Goal: Contribute content: Contribute content

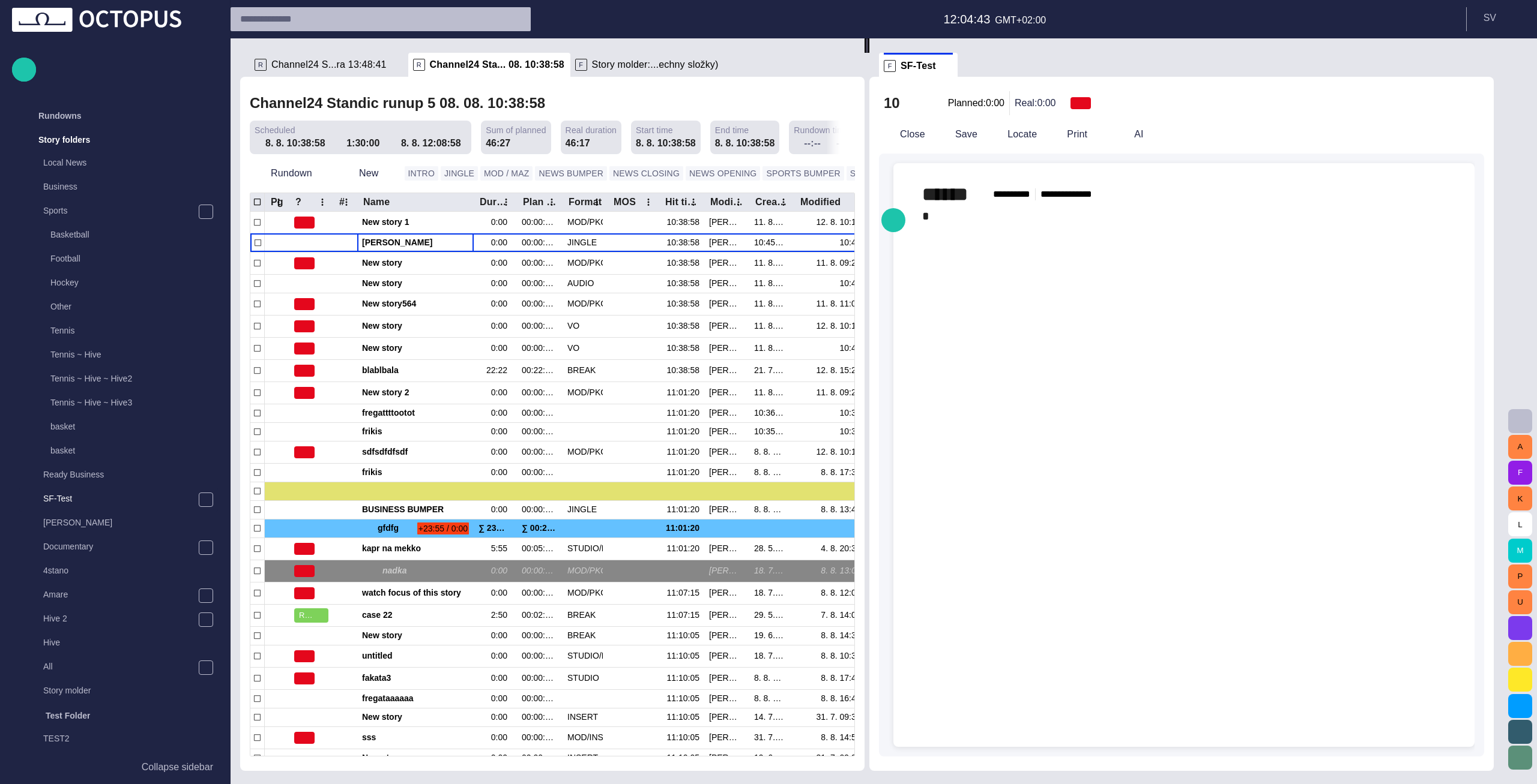
click at [958, 218] on div "﻿ * ﻿ ﻿" at bounding box center [1184, 226] width 523 height 39
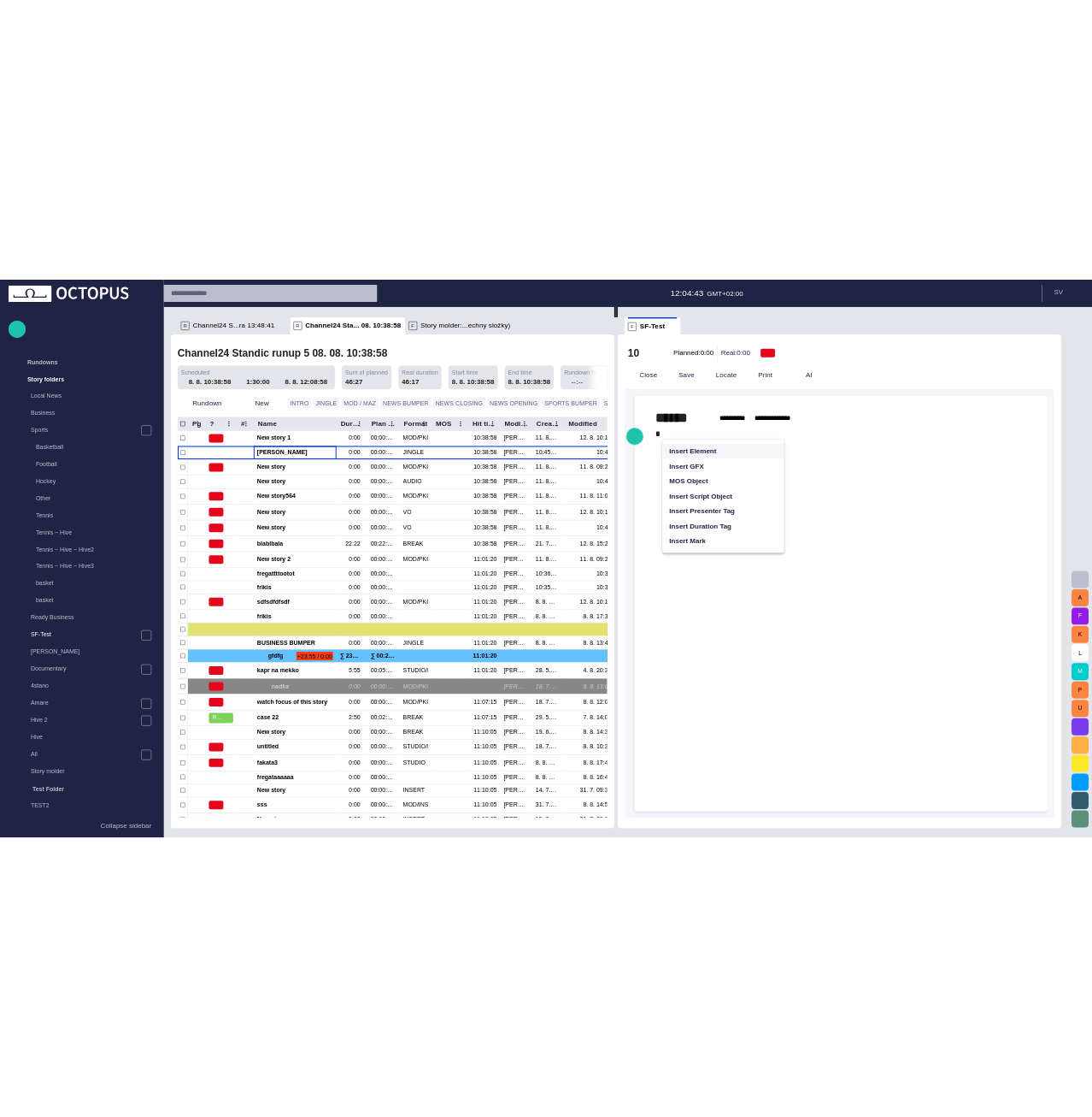
scroll to position [371, 0]
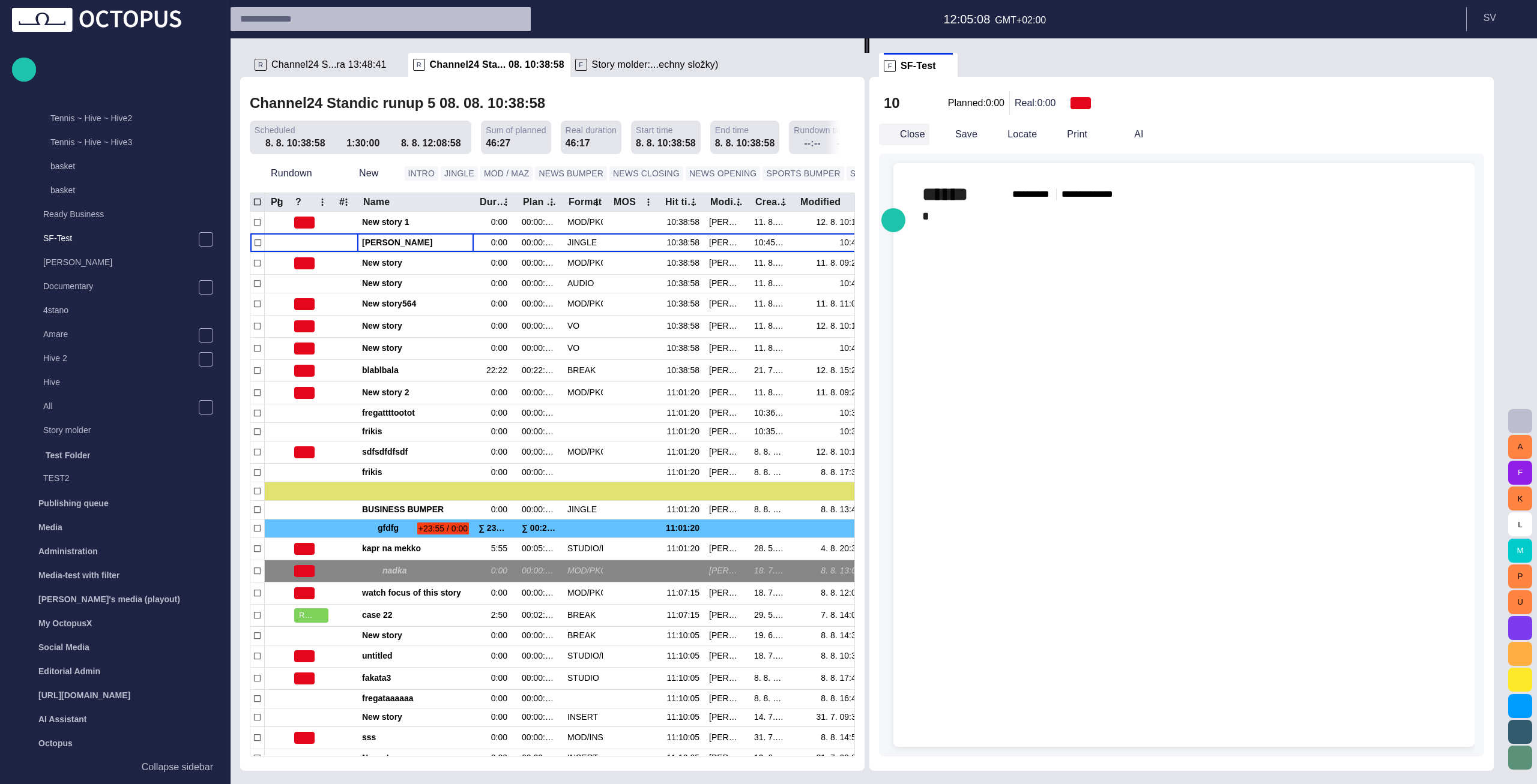
click at [926, 128] on button "Close" at bounding box center [904, 134] width 51 height 21
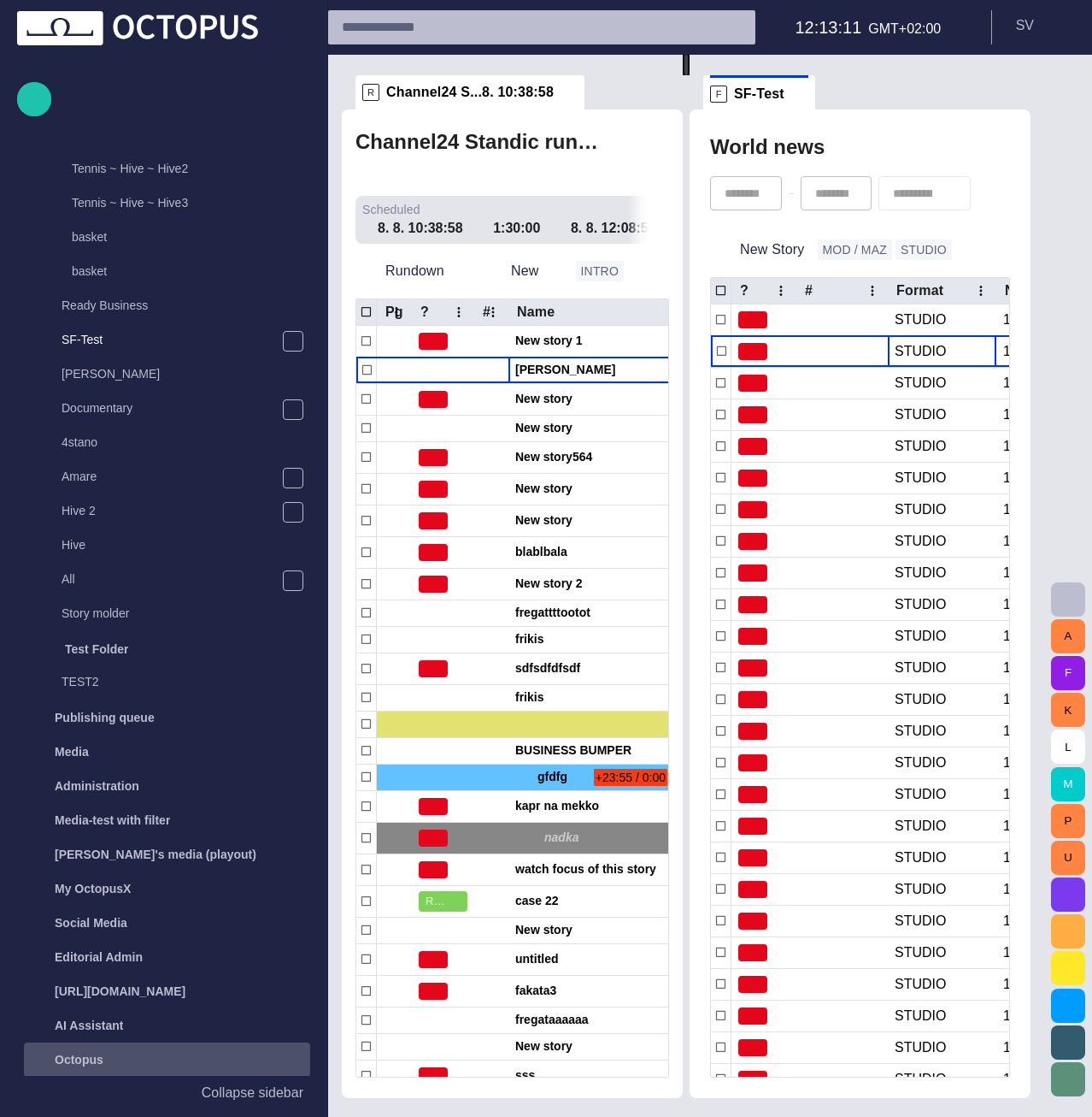
click at [270, 1074] on div "Octopus" at bounding box center [167, 1059] width 286 height 34
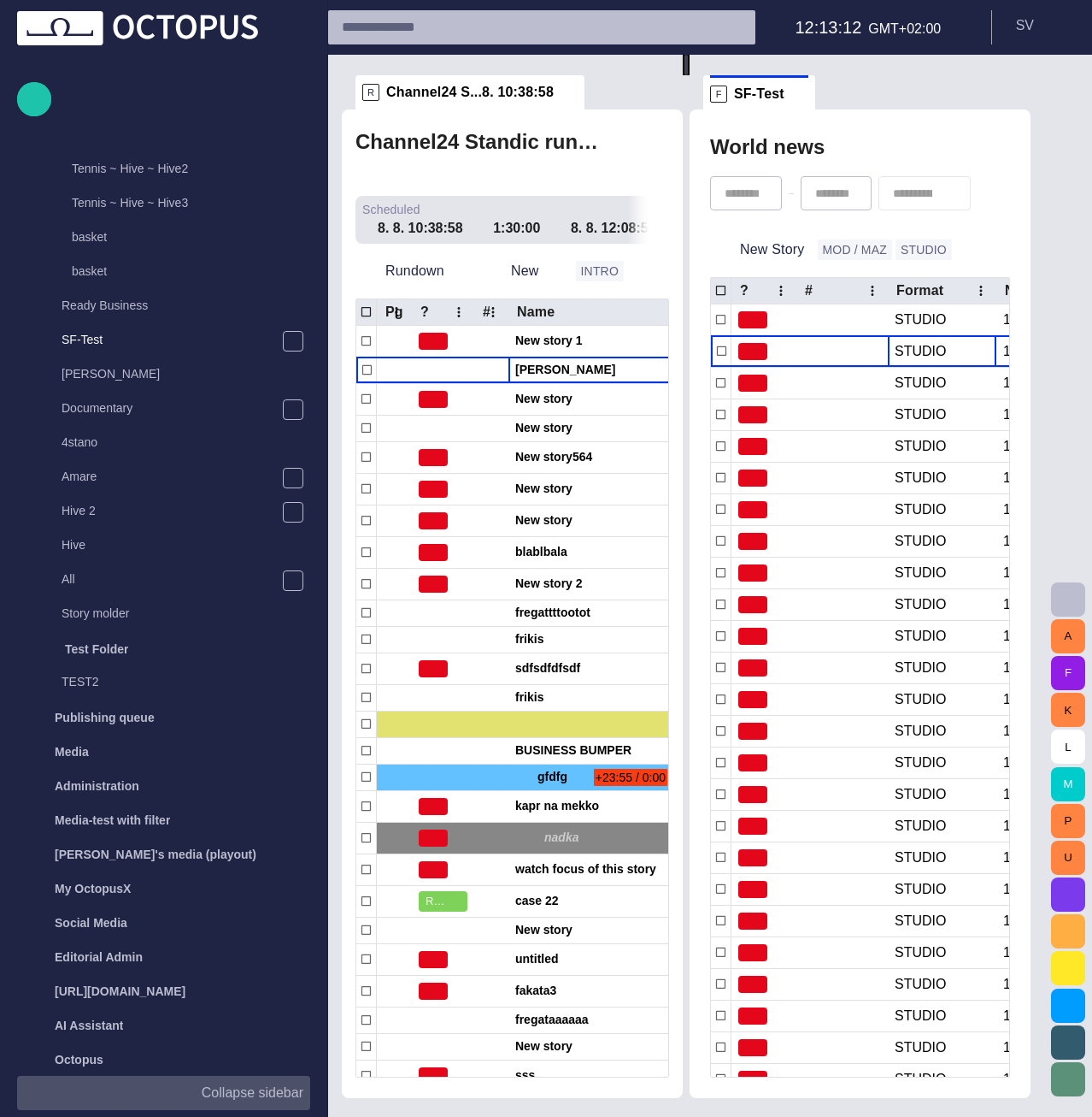
click at [270, 1086] on p "Collapse sidebar" at bounding box center [252, 1093] width 101 height 21
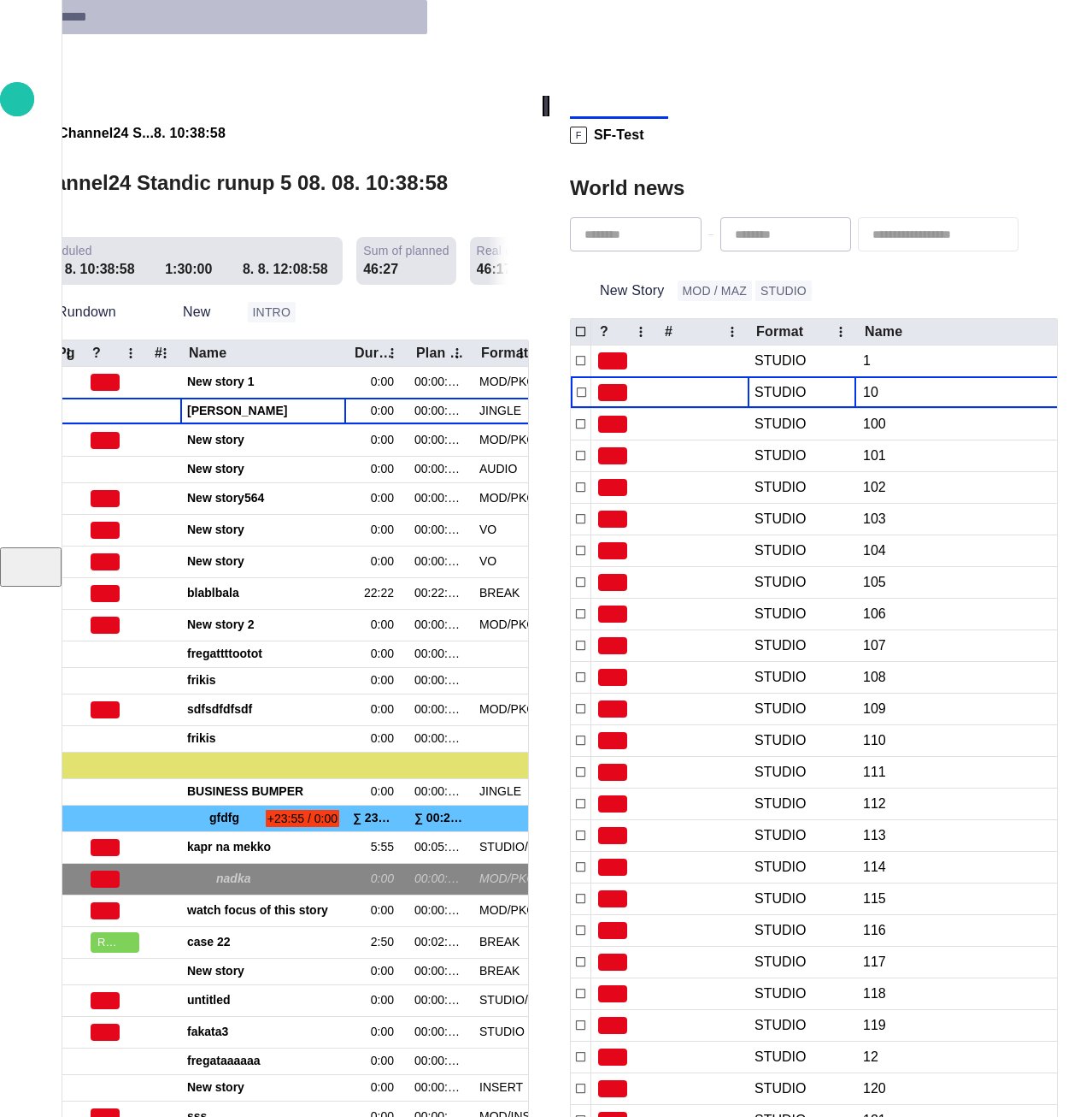
scroll to position [0, 0]
drag, startPoint x: 639, startPoint y: 92, endPoint x: 352, endPoint y: 96, distance: 287.0
click at [352, 96] on div "R Channel24 Sta... 08. 10:38:58 Channel24 Standic runup 5 08. 08. 10:38:58 Sche…" at bounding box center [553, 617] width 1079 height 1043
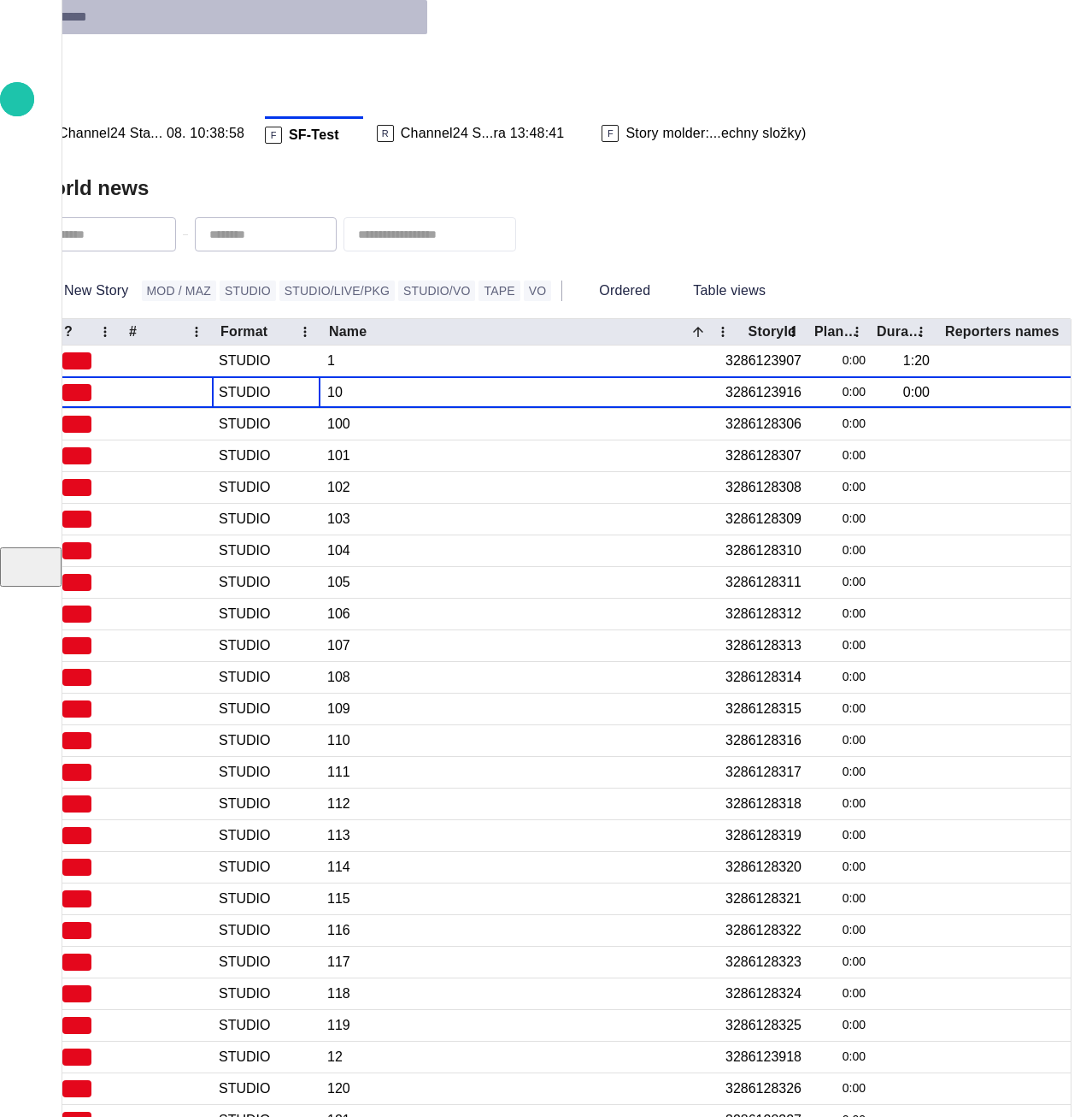
click at [382, 171] on div "World news" at bounding box center [553, 188] width 1038 height 34
click at [190, 125] on span "Channel24 Sta... 08. 10:38:58" at bounding box center [151, 134] width 187 height 17
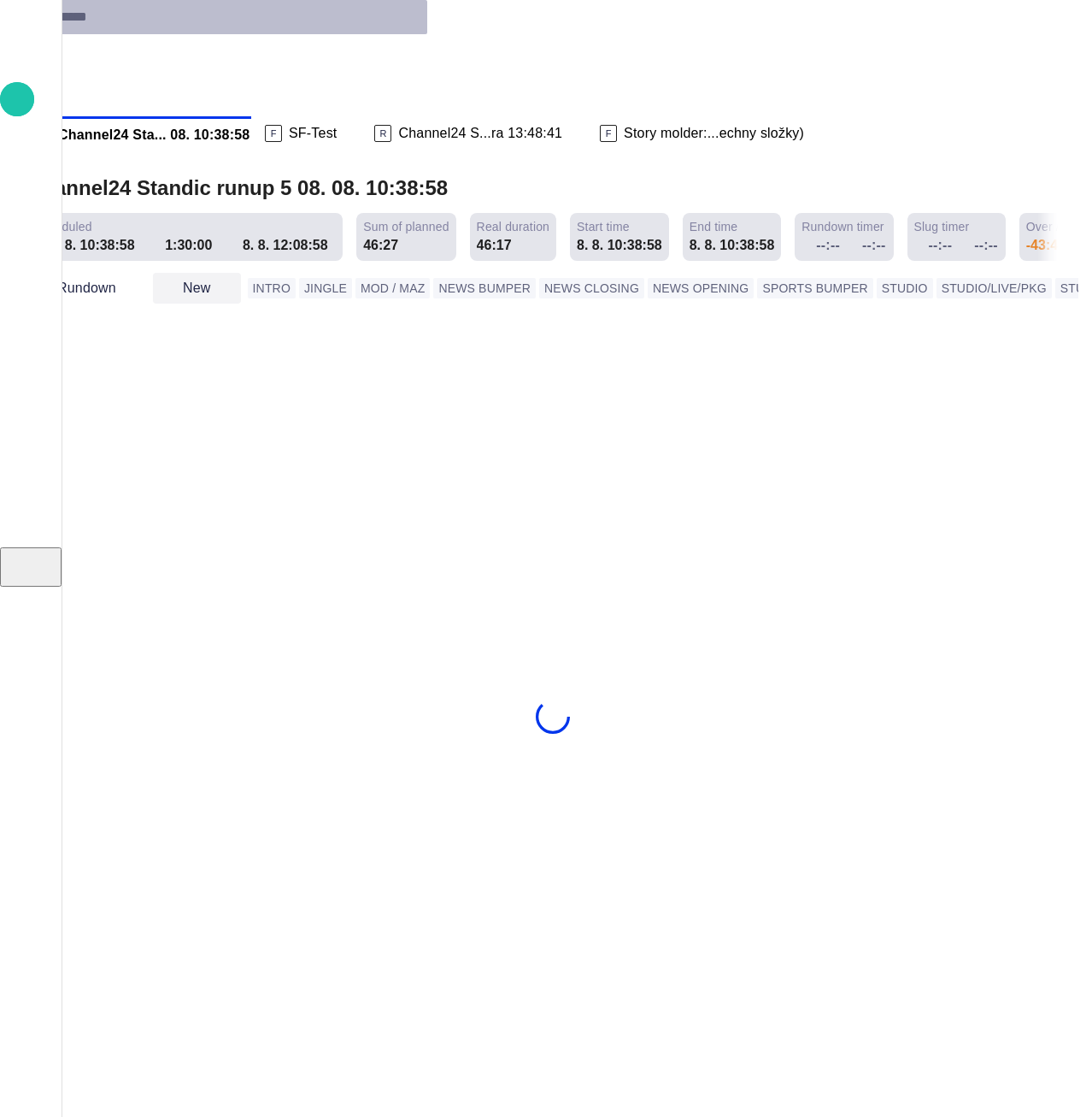
click at [241, 273] on button "New" at bounding box center [196, 288] width 88 height 30
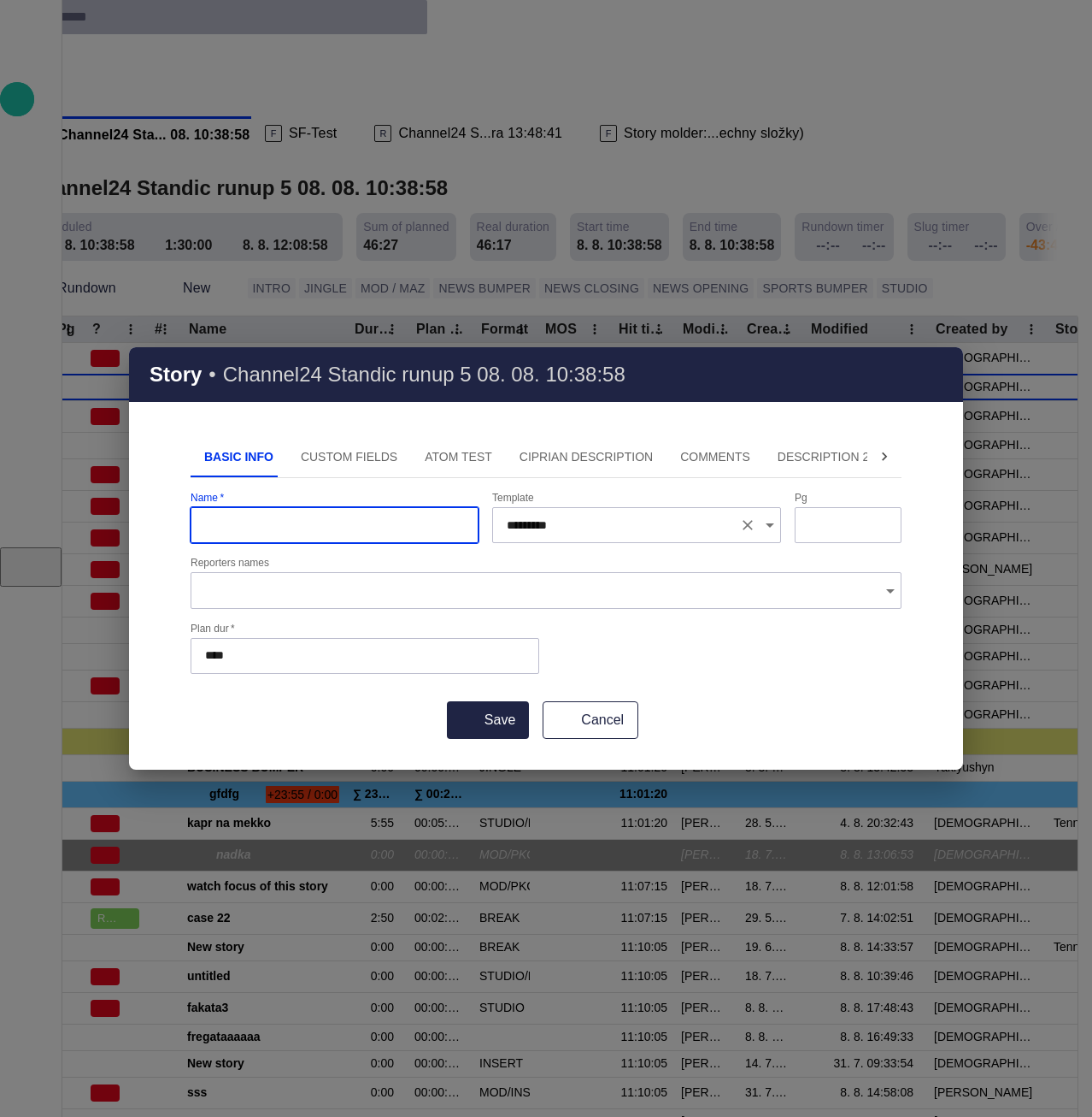
click at [767, 526] on icon "Open" at bounding box center [771, 525] width 21 height 21
click at [766, 533] on icon "Open" at bounding box center [771, 525] width 21 height 21
click at [770, 532] on icon "Open" at bounding box center [771, 525] width 21 height 21
click at [590, 718] on button "Cancel" at bounding box center [591, 720] width 96 height 38
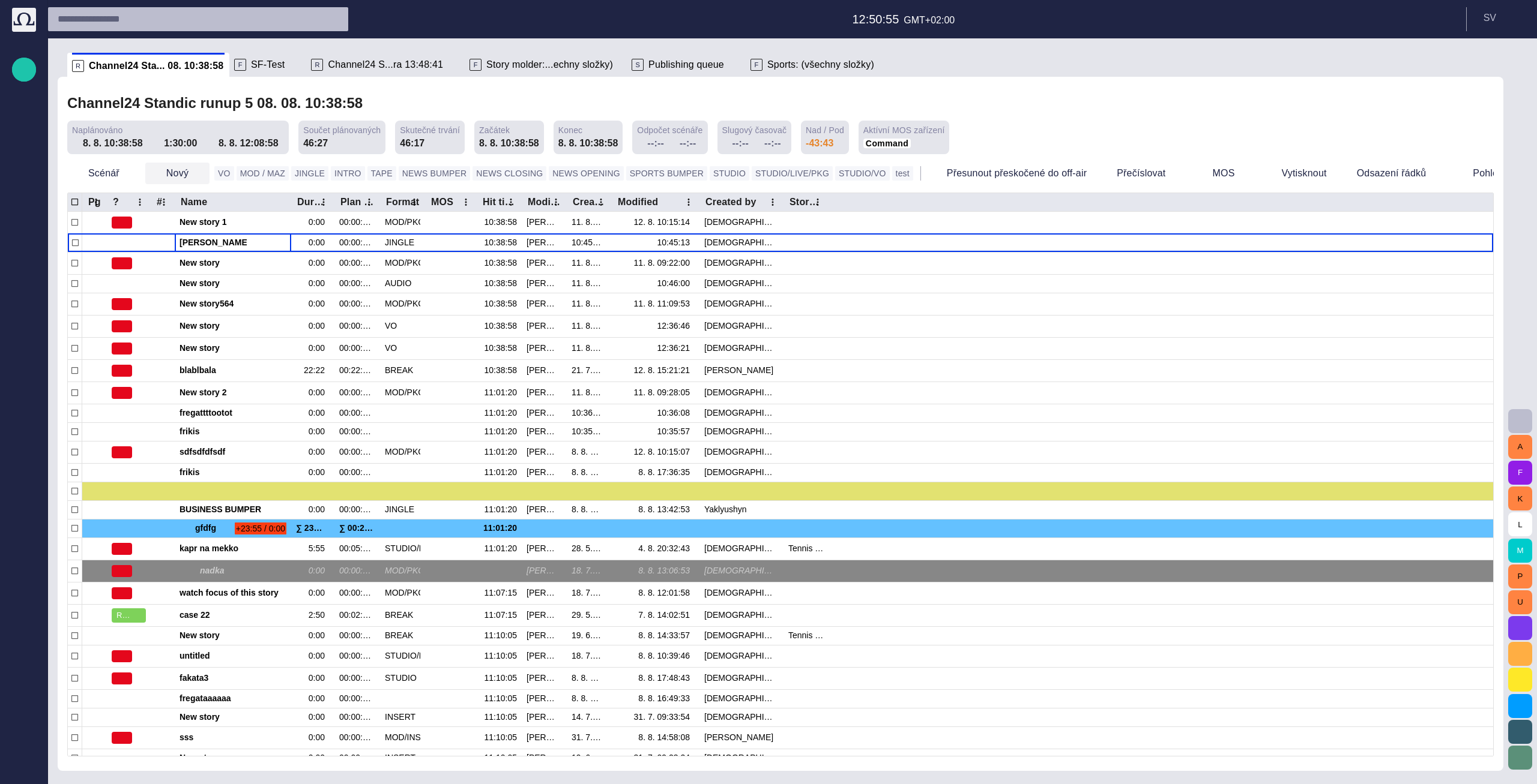
click at [176, 173] on button "Nový" at bounding box center [177, 173] width 64 height 21
click at [174, 92] on div at bounding box center [768, 392] width 1537 height 784
click at [27, 65] on span "button" at bounding box center [24, 69] width 15 height 15
click at [39, 73] on span "Story" at bounding box center [33, 65] width 9 height 15
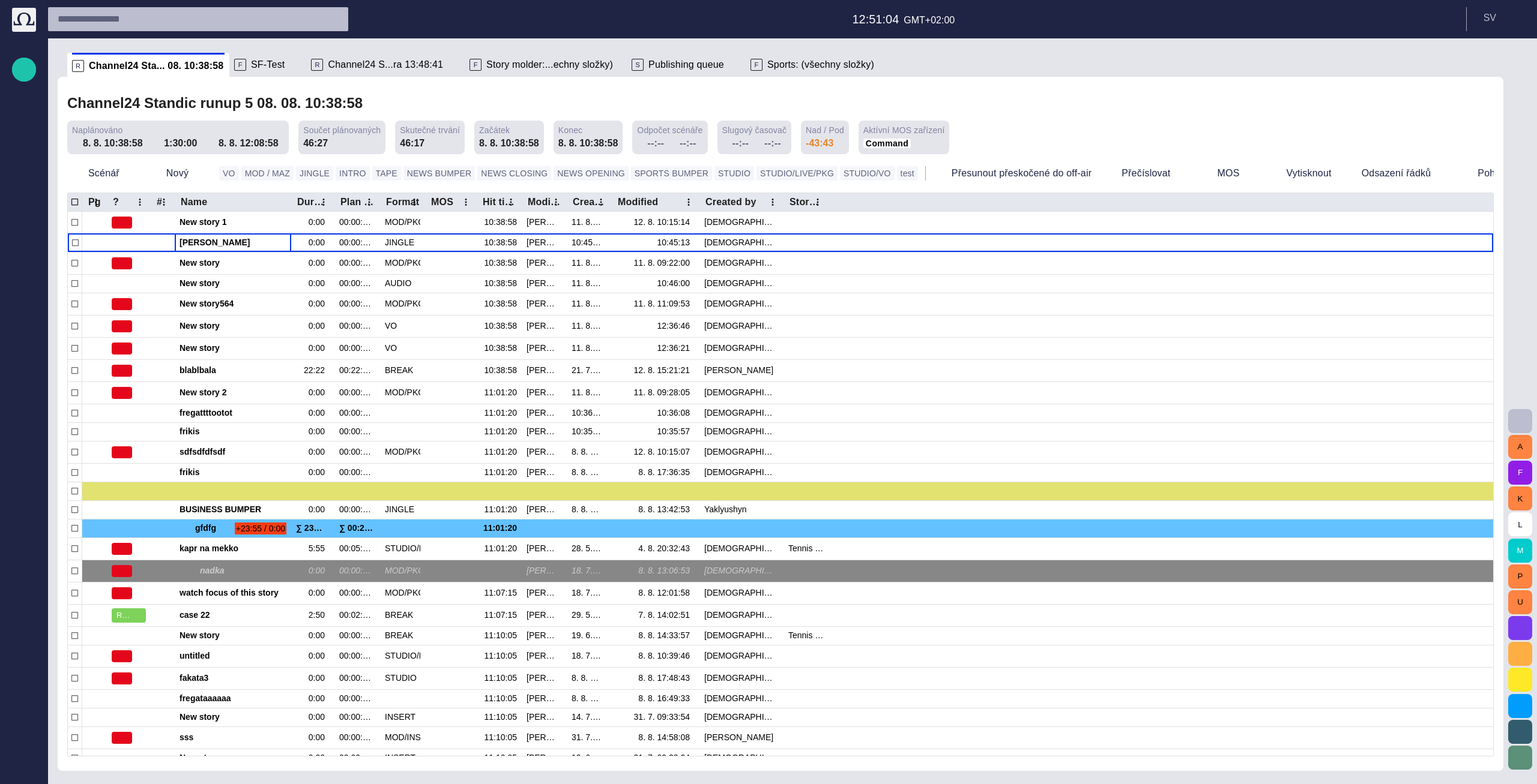
click at [901, 63] on span "button" at bounding box center [907, 65] width 12 height 12
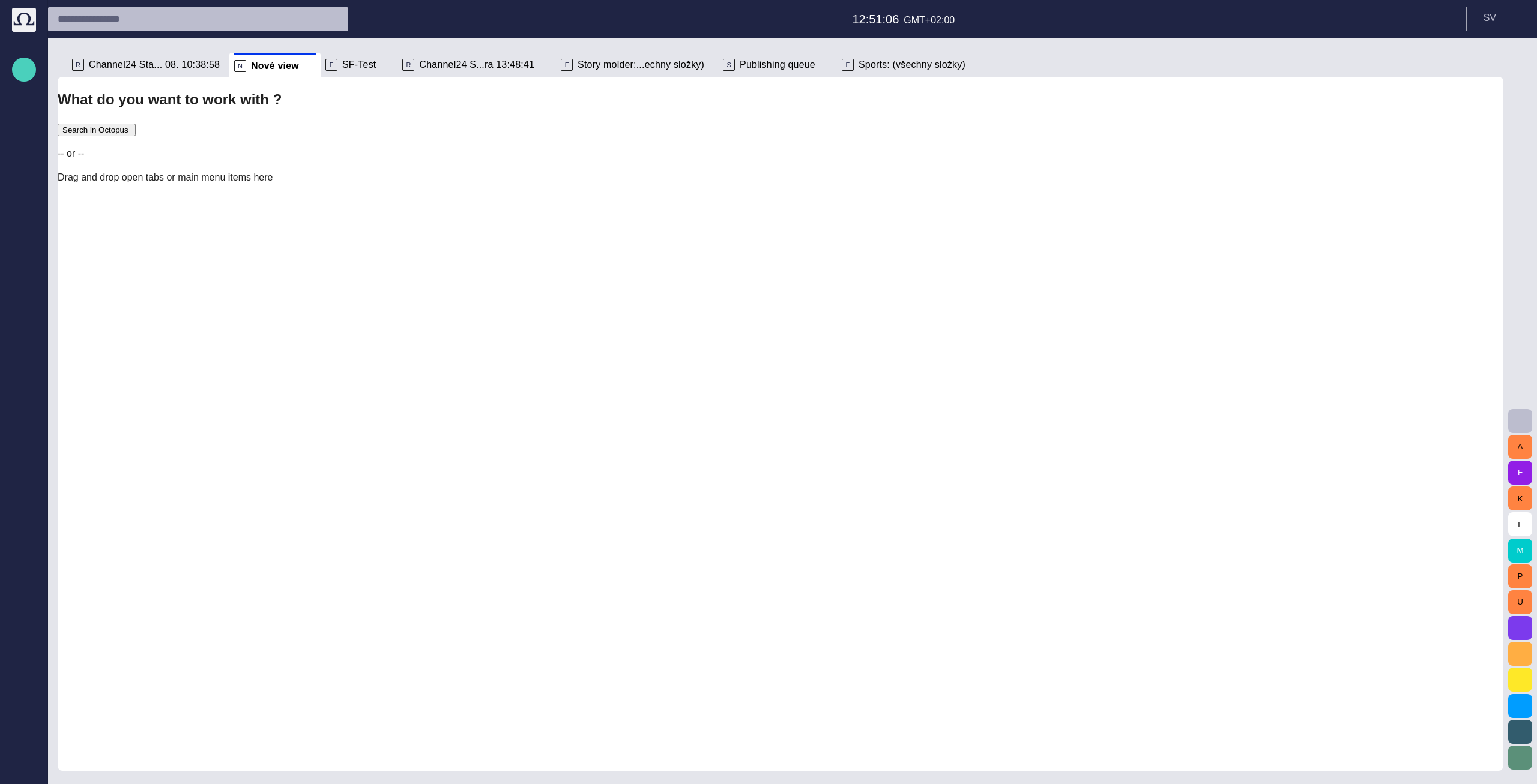
click at [21, 77] on span "button" at bounding box center [24, 69] width 15 height 15
click at [39, 73] on span "Story" at bounding box center [33, 65] width 9 height 15
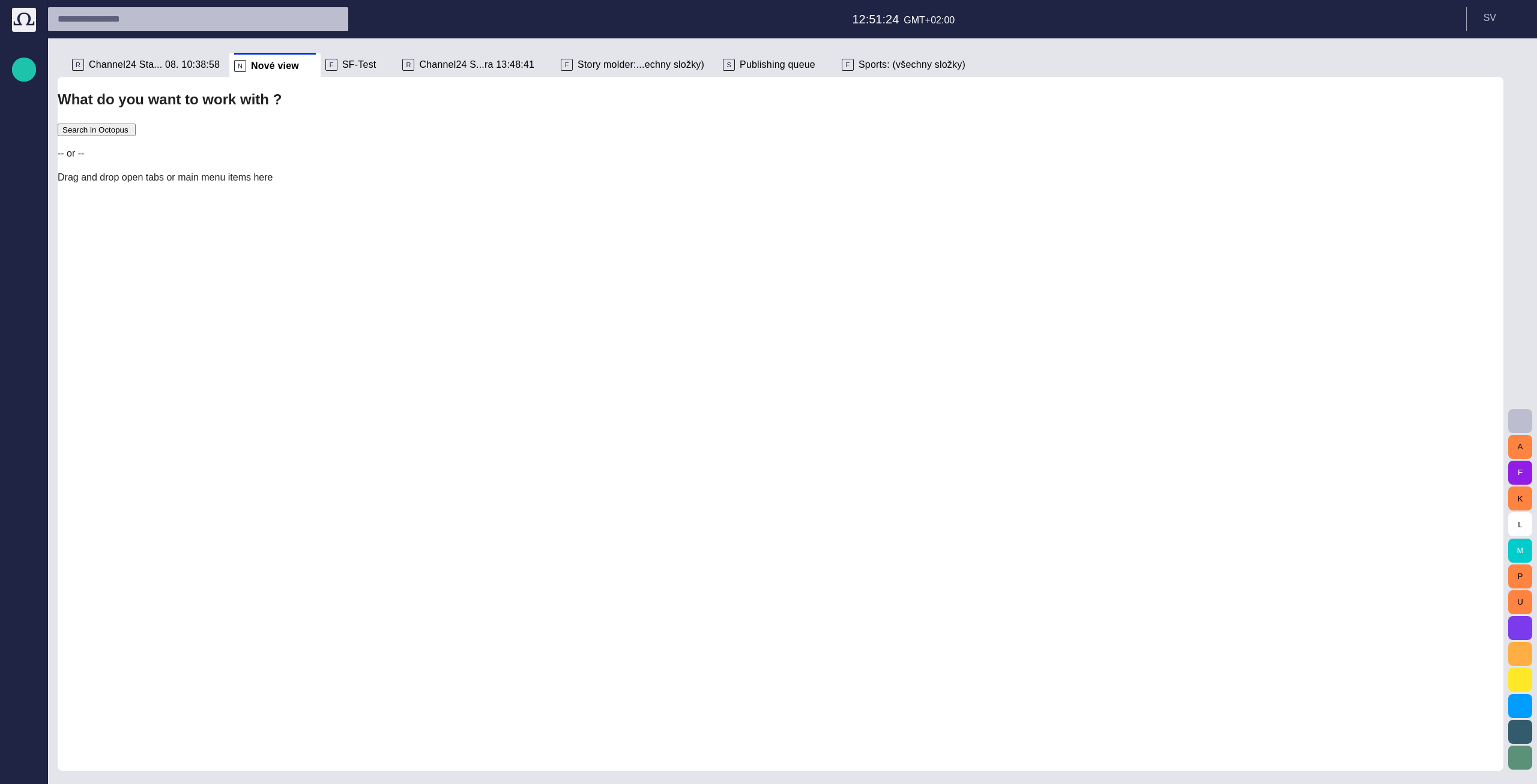
click at [21, 775] on div "button" at bounding box center [24, 767] width 24 height 24
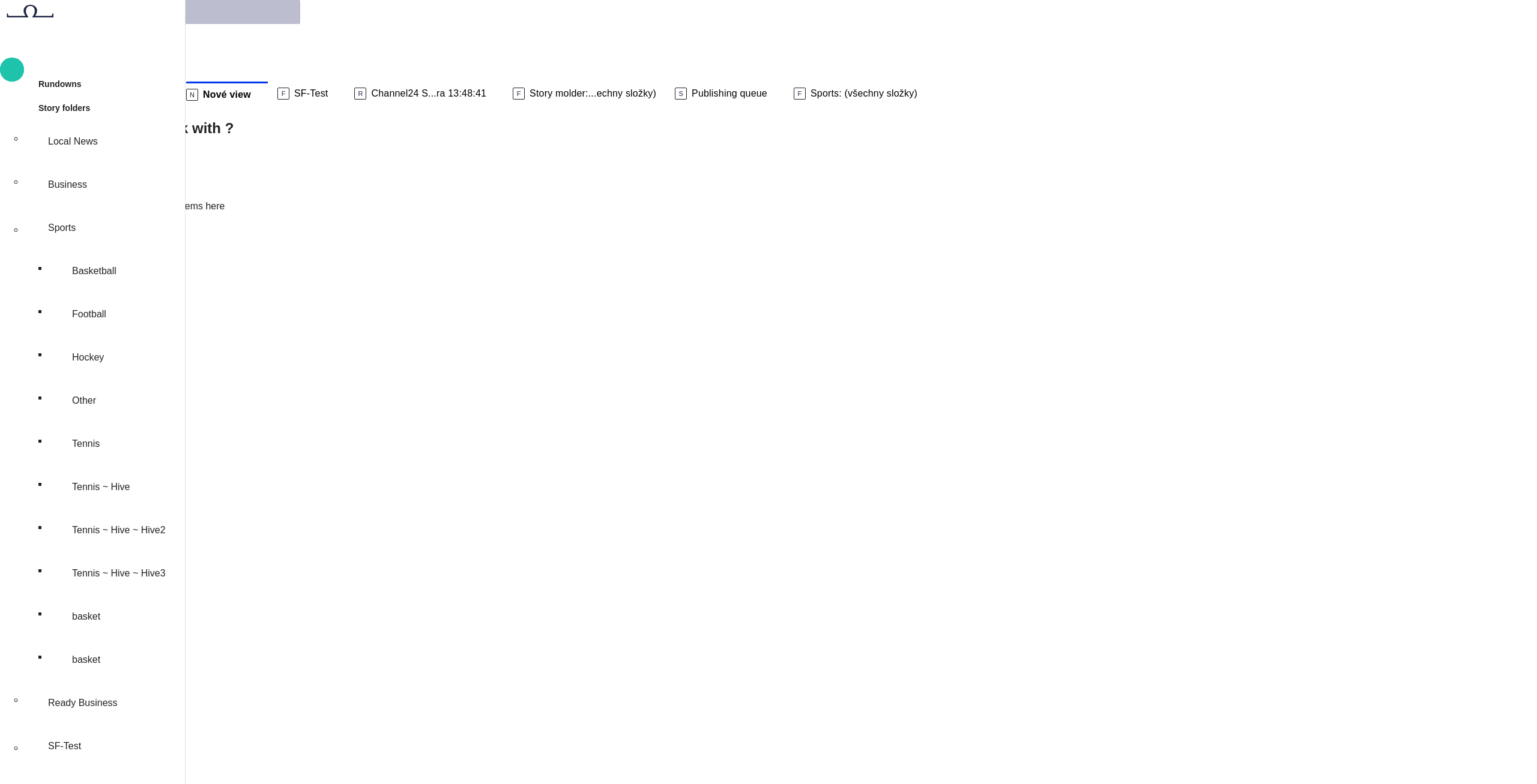
scroll to position [260, 0]
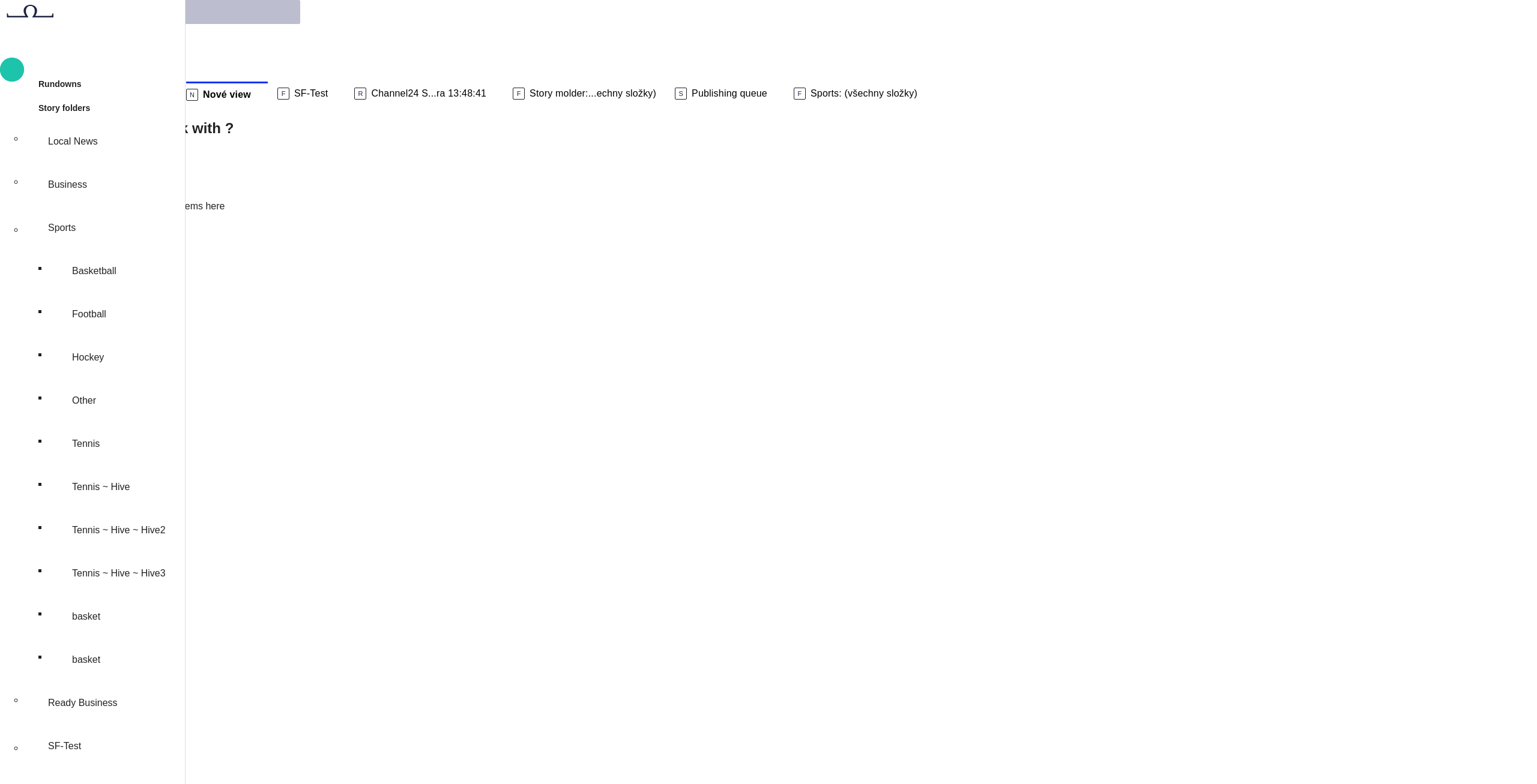
click at [19, 69] on span "button" at bounding box center [12, 69] width 15 height 15
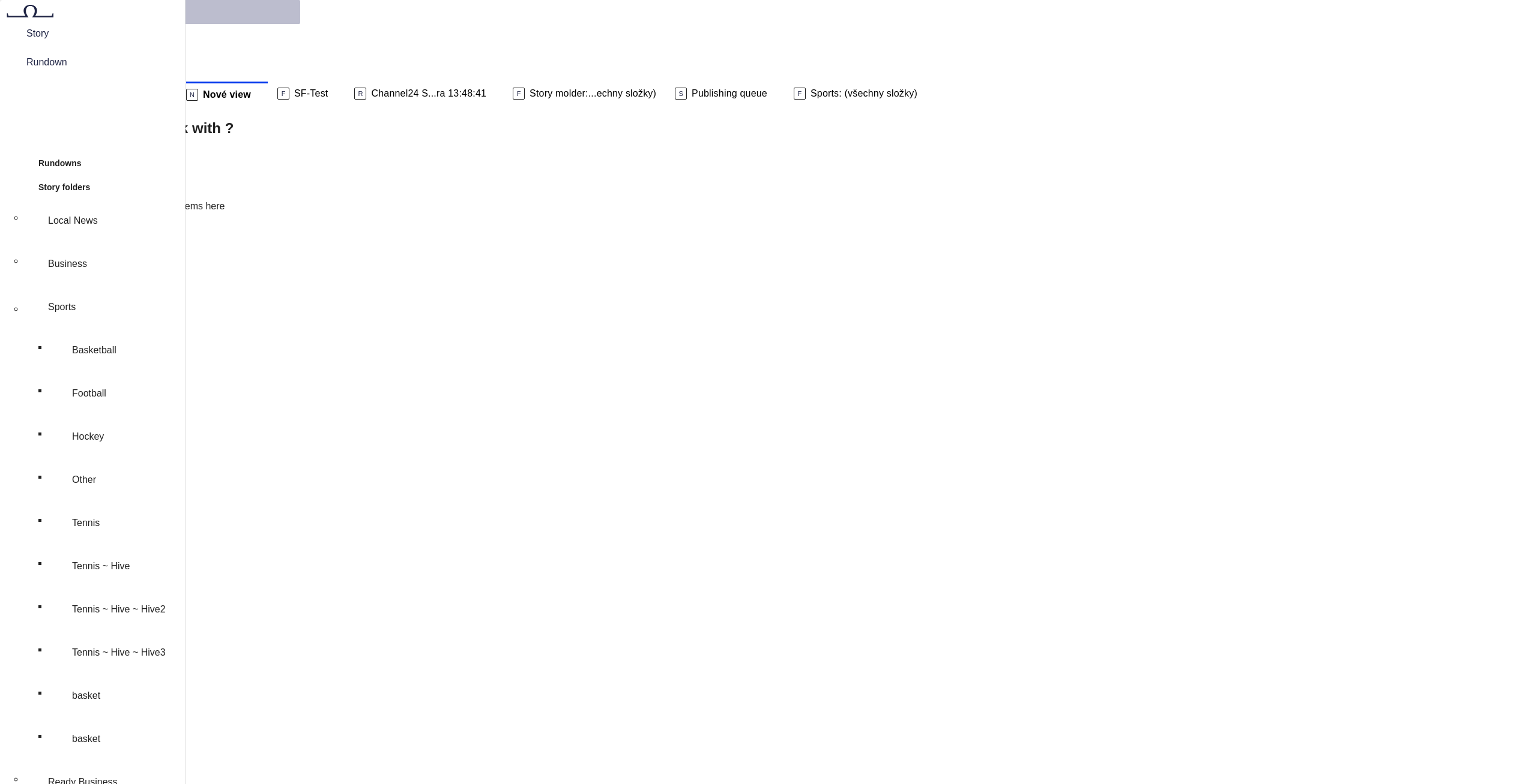
click at [52, 70] on span "Rundown" at bounding box center [93, 63] width 152 height 15
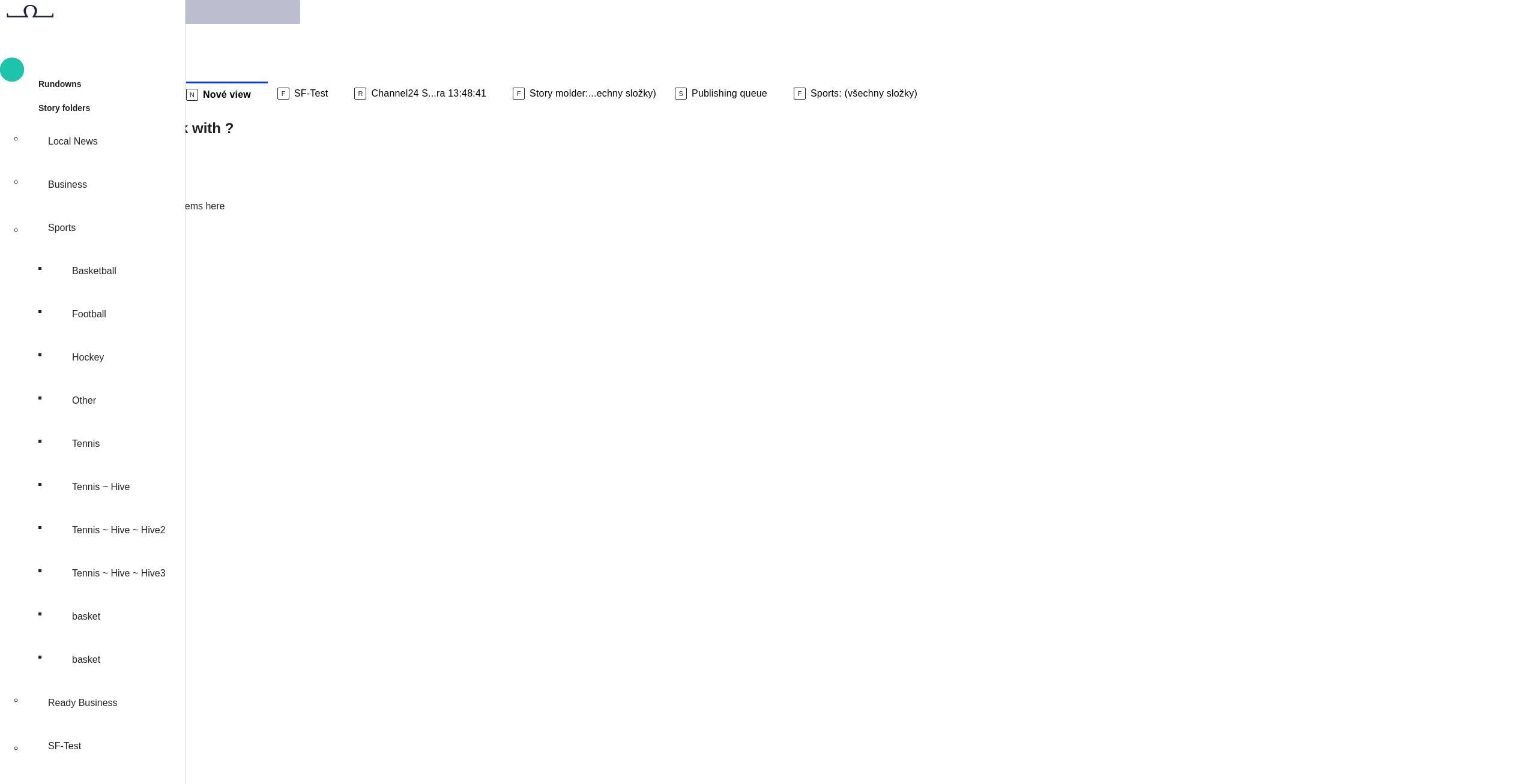
click at [19, 77] on span "button" at bounding box center [12, 69] width 15 height 15
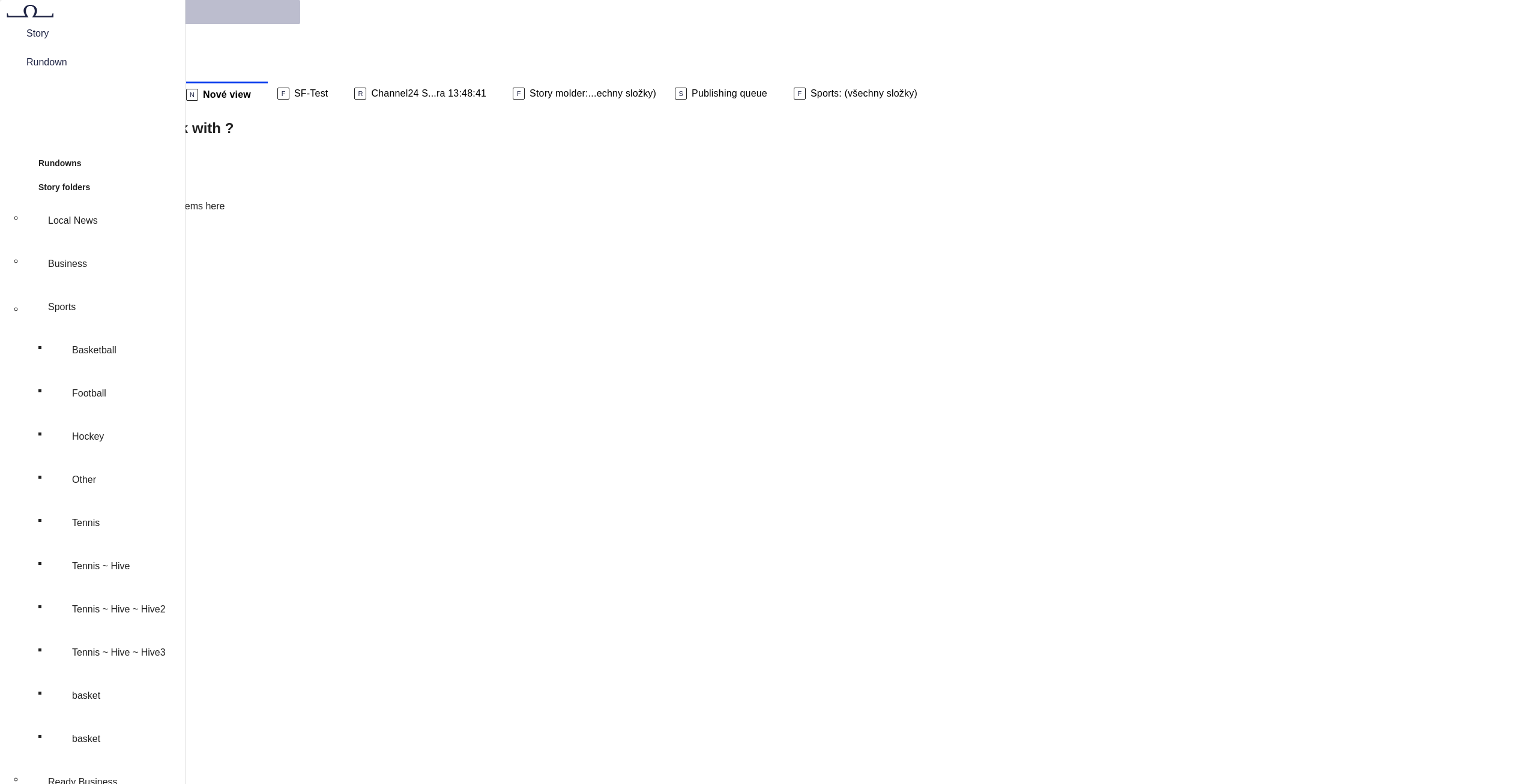
click at [34, 41] on span "Story" at bounding box center [93, 34] width 152 height 15
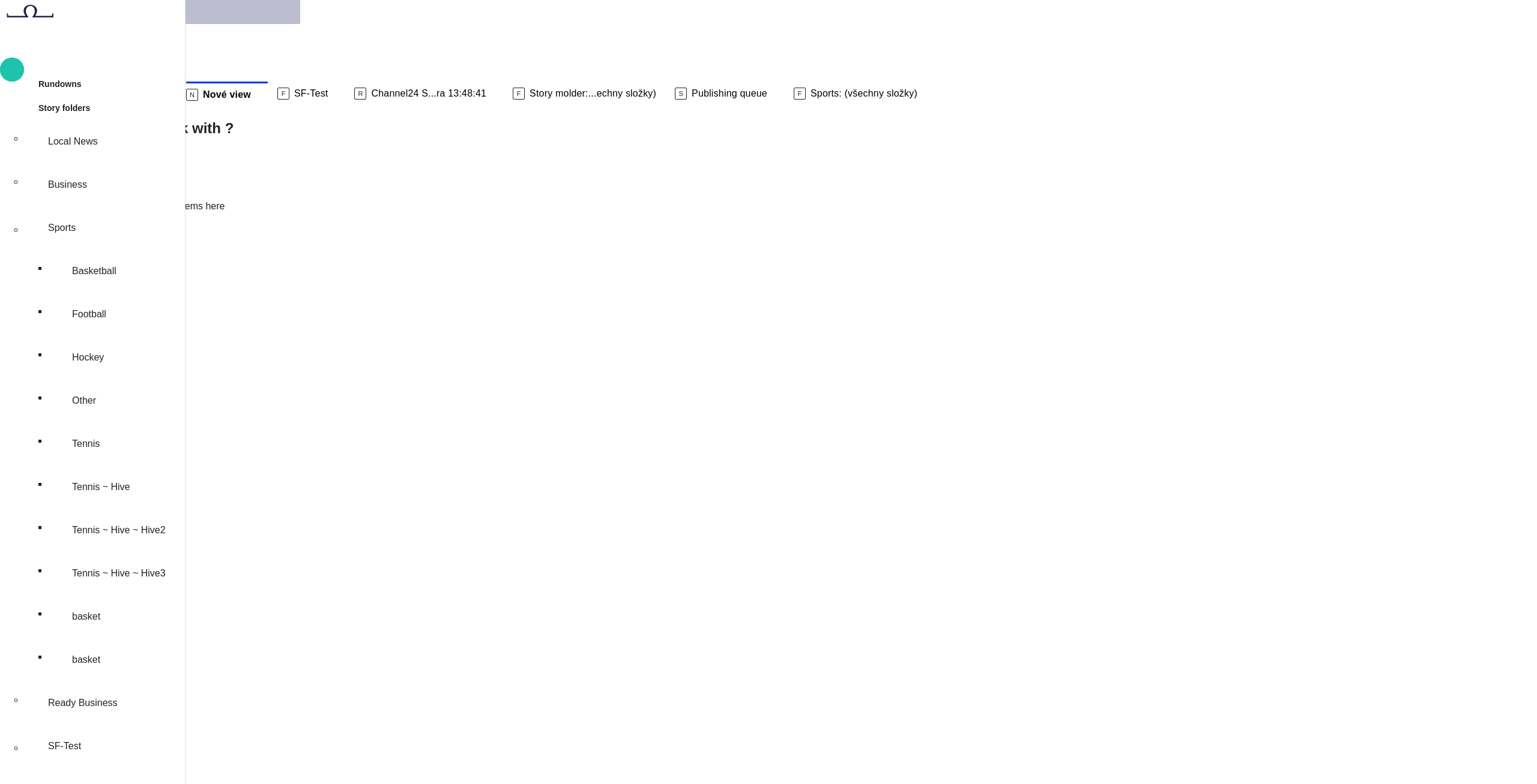
click at [19, 69] on span "button" at bounding box center [12, 69] width 15 height 15
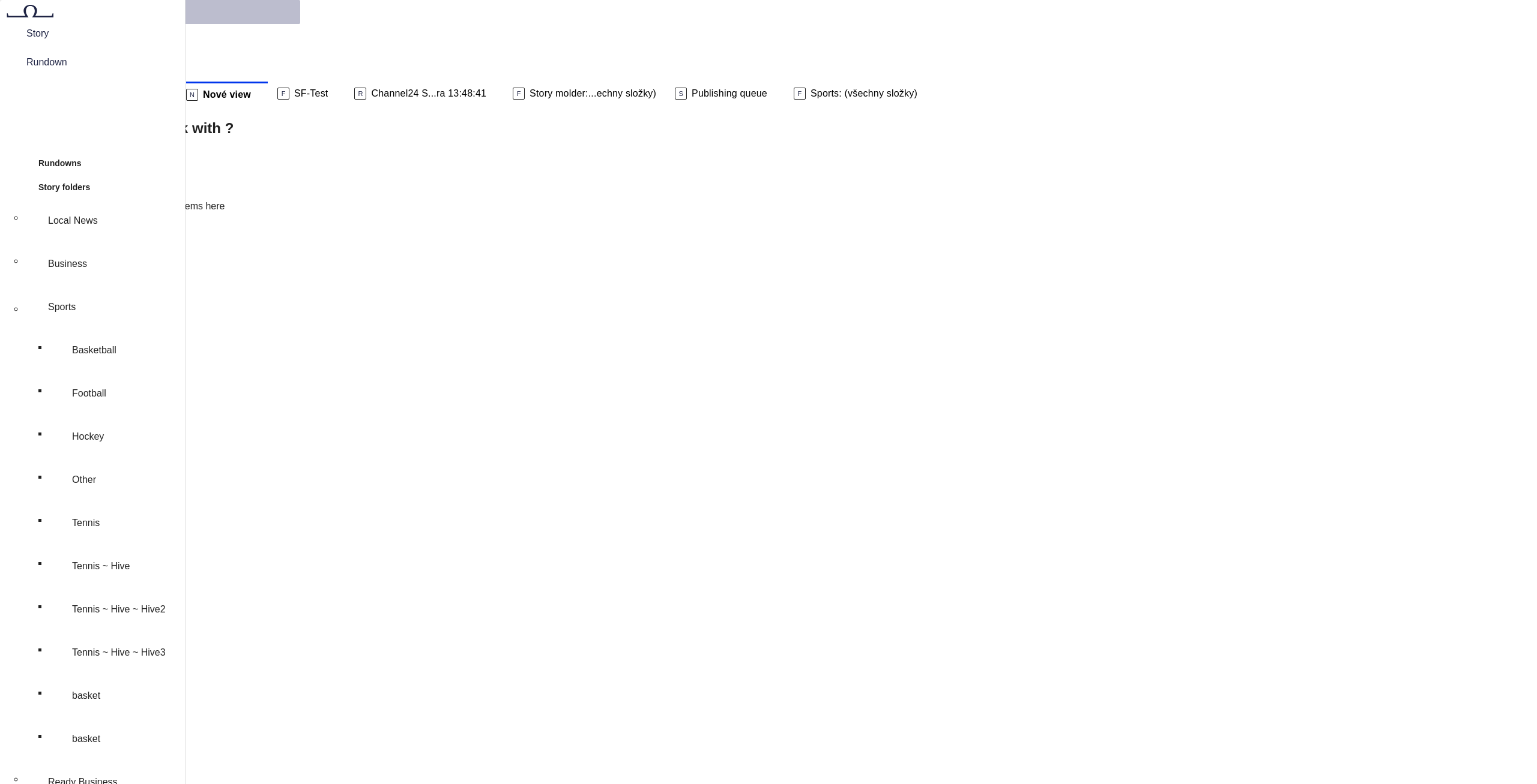
click at [49, 41] on span "Story" at bounding box center [93, 34] width 152 height 15
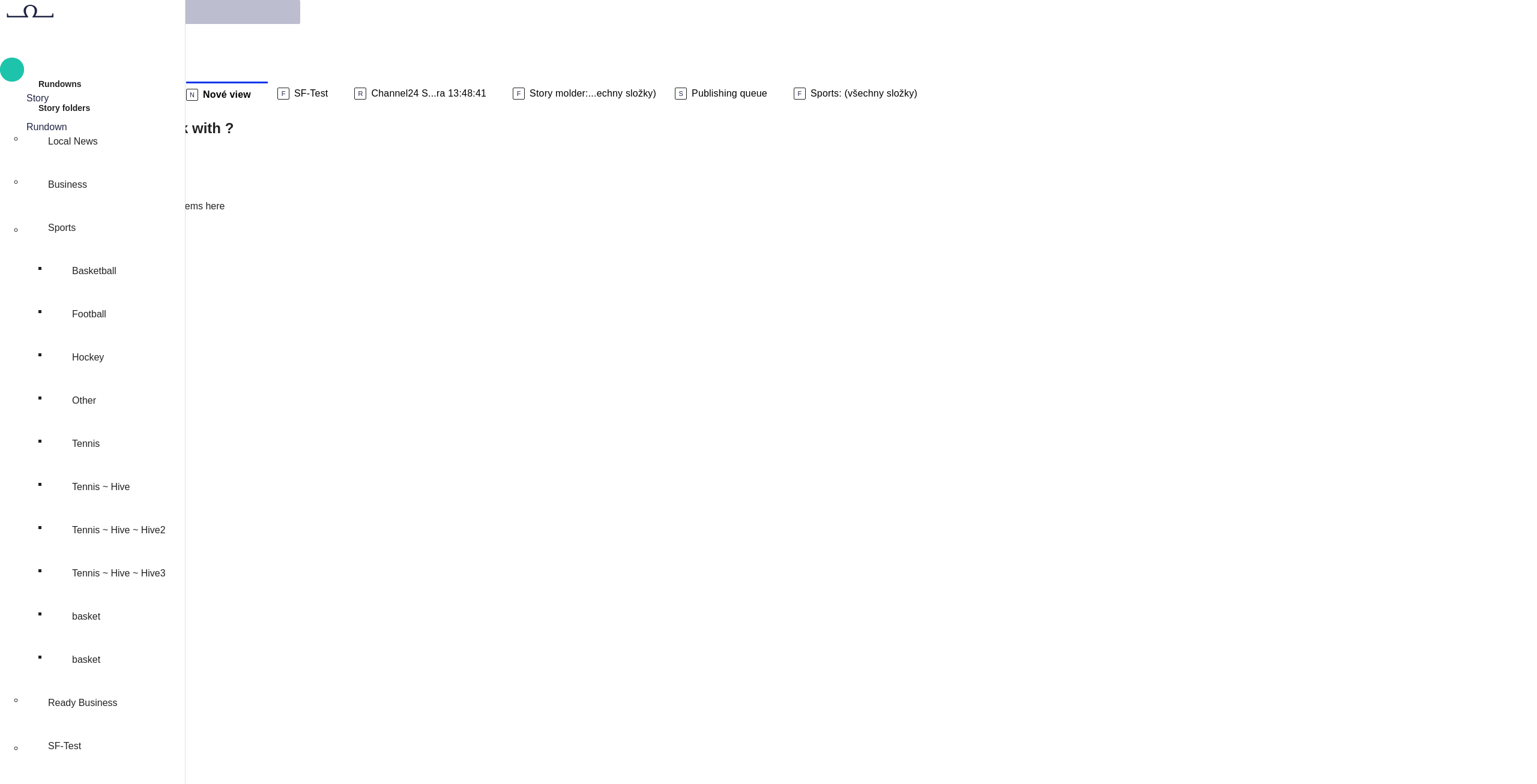
type input "*********"
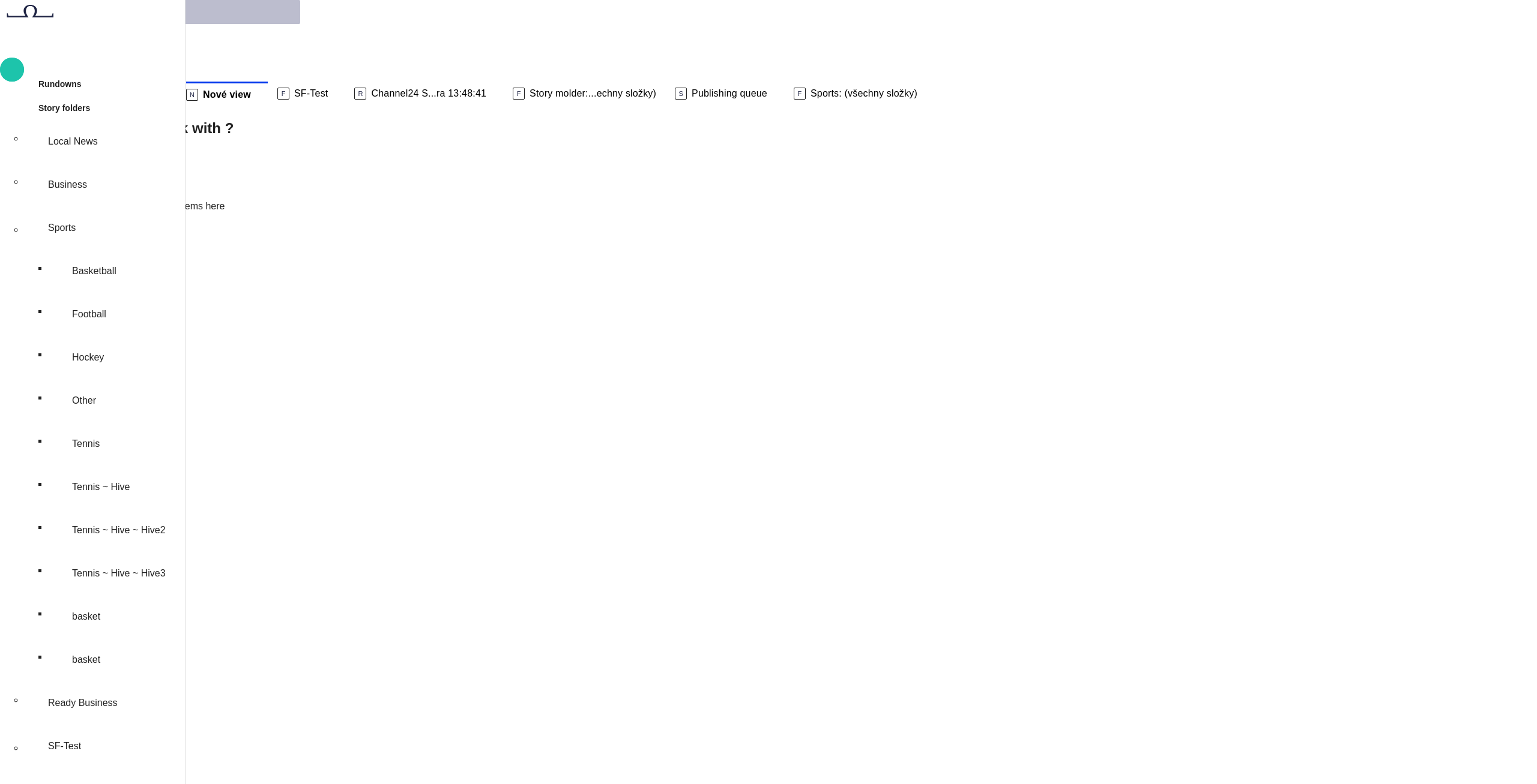
type input "***"
click at [19, 73] on span "button" at bounding box center [12, 69] width 15 height 15
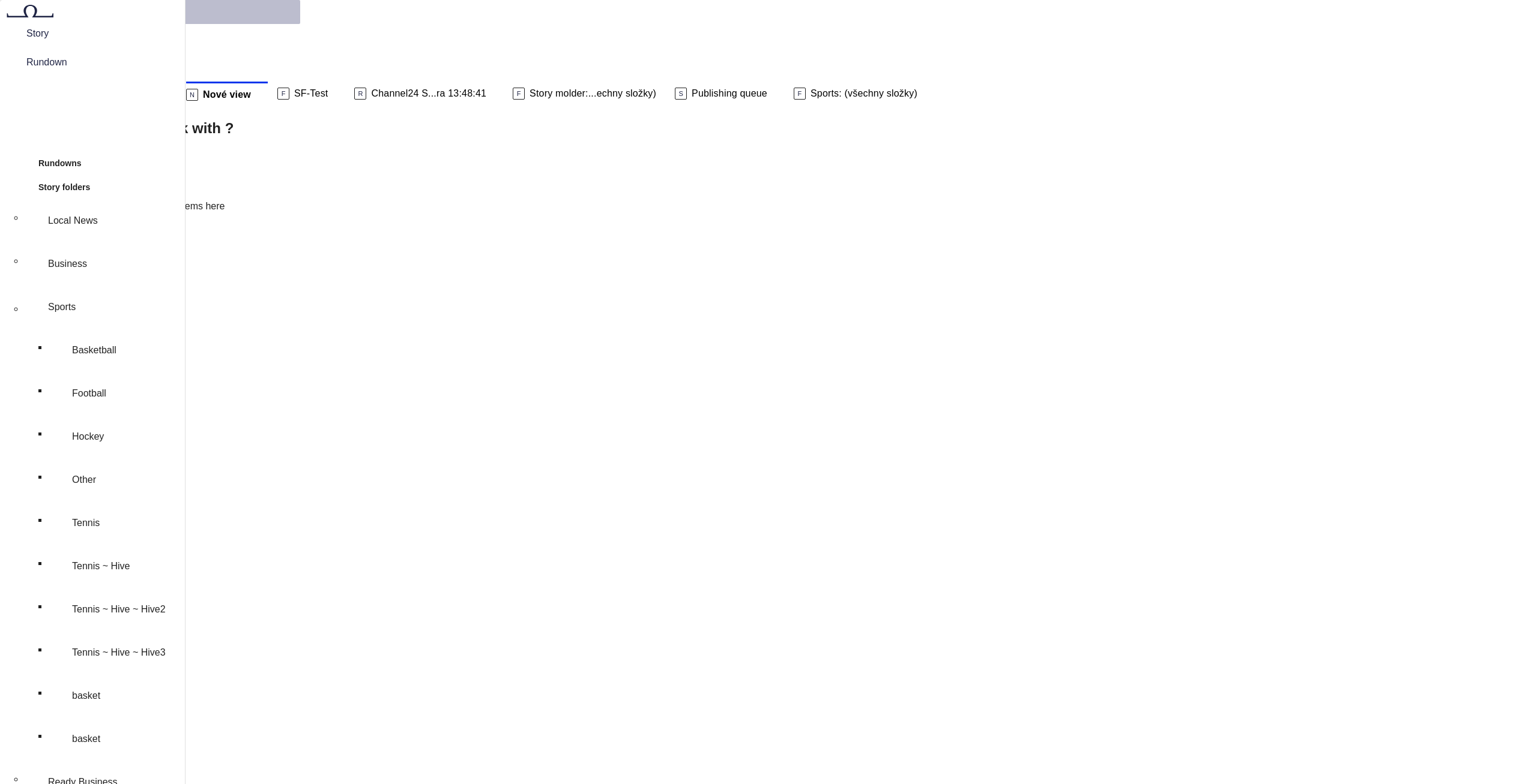
click at [45, 41] on span "Story" at bounding box center [93, 34] width 152 height 15
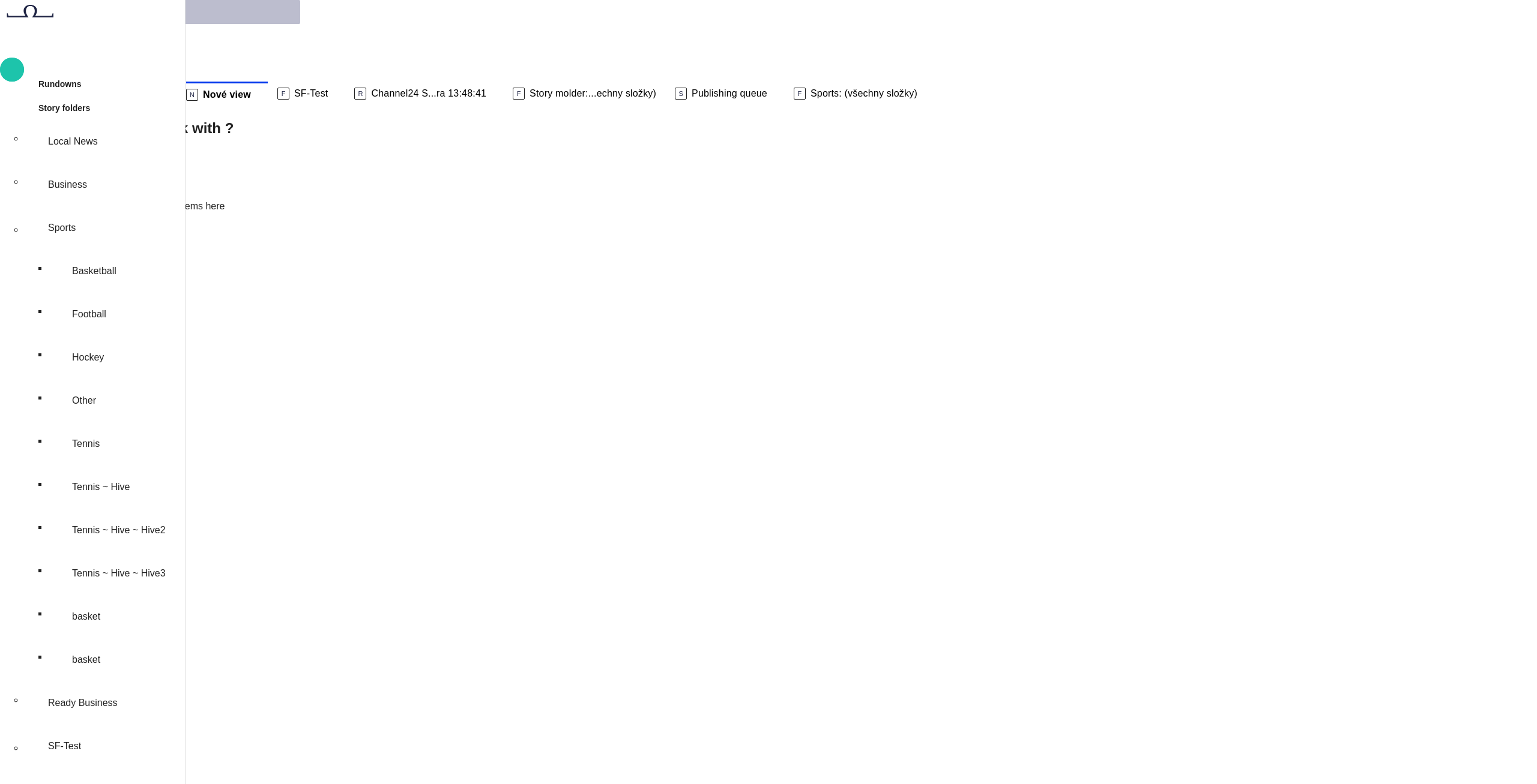
type input "*******"
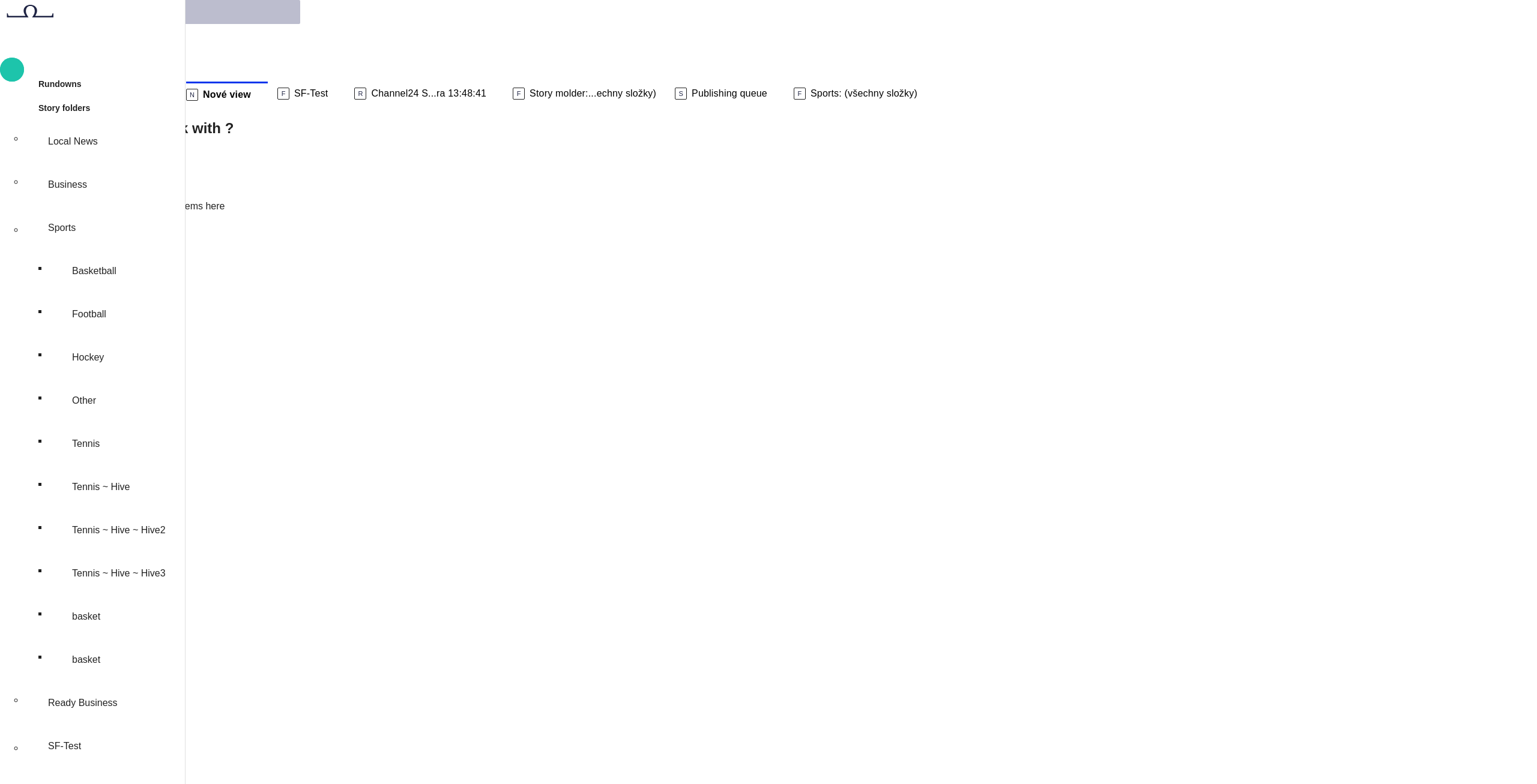
type input "*****"
click at [33, 73] on div at bounding box center [768, 392] width 1537 height 784
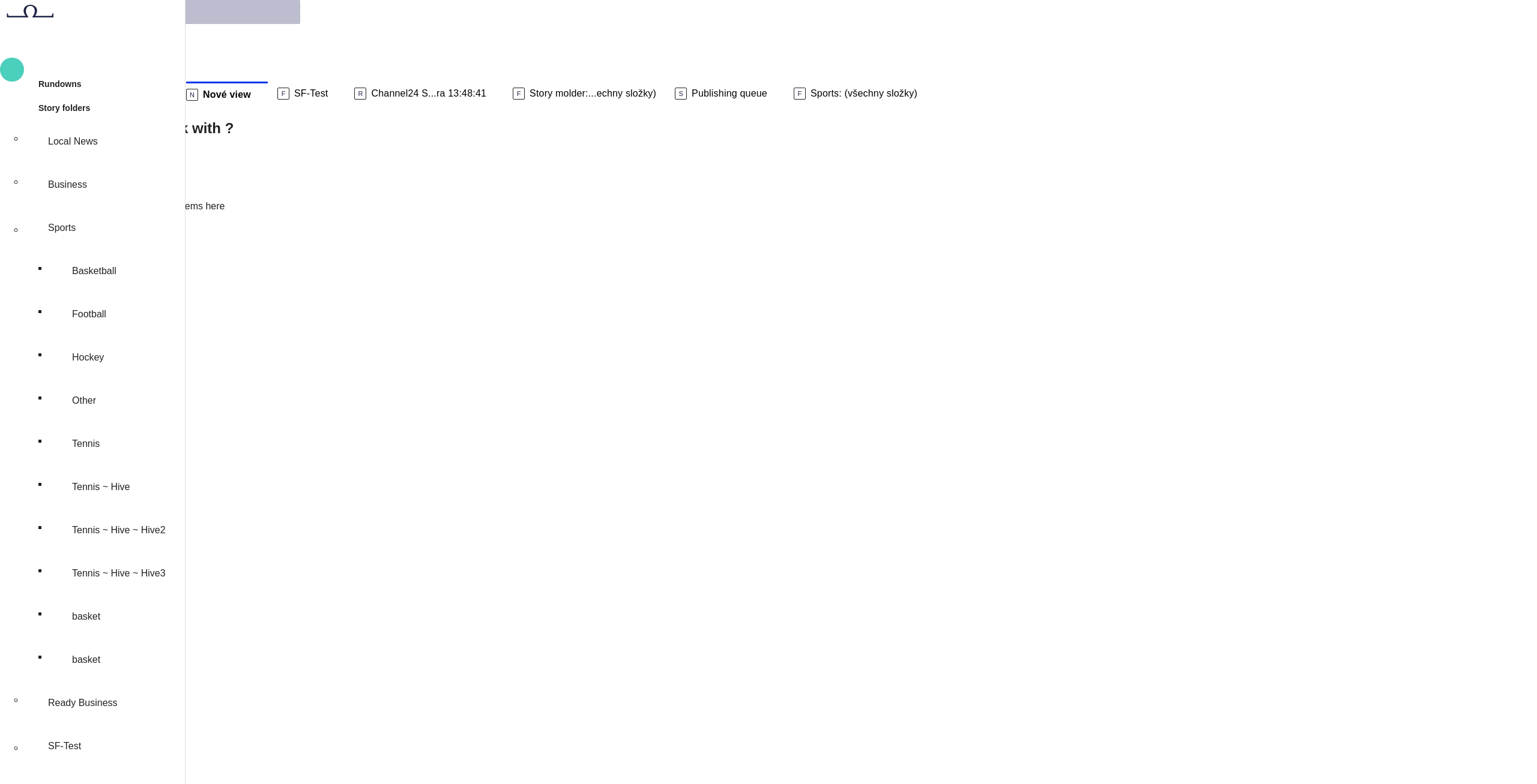
click at [19, 73] on span "button" at bounding box center [12, 69] width 15 height 15
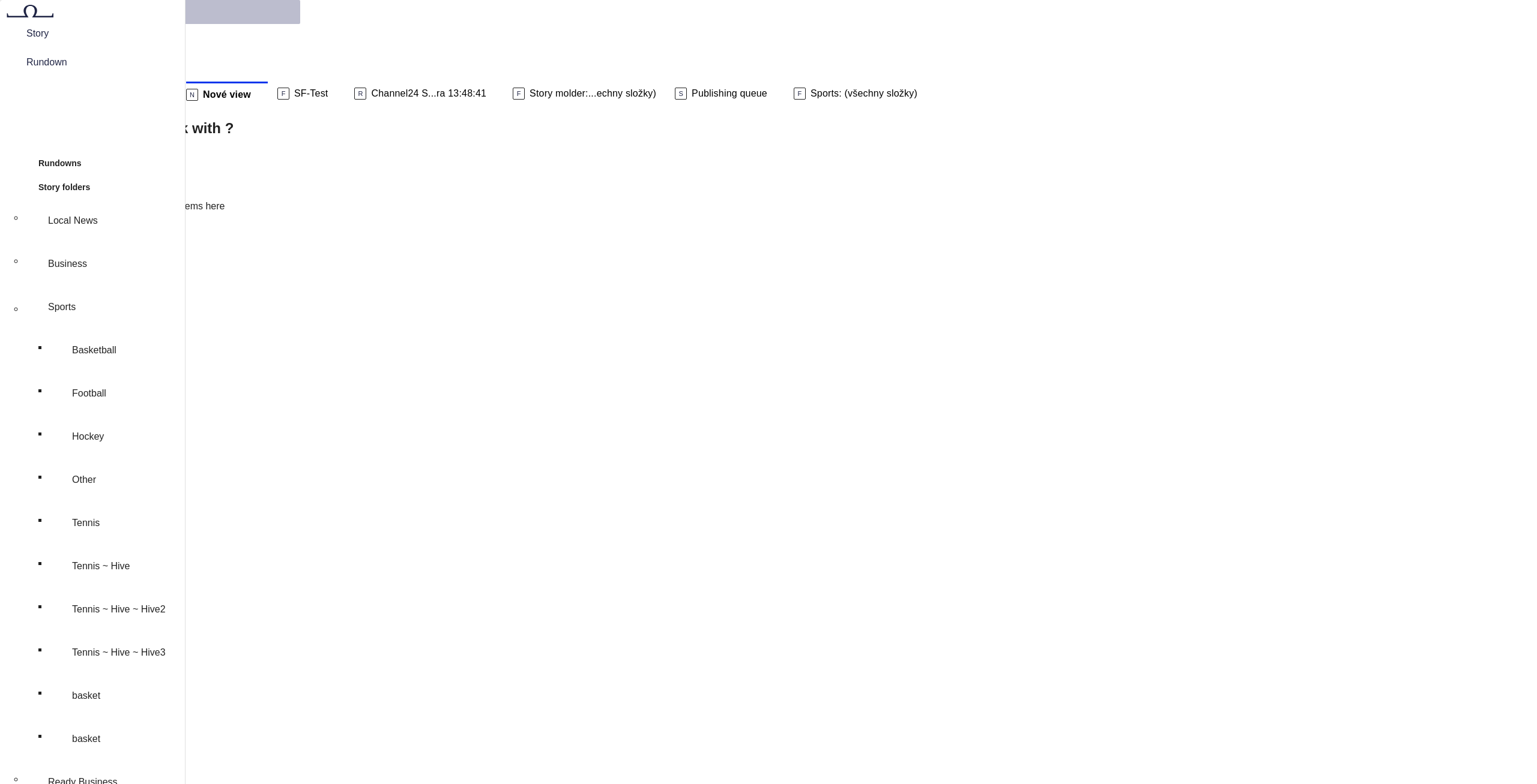
click at [39, 41] on span "Story" at bounding box center [93, 34] width 152 height 15
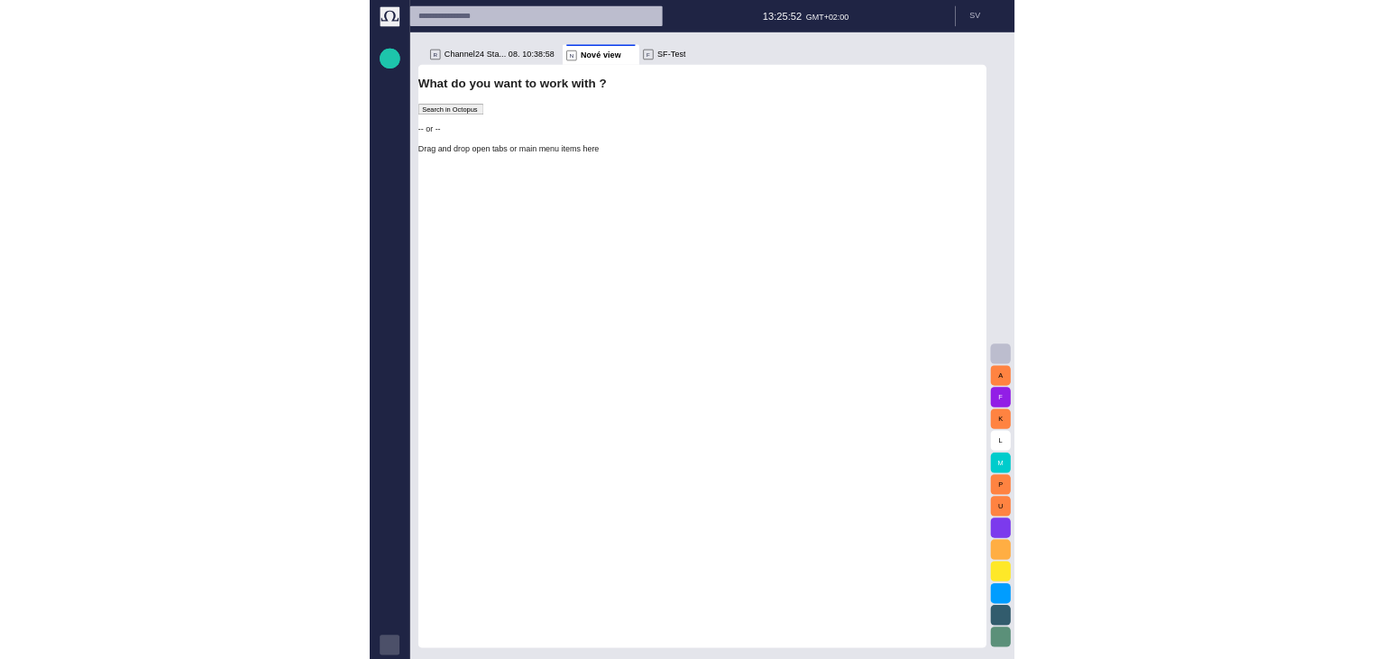
scroll to position [0, 0]
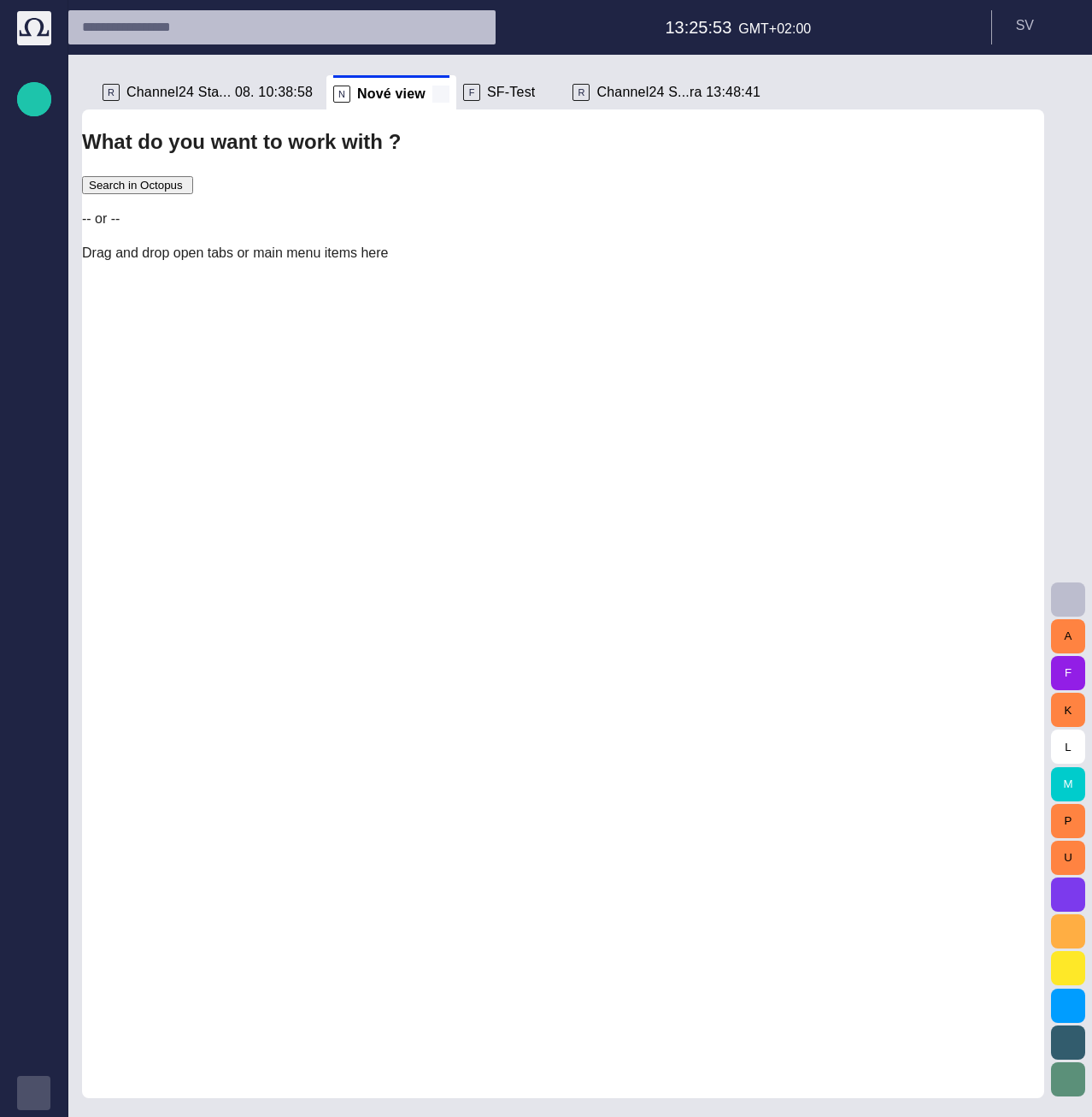
click at [432, 95] on span at bounding box center [441, 94] width 17 height 17
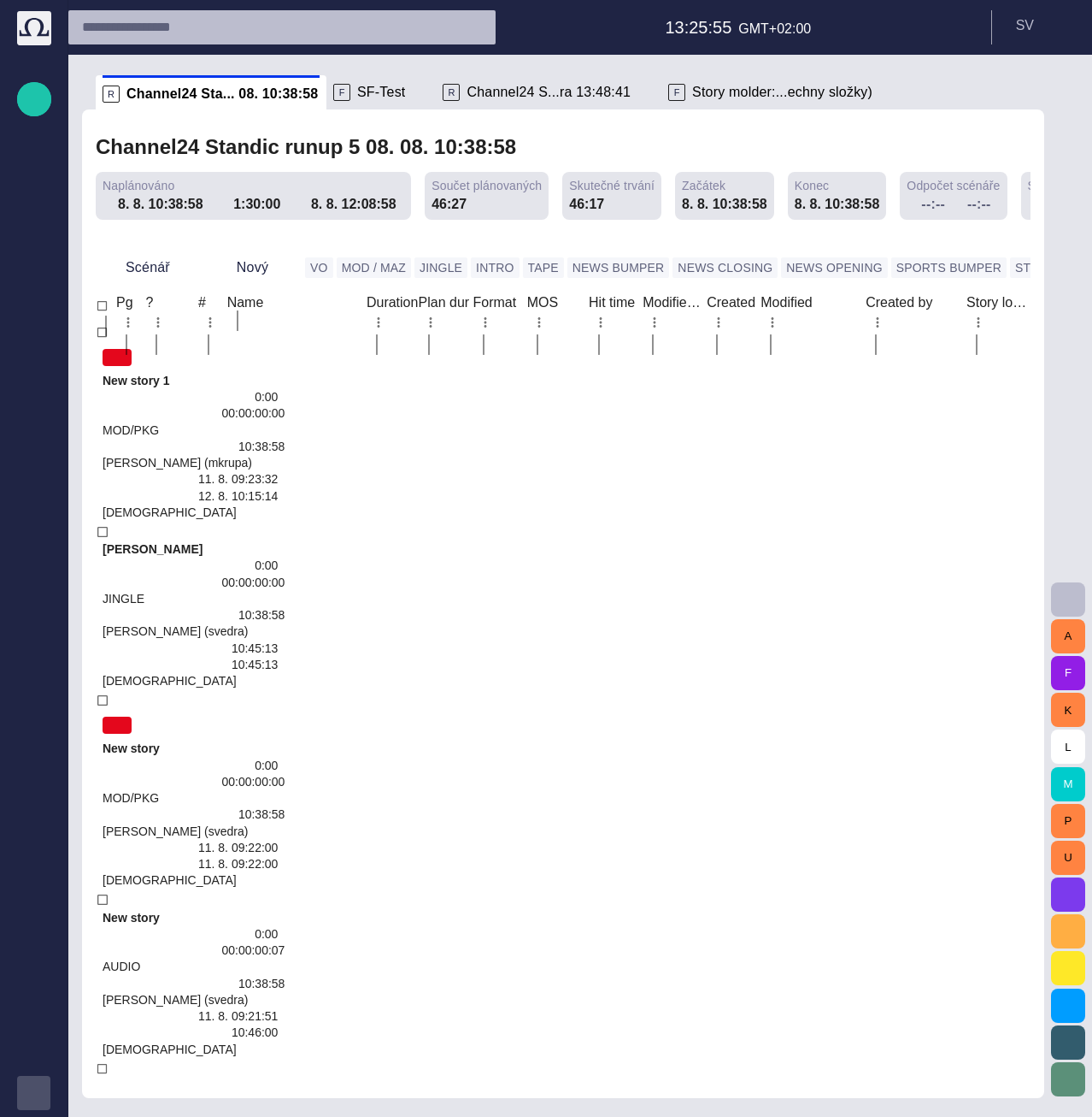
click at [284, 373] on span "New story 1" at bounding box center [193, 380] width 182 height 16
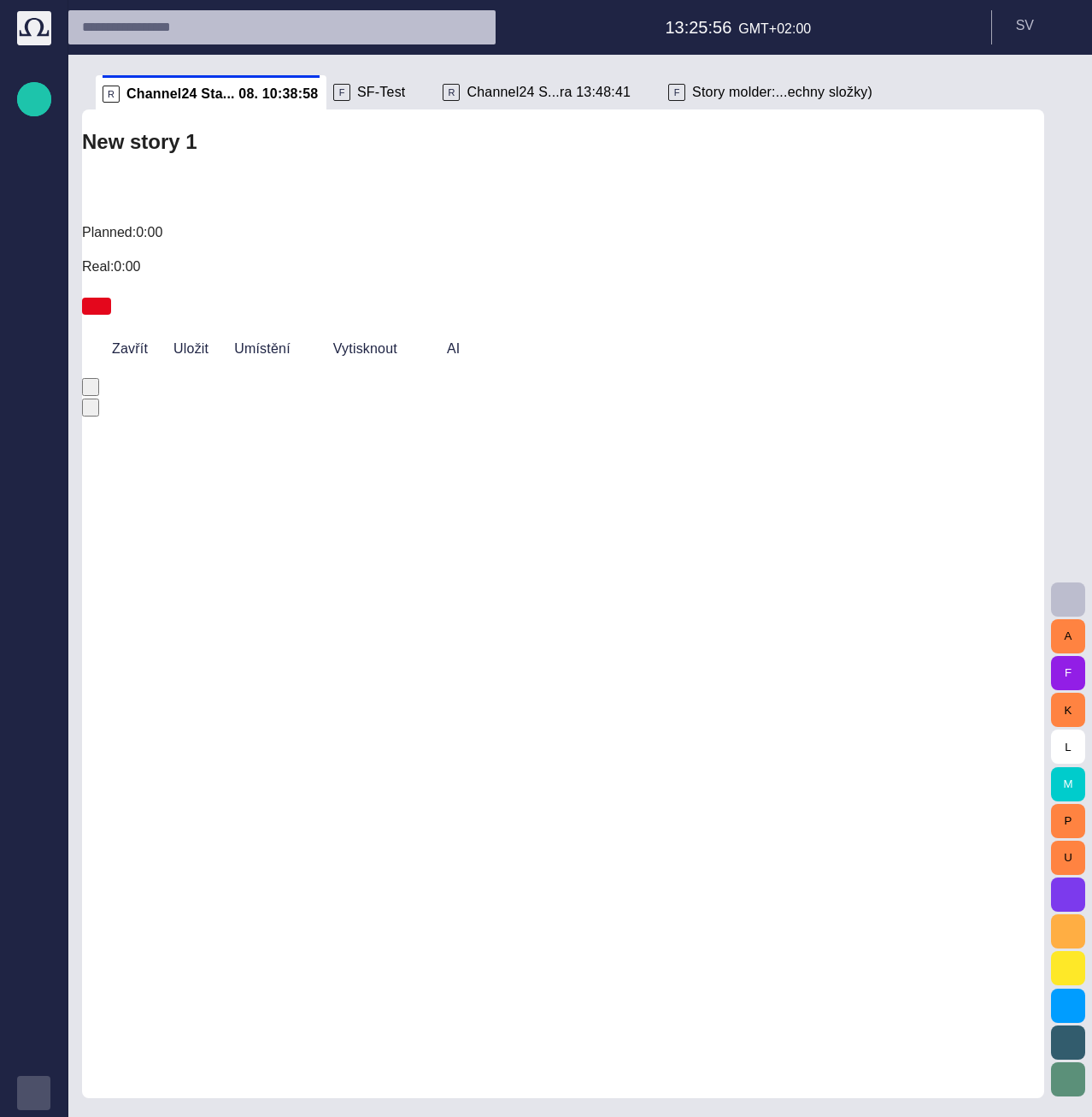
click at [298, 568] on div at bounding box center [563, 578] width 962 height 21
click at [303, 588] on div at bounding box center [563, 588] width 962 height 0
click at [142, 334] on button "Zavřít" at bounding box center [118, 349] width 72 height 30
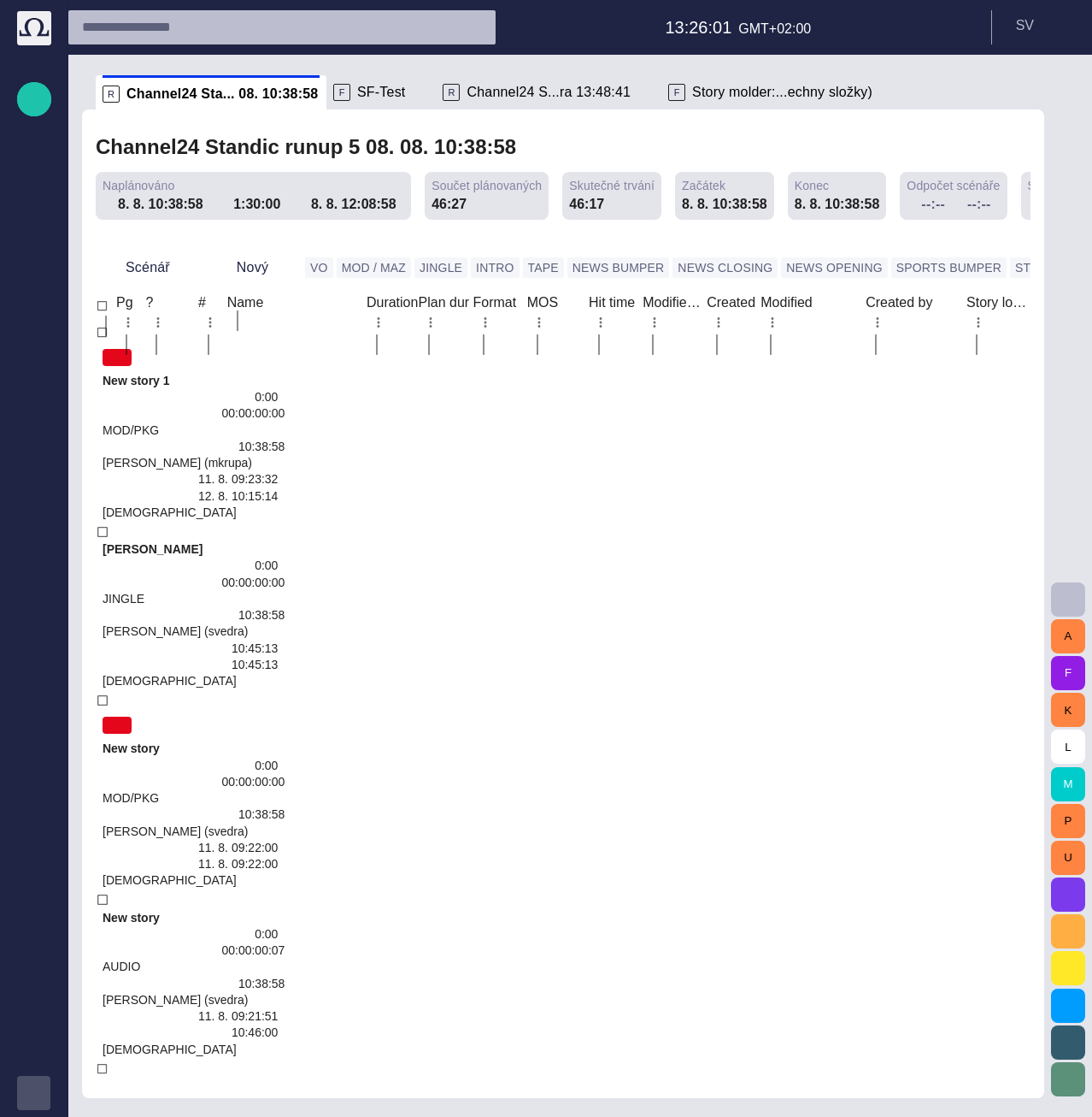
click at [284, 373] on span "New story 1" at bounding box center [193, 380] width 182 height 16
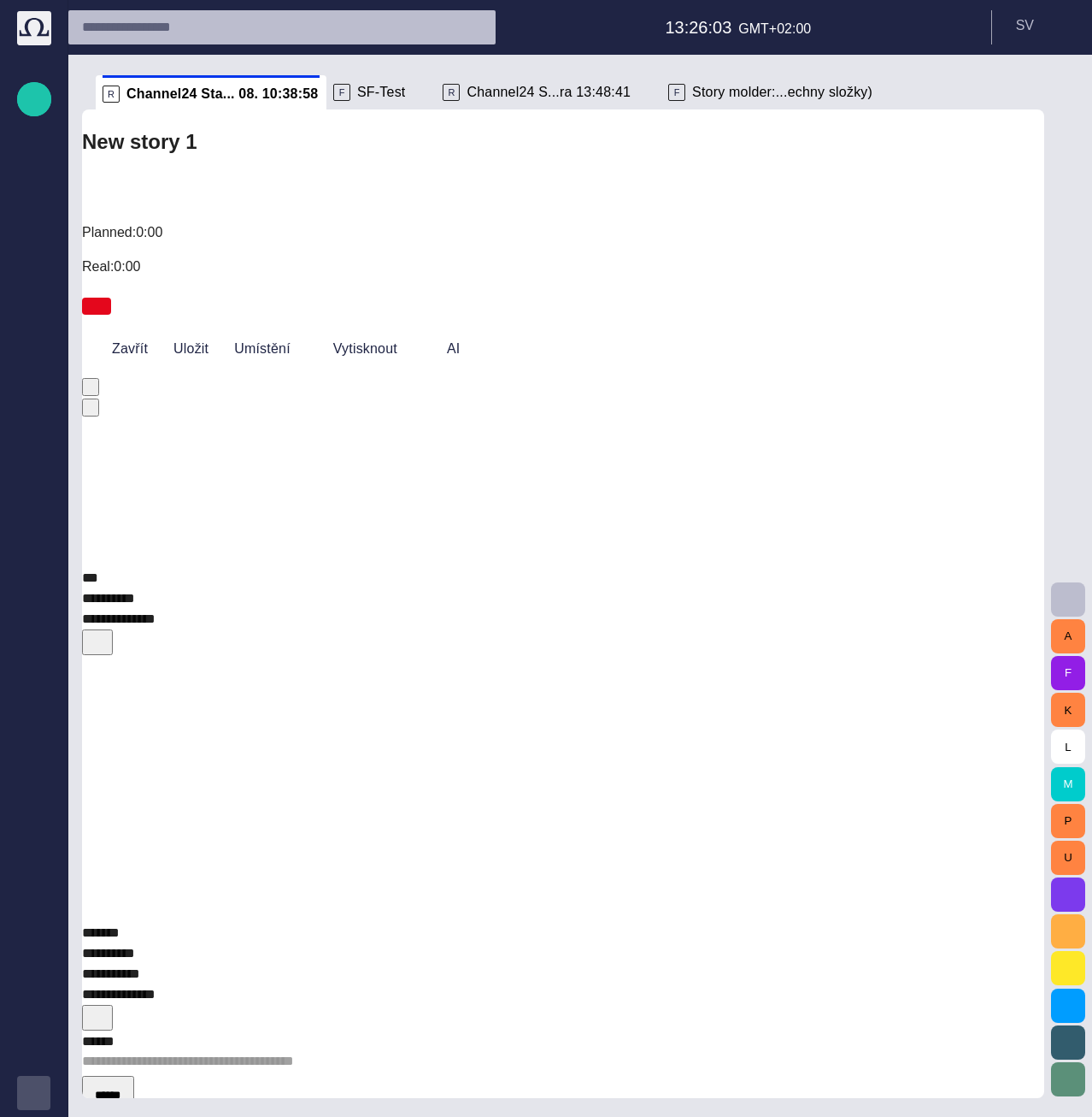
click at [106, 1007] on span "button" at bounding box center [98, 1016] width 17 height 17
click at [949, 723] on li "Remove" at bounding box center [914, 713] width 81 height 21
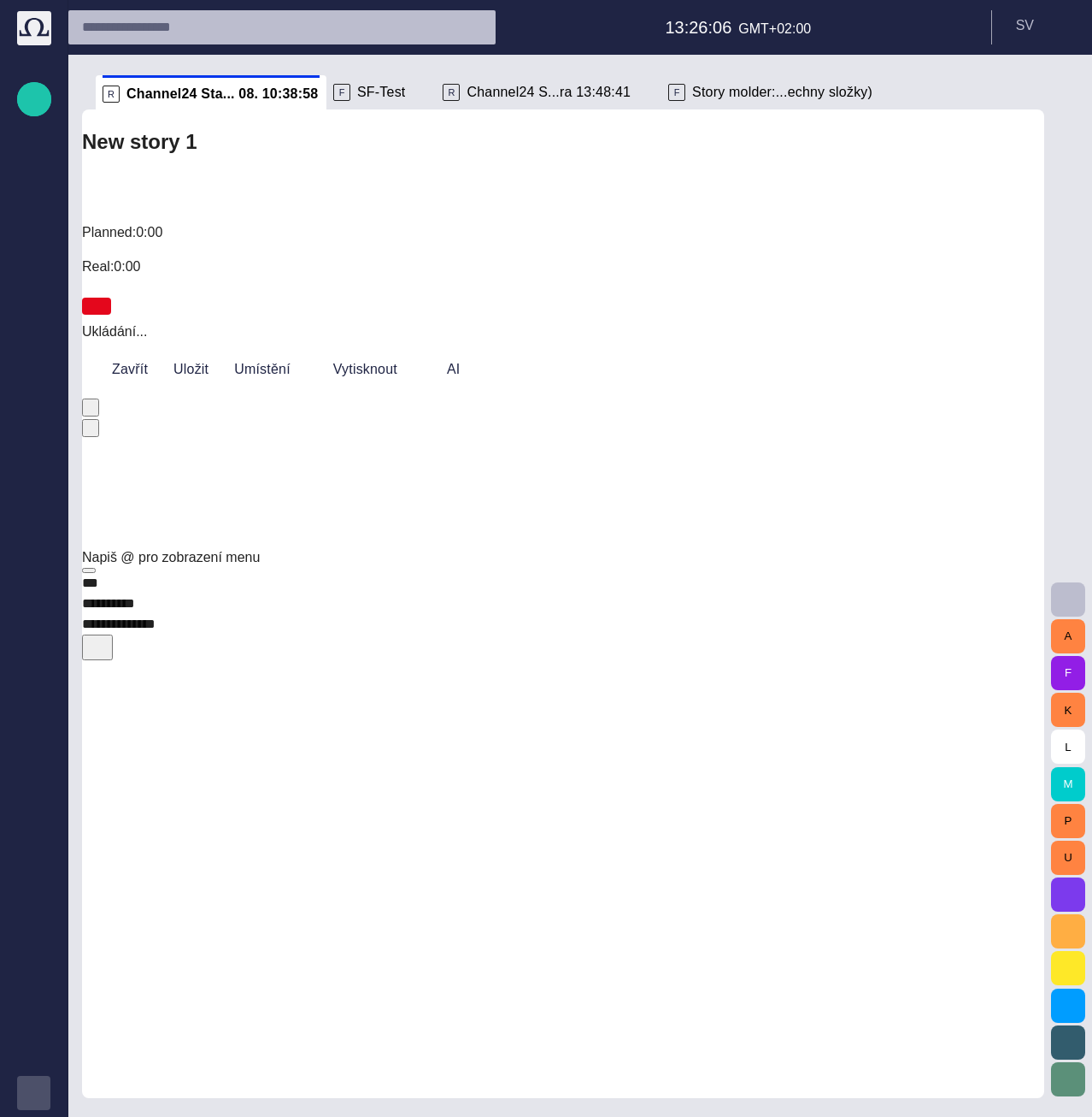
click at [468, 661] on div "﻿ ﻿ ﻿" at bounding box center [563, 794] width 962 height 266
click at [403, 661] on div "﻿ ﻿ ﻿" at bounding box center [563, 794] width 962 height 266
click at [418, 661] on div "﻿ ﻿ ﻿" at bounding box center [563, 794] width 962 height 266
click at [430, 628] on div "*** ***** **** ********* **** ﻿ ﻿ ﻿" at bounding box center [563, 750] width 962 height 355
drag, startPoint x: 441, startPoint y: 694, endPoint x: 445, endPoint y: 705, distance: 11.7
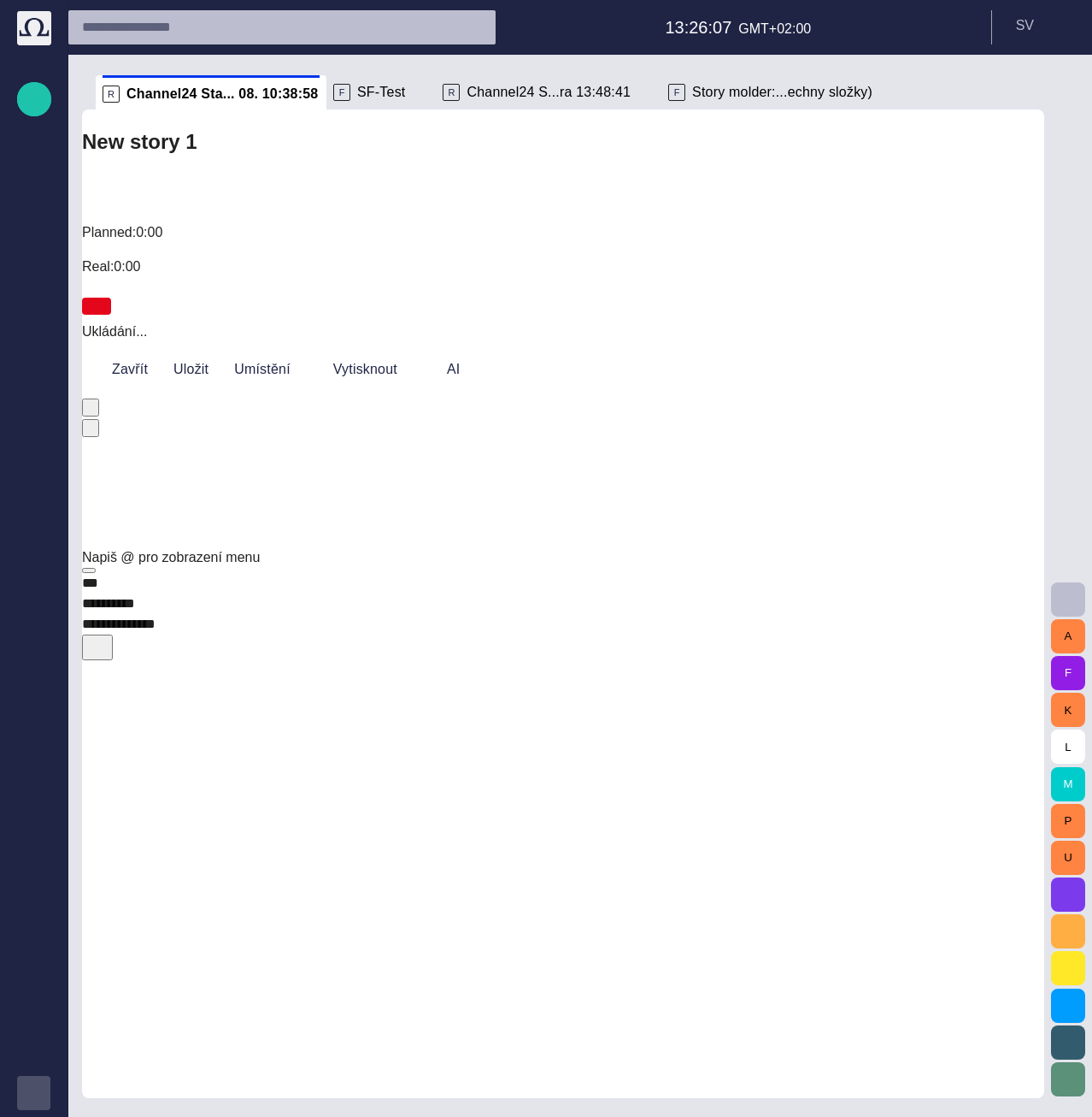
click at [441, 927] on div at bounding box center [563, 927] width 962 height 0
click at [447, 927] on div at bounding box center [563, 927] width 962 height 0
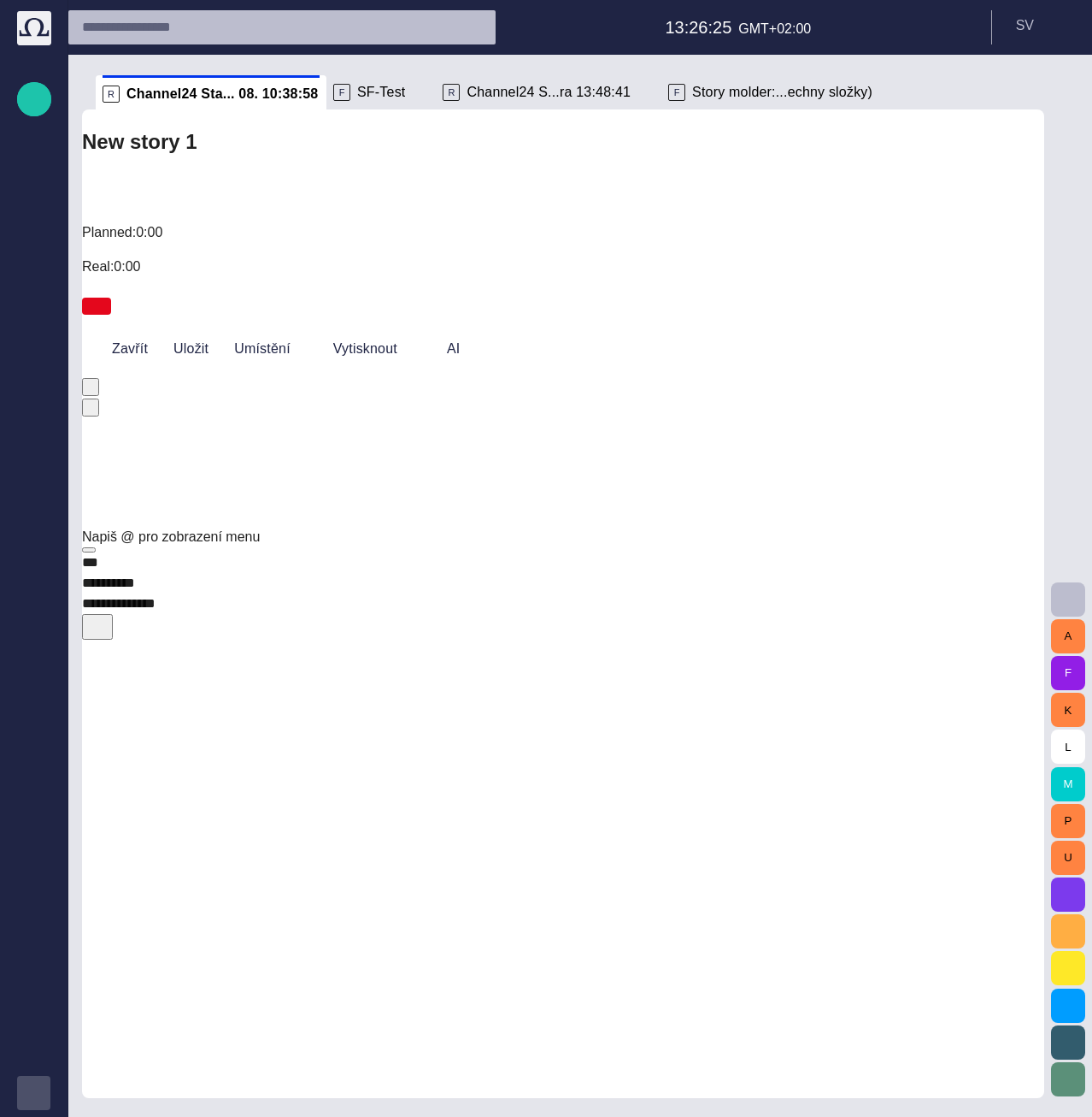
click at [373, 87] on span "SF-Test" at bounding box center [381, 92] width 47 height 17
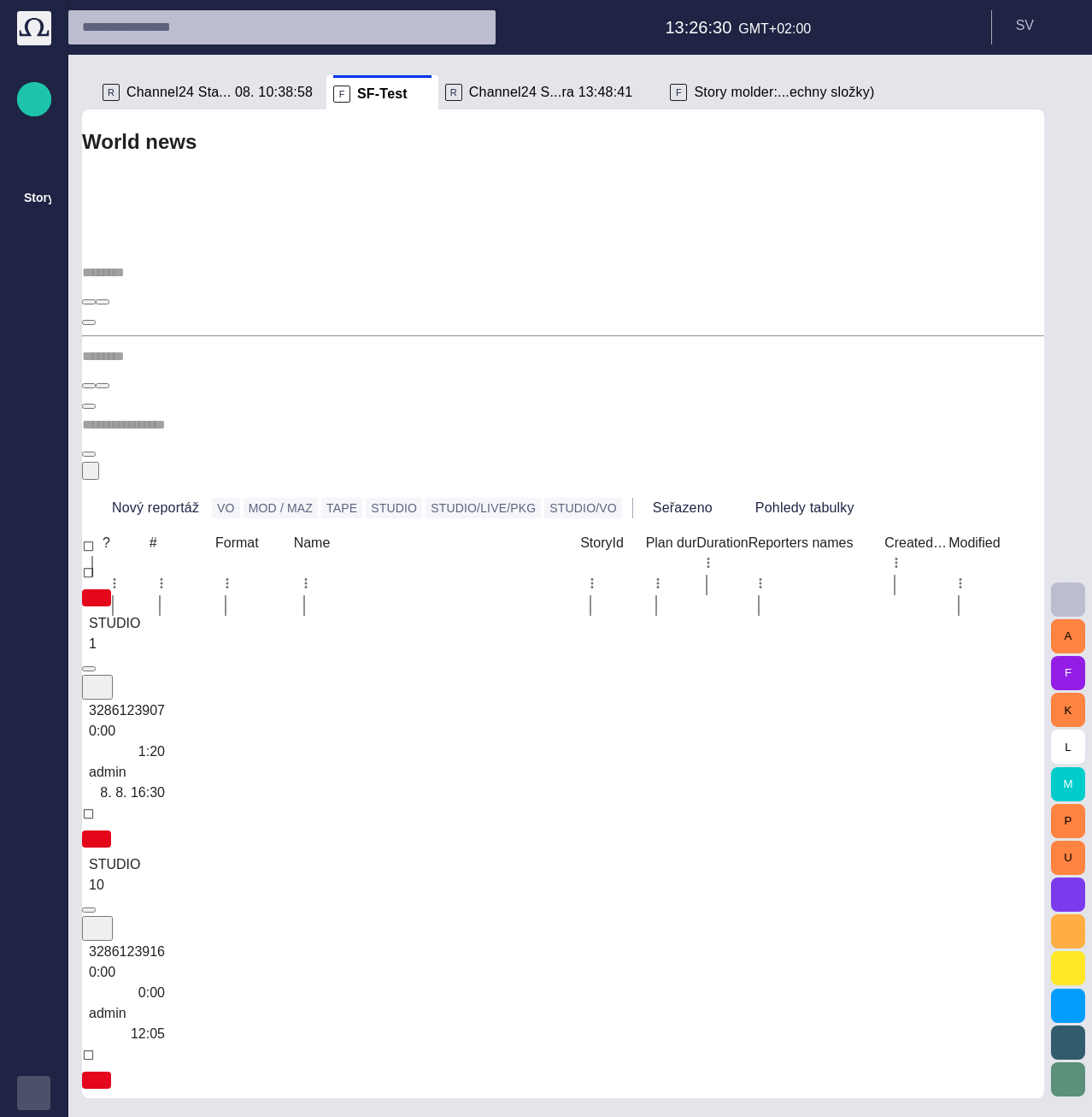
click at [631, 260] on div at bounding box center [563, 370] width 962 height 221
click at [85, 474] on span "button" at bounding box center [85, 474] width 0 height 0
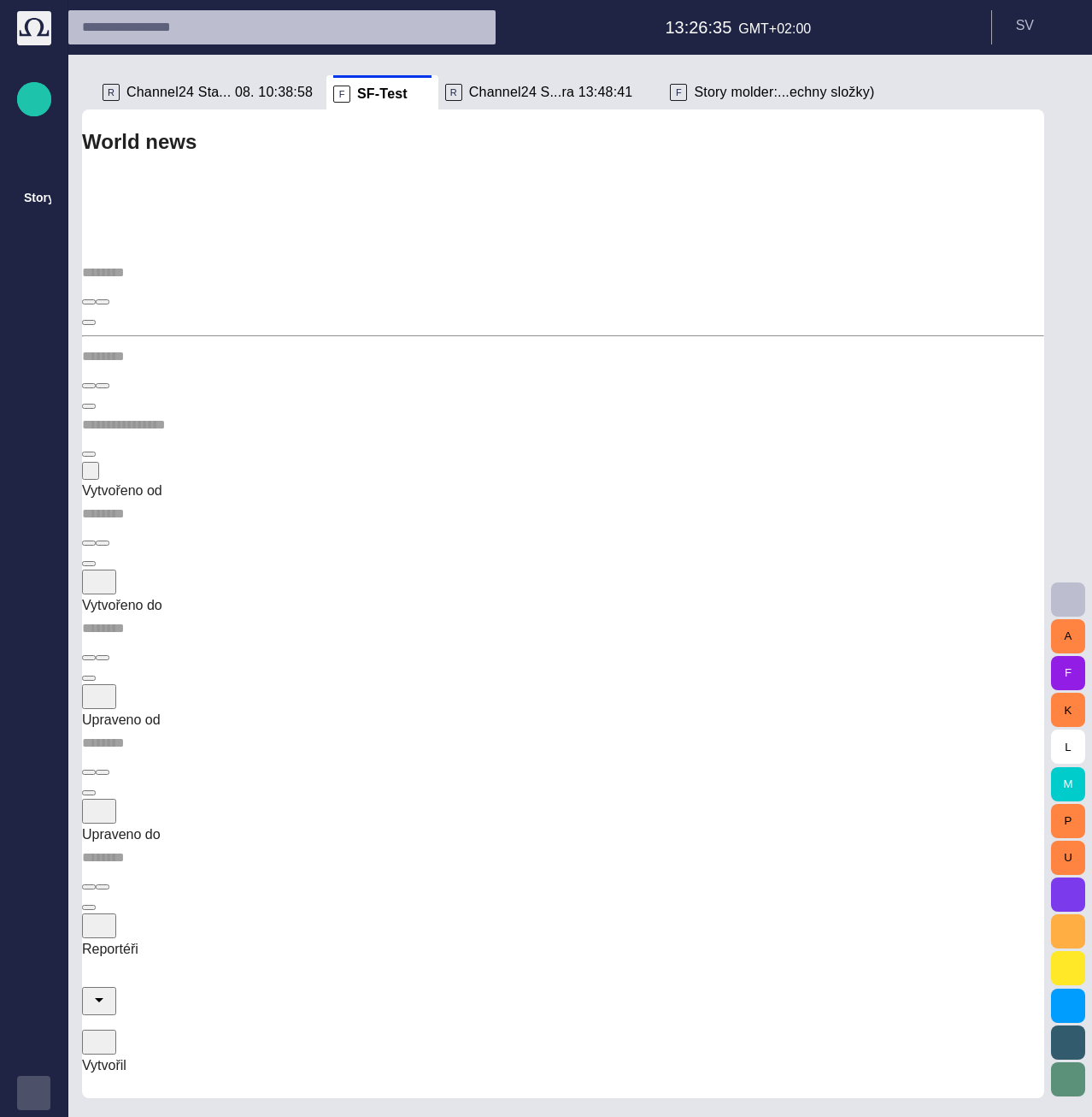
click at [231, 960] on input "Reportéři" at bounding box center [563, 973] width 962 height 27
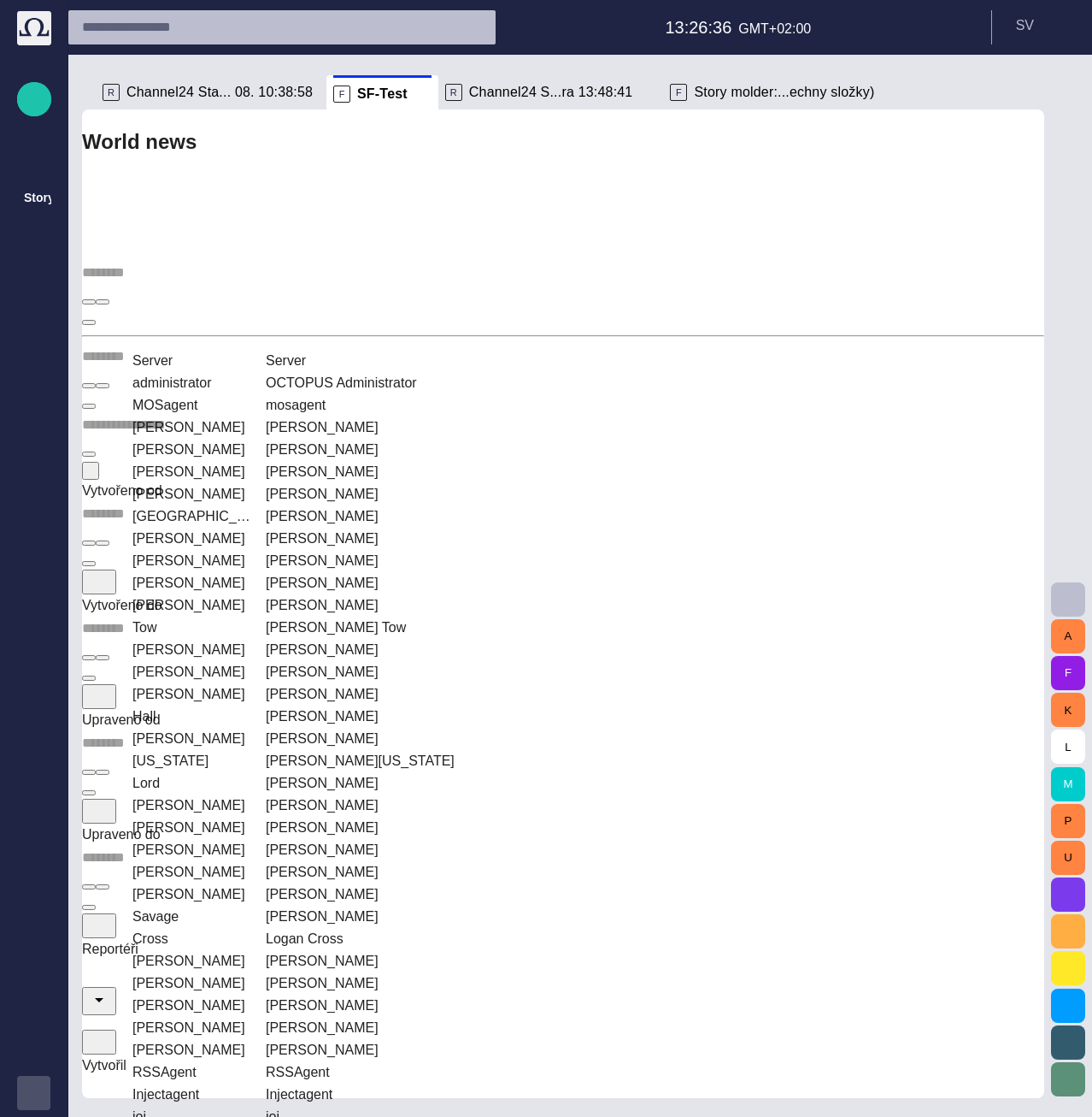
click at [214, 439] on td "[PERSON_NAME]" at bounding box center [191, 449] width 132 height 21
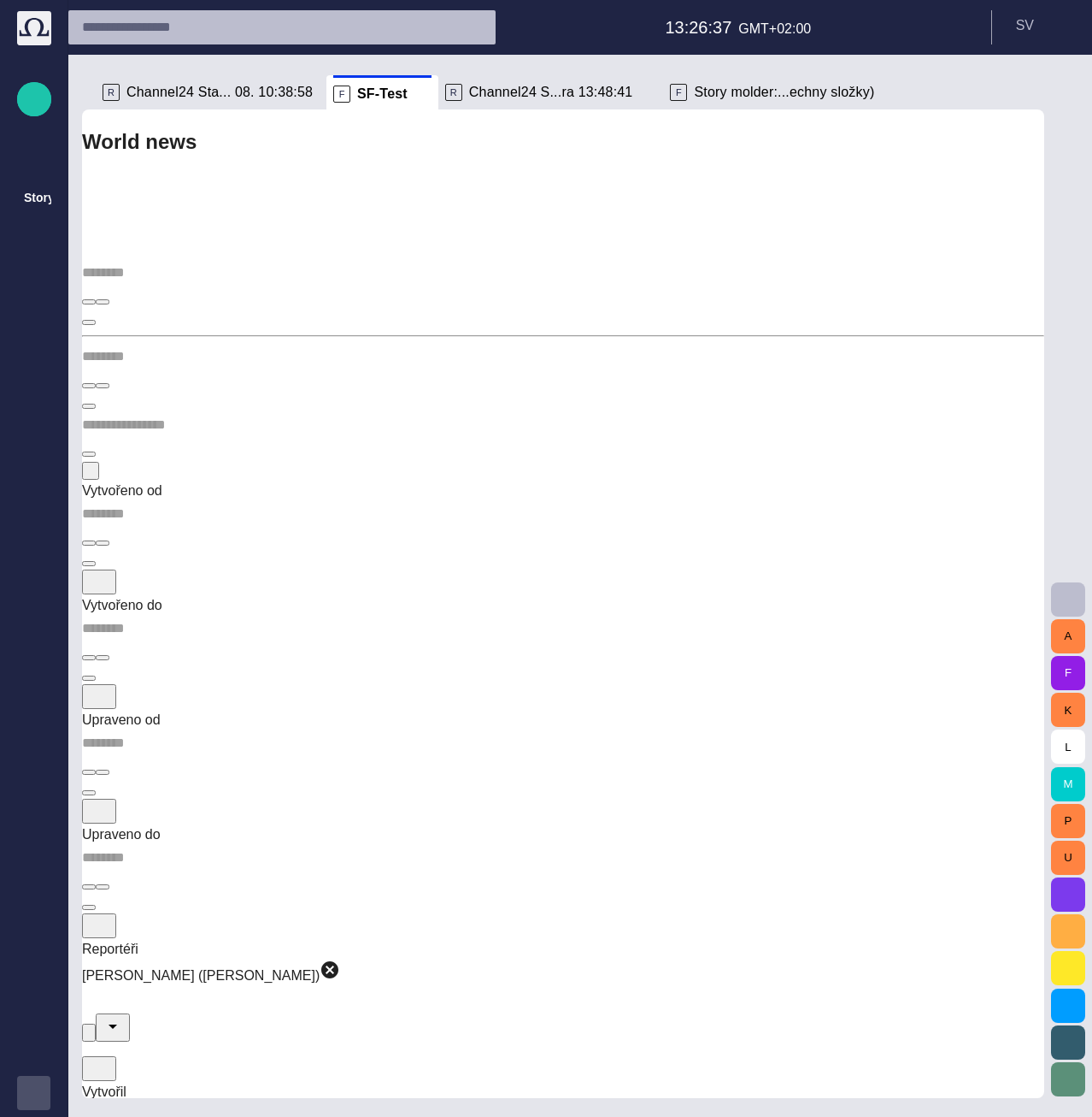
click at [949, 481] on form "Vytvořeno od Vytvořeno do Upraveno od Upraveno do Reportéři [PERSON_NAME] ([PER…" at bounding box center [563, 910] width 962 height 860
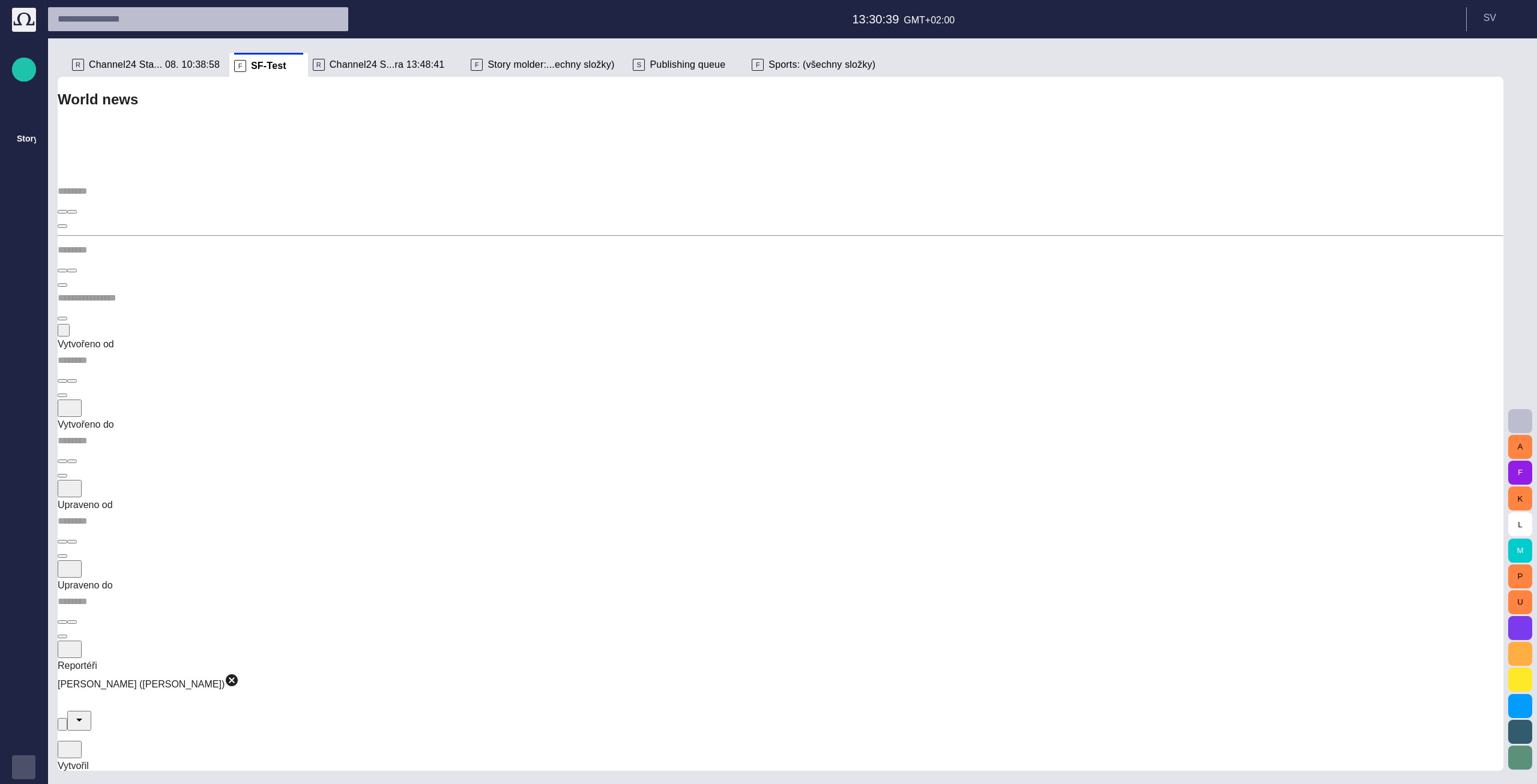
click at [1518, 412] on button "button" at bounding box center [1520, 421] width 24 height 24
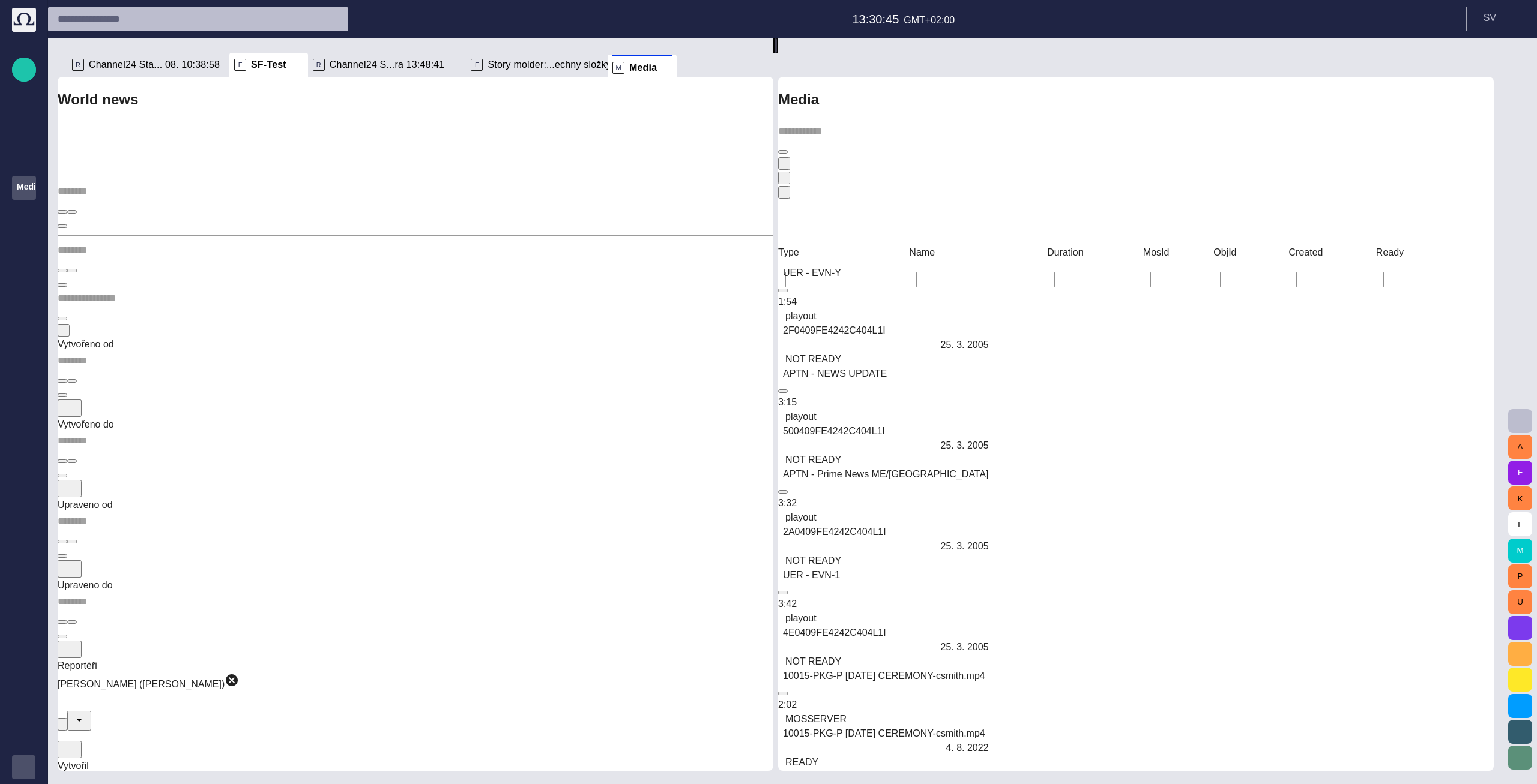
drag, startPoint x: 840, startPoint y: 68, endPoint x: 646, endPoint y: 69, distance: 194.0
click at [646, 69] on div "R Channel24 Sta... 08. 10:38:58 F SF-Test R Channel24 S...ra 13:48:41 F Story m…" at bounding box center [780, 405] width 1446 height 733
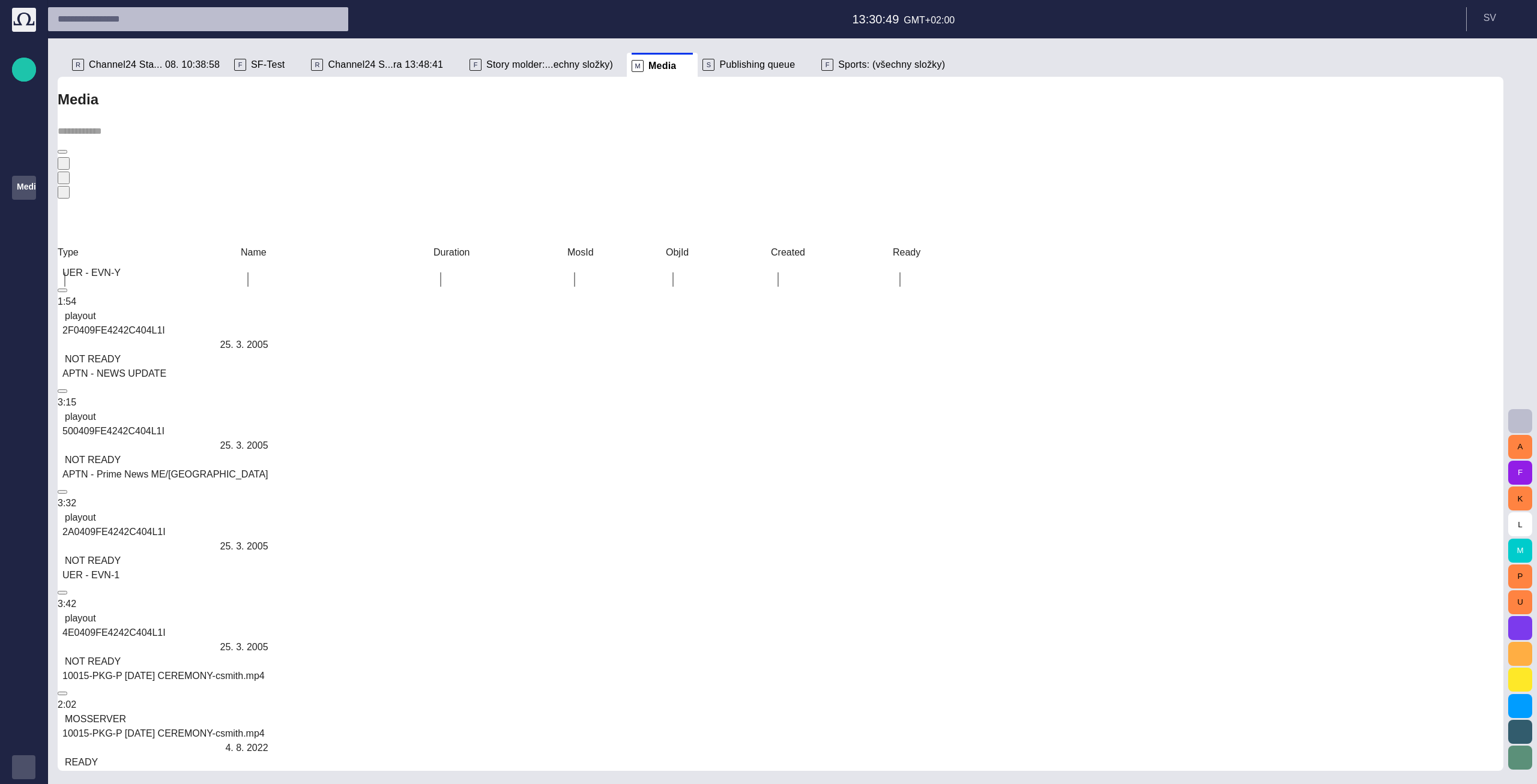
click at [60, 166] on span "button" at bounding box center [60, 166] width 0 height 0
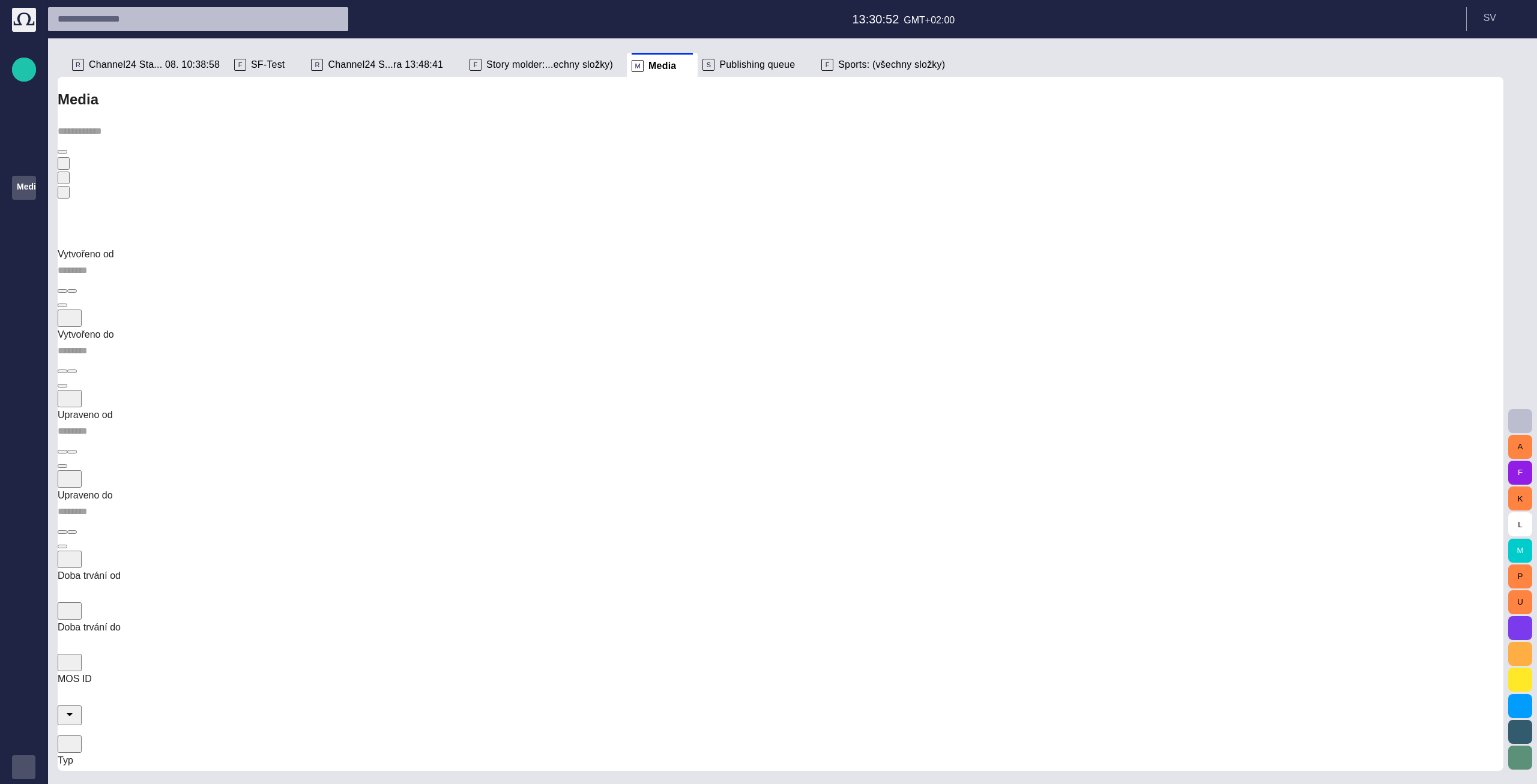
click at [978, 687] on div at bounding box center [780, 707] width 1446 height 40
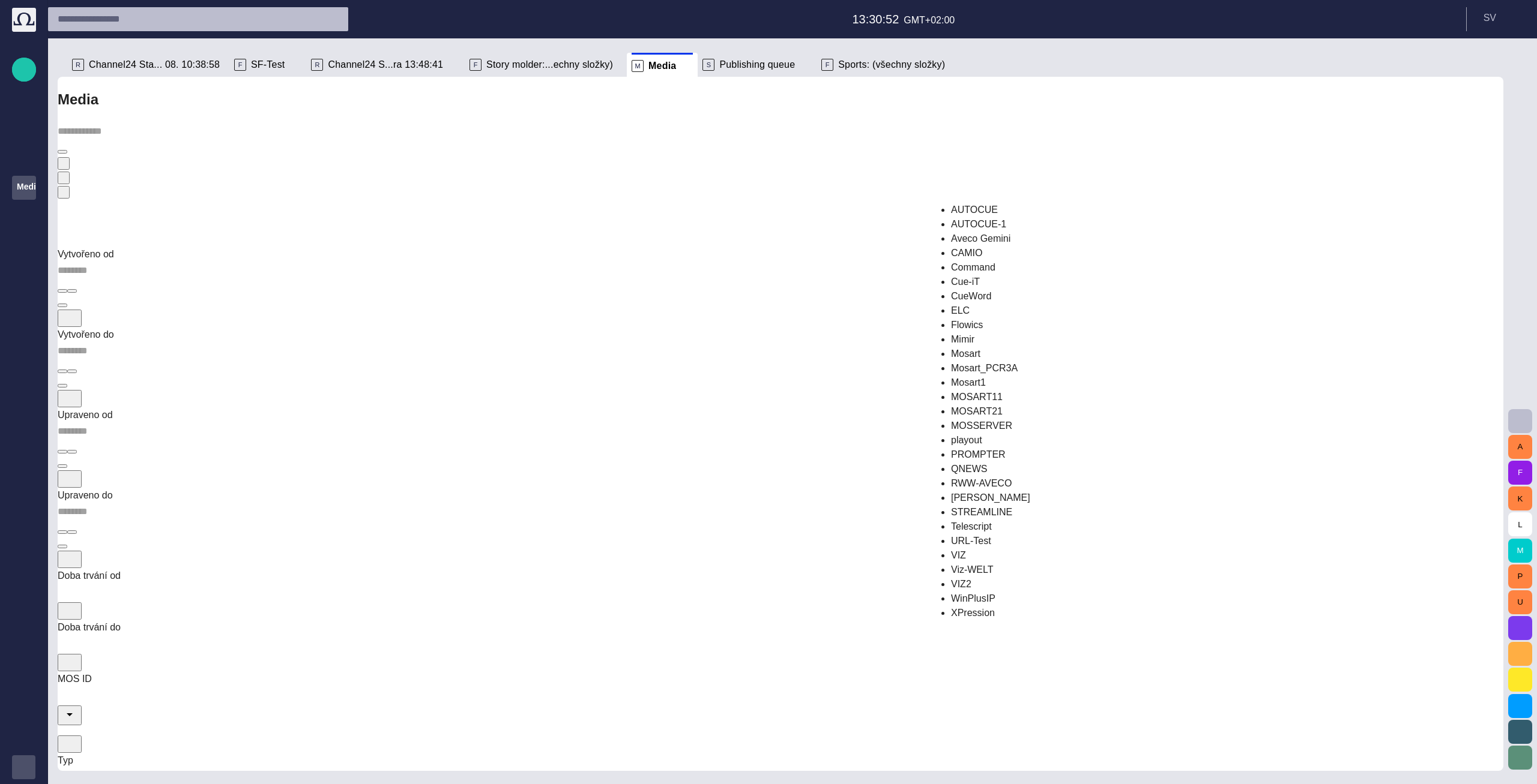
click at [980, 277] on span "Cue-iT" at bounding box center [965, 282] width 29 height 10
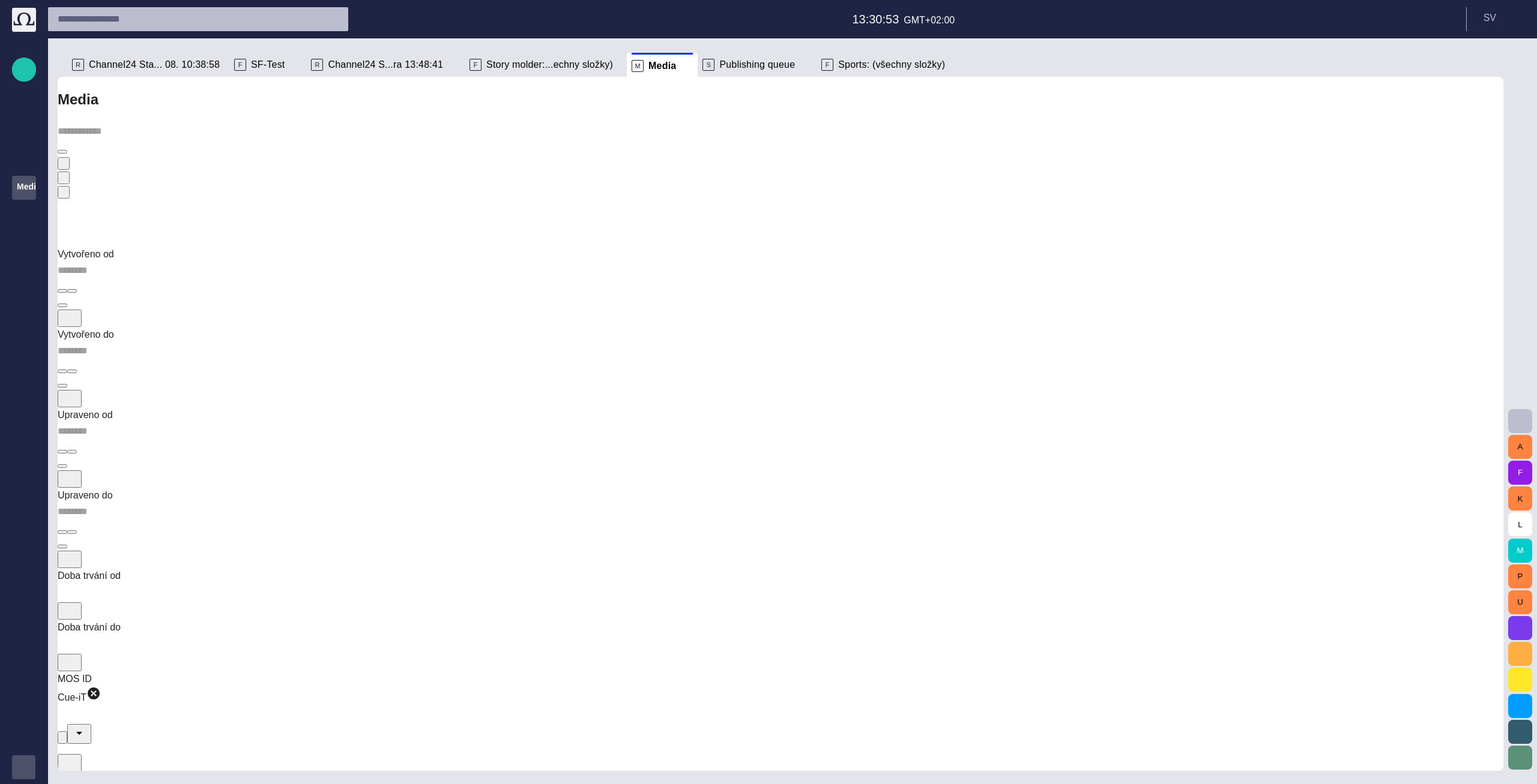
click at [1173, 247] on form "Vytvořeno od Vytvořeno do Upraveno od Upraveno do Doba trvání od Doba trvání do…" at bounding box center [780, 600] width 1446 height 707
click at [983, 110] on div "Media" at bounding box center [780, 99] width 1446 height 21
click at [538, 108] on div "Media" at bounding box center [780, 99] width 1446 height 21
click at [565, 110] on div "Media" at bounding box center [780, 99] width 1446 height 21
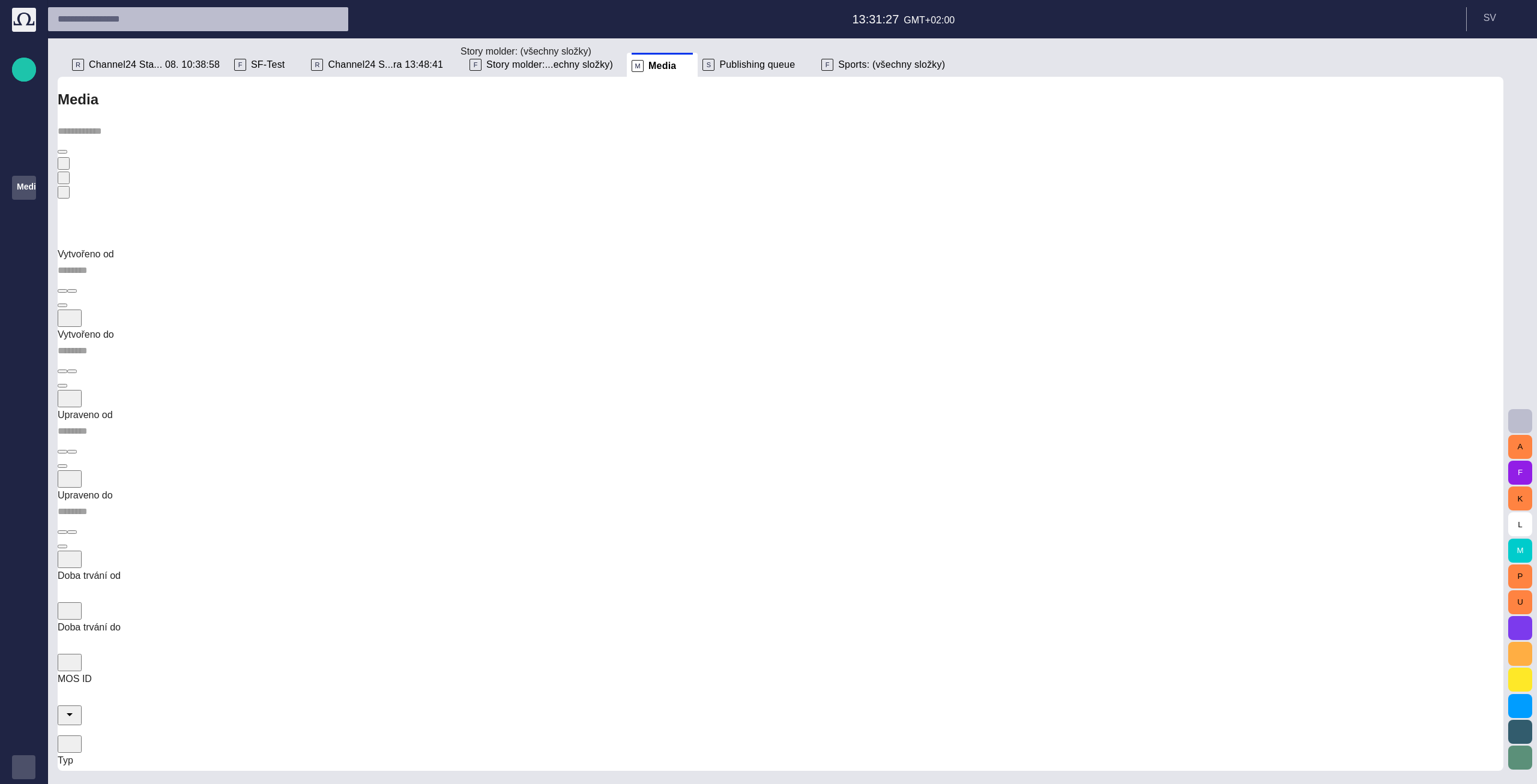
click at [567, 100] on div "Media" at bounding box center [780, 99] width 1446 height 21
click at [639, 104] on div "Media" at bounding box center [780, 99] width 1446 height 21
click at [141, 71] on div "R Channel24 Sta... 08. 10:38:58" at bounding box center [148, 65] width 153 height 24
click at [142, 63] on span "Channel24 Sta... 08. 10:38:58" at bounding box center [154, 65] width 131 height 12
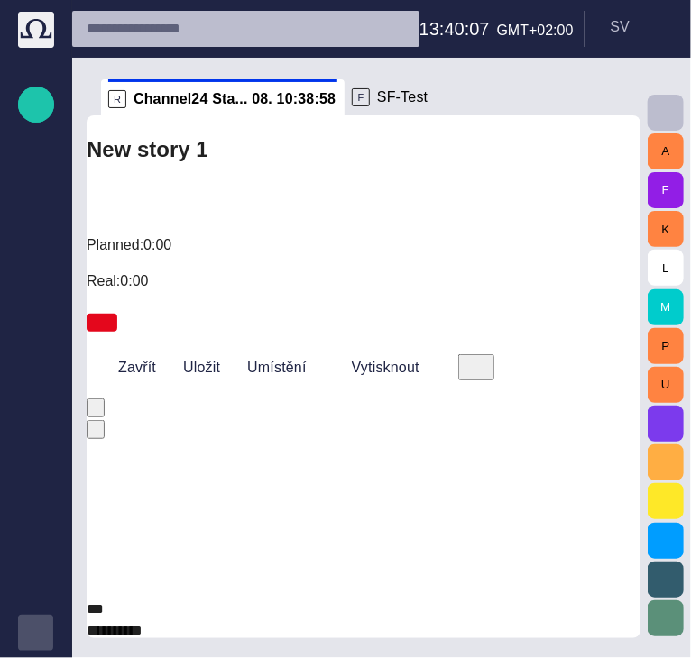
click at [94, 580] on span "button" at bounding box center [94, 580] width 0 height 0
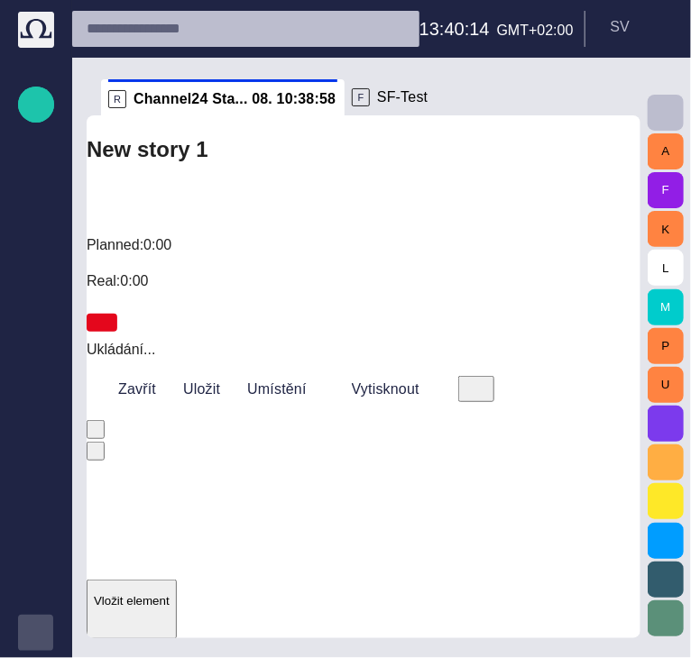
click at [170, 594] on p "Vložit element" at bounding box center [132, 601] width 76 height 14
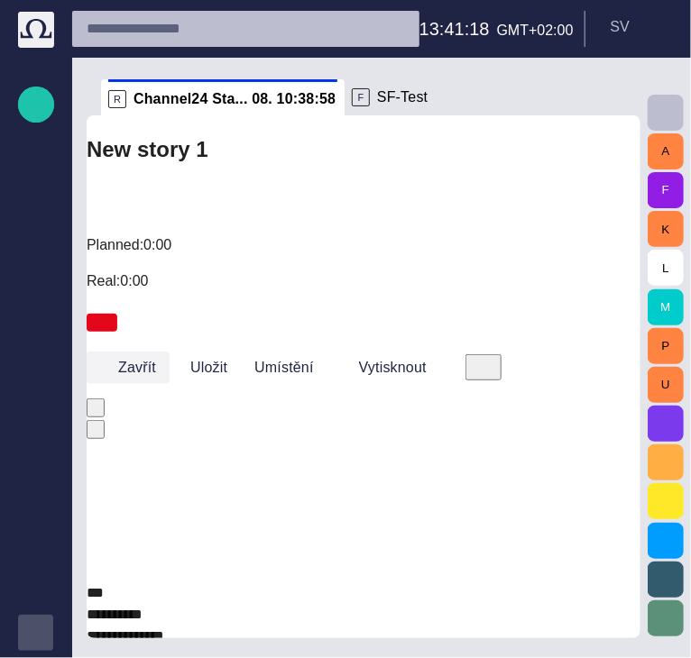
click at [116, 352] on button "Zavřít" at bounding box center [128, 368] width 83 height 32
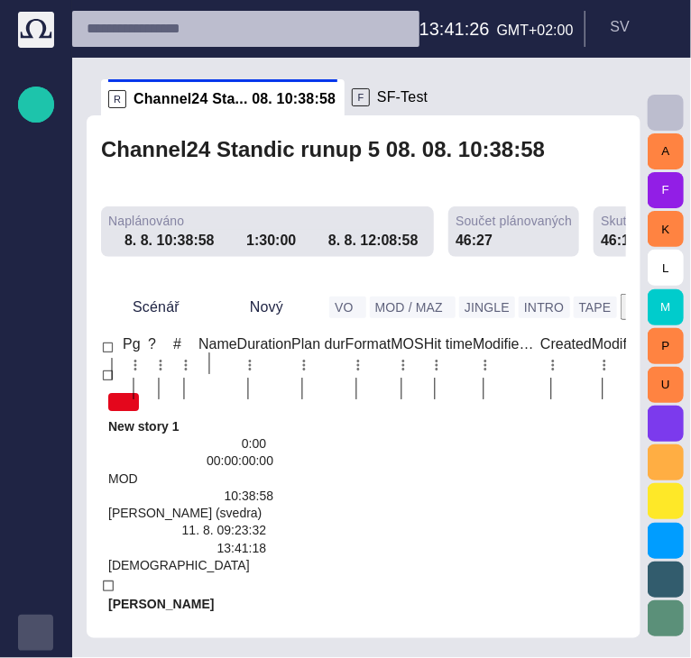
click at [273, 418] on span "New story 1" at bounding box center [190, 426] width 165 height 17
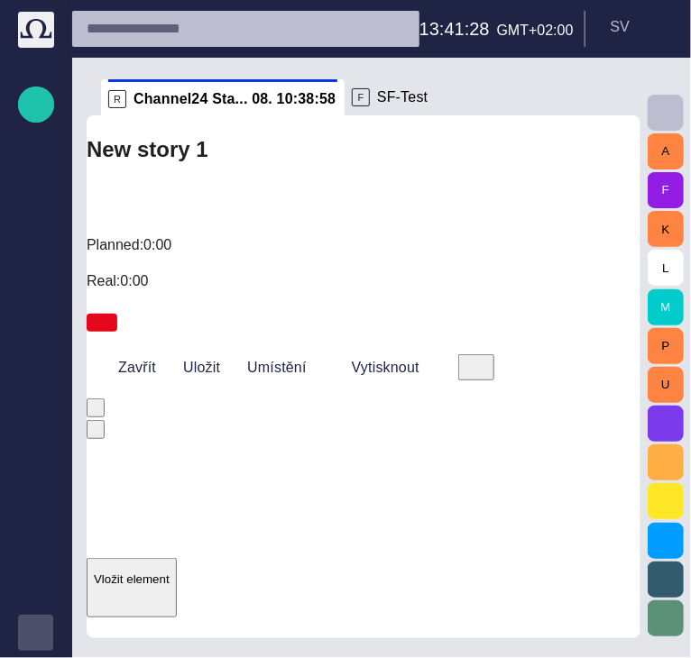
click at [170, 573] on p "Vložit element" at bounding box center [132, 580] width 76 height 14
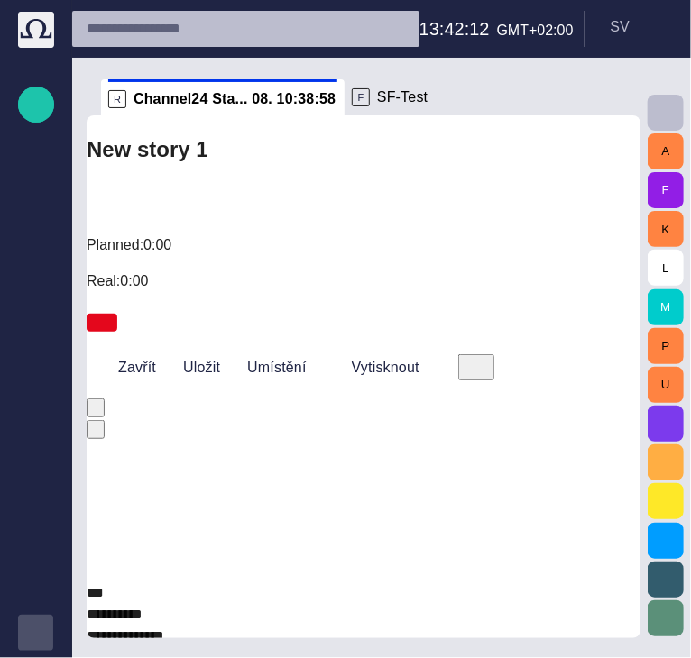
click at [152, 352] on button "Zavřít" at bounding box center [125, 368] width 76 height 32
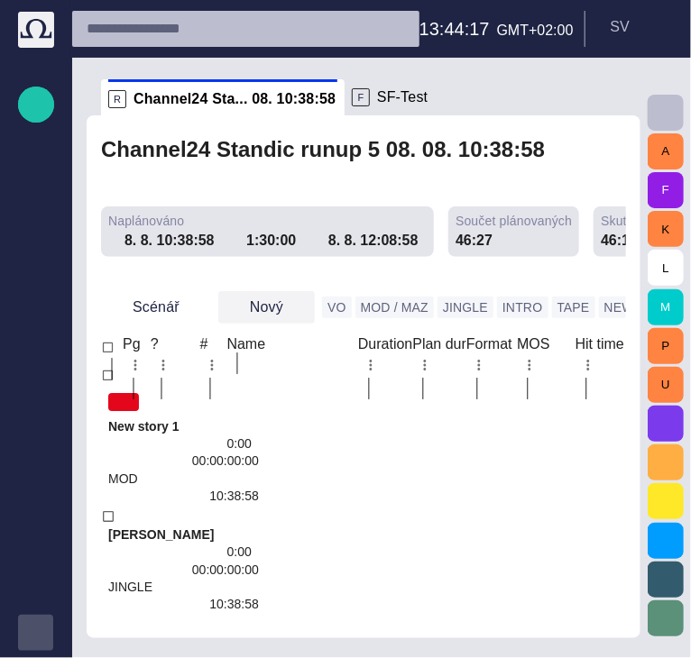
click at [281, 291] on button "Nový" at bounding box center [266, 307] width 96 height 32
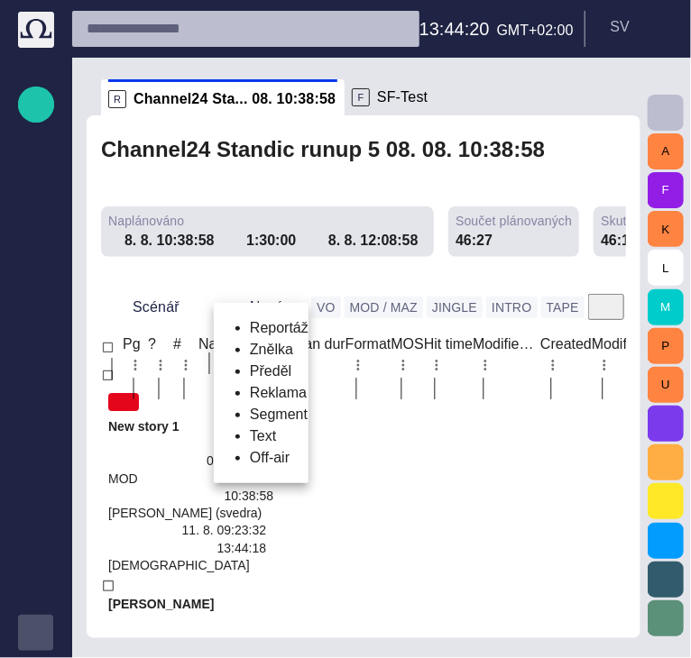
click at [300, 323] on li "Reportáž" at bounding box center [279, 328] width 59 height 22
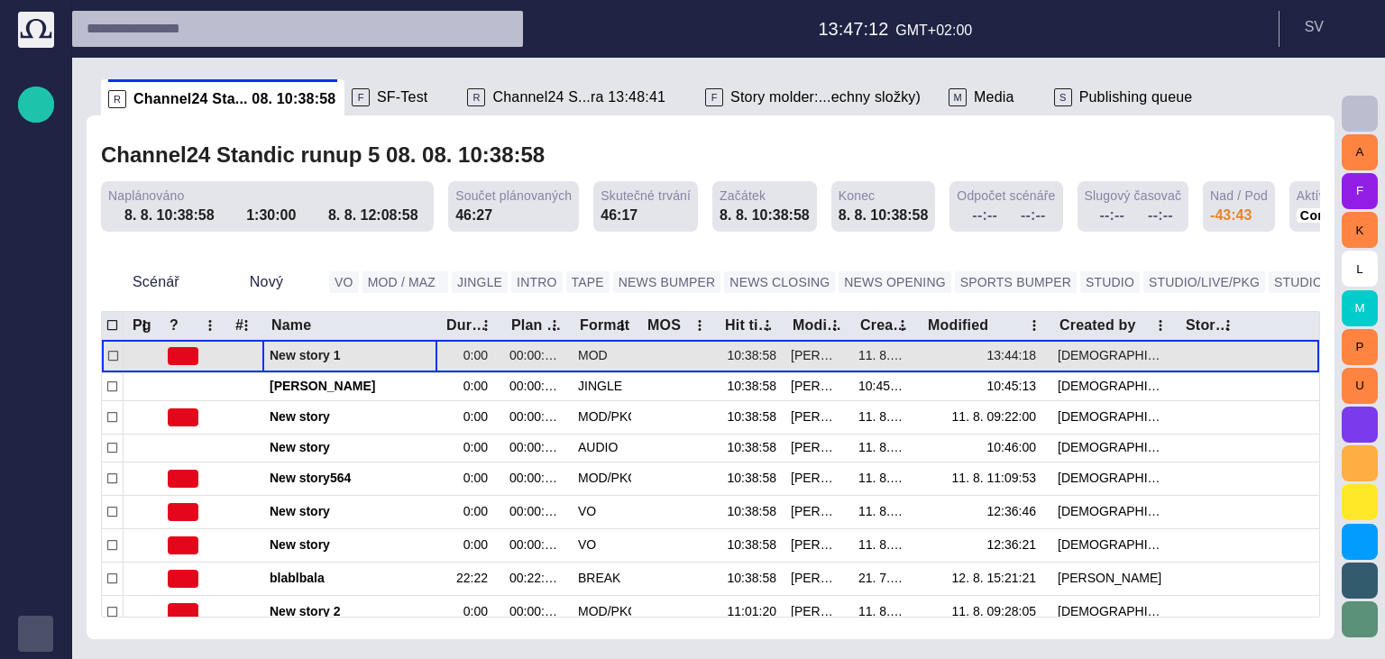
click at [280, 347] on span "New story 1" at bounding box center [350, 355] width 160 height 17
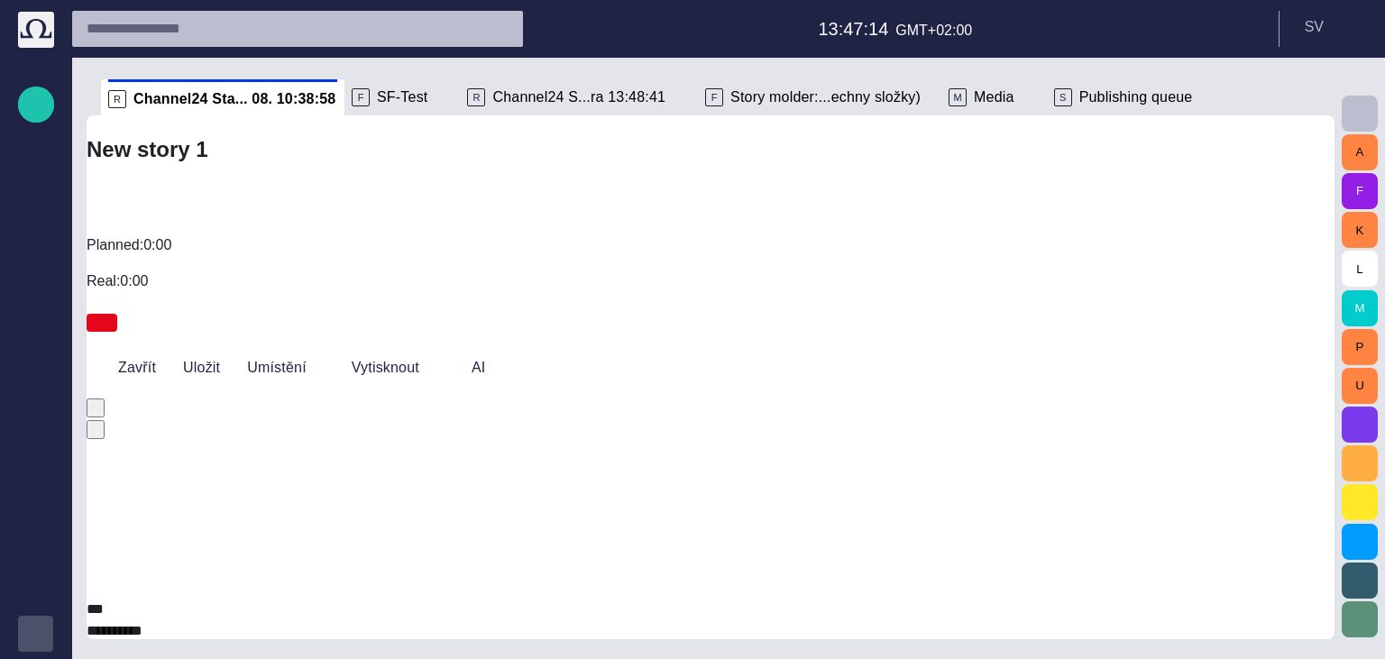
click at [1164, 390] on li "Remove" at bounding box center [1189, 379] width 85 height 22
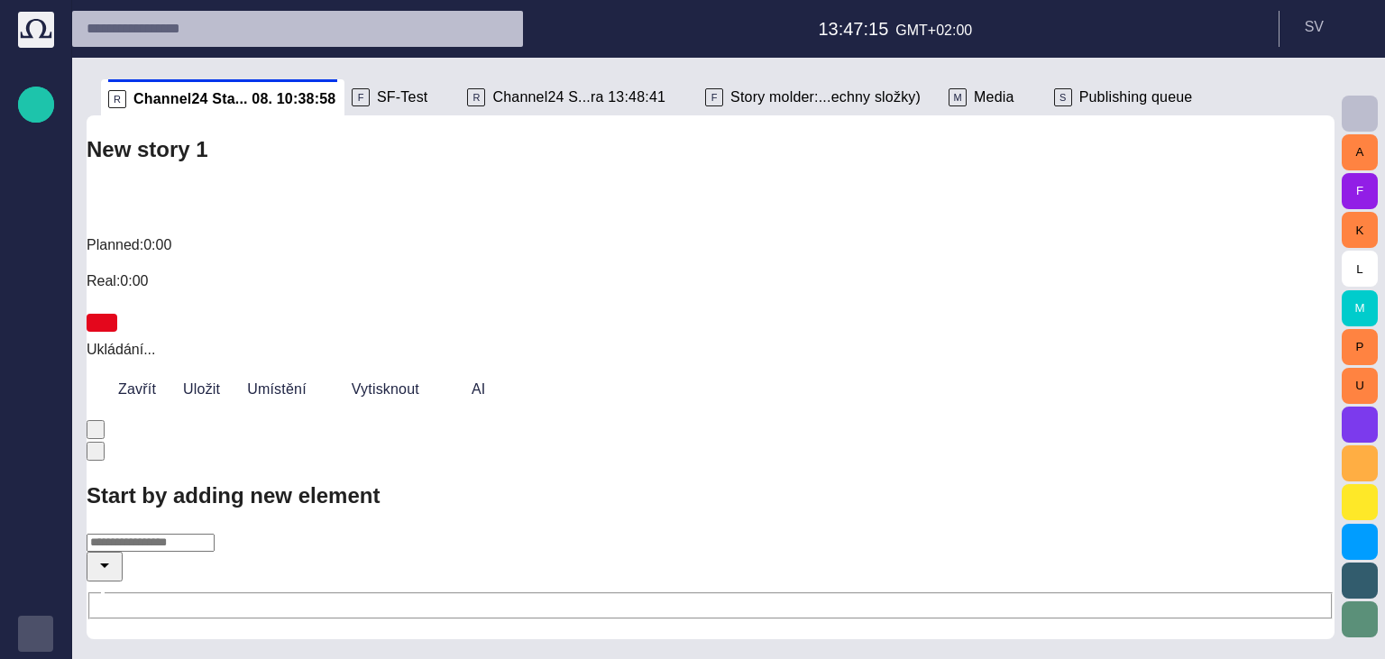
click at [115, 555] on icon "Open" at bounding box center [105, 566] width 22 height 22
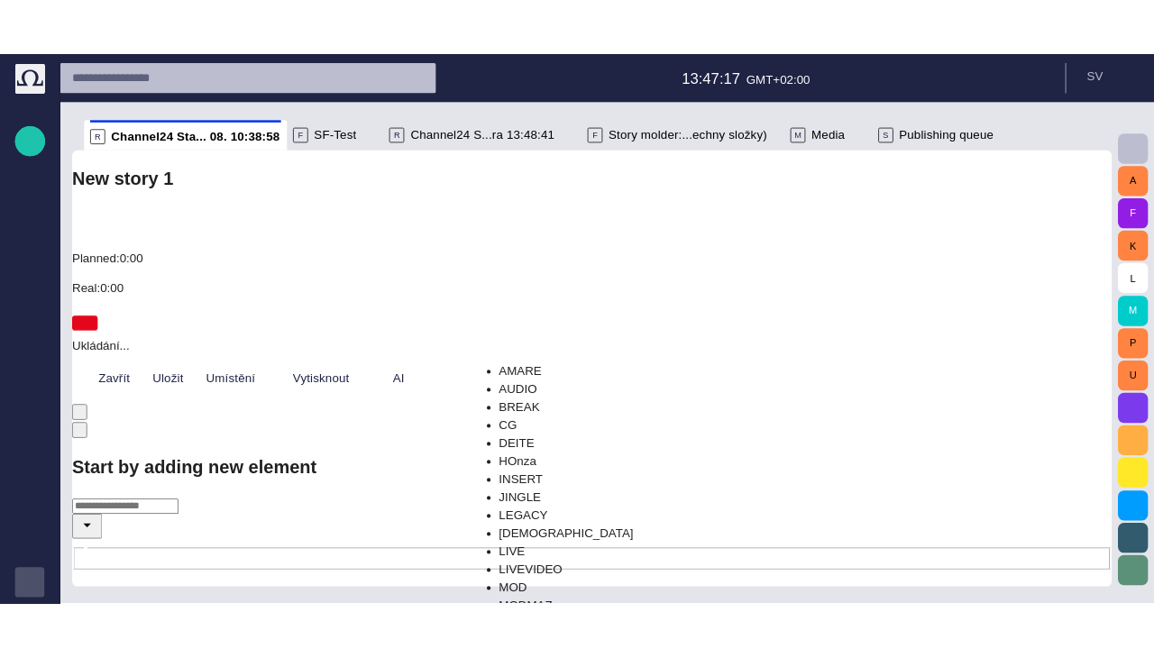
scroll to position [854, 0]
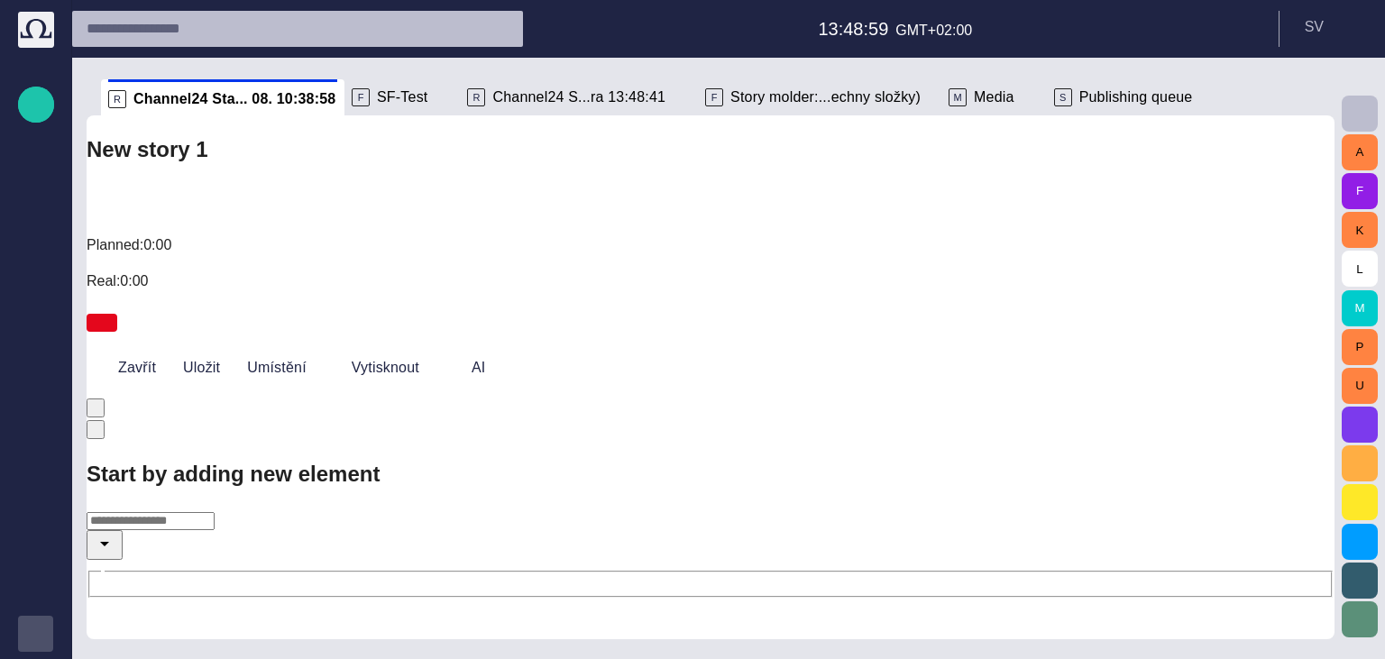
click at [931, 458] on div "Start by adding new element ​" at bounding box center [711, 528] width 1248 height 141
click at [1319, 96] on span "button" at bounding box center [1317, 98] width 22 height 22
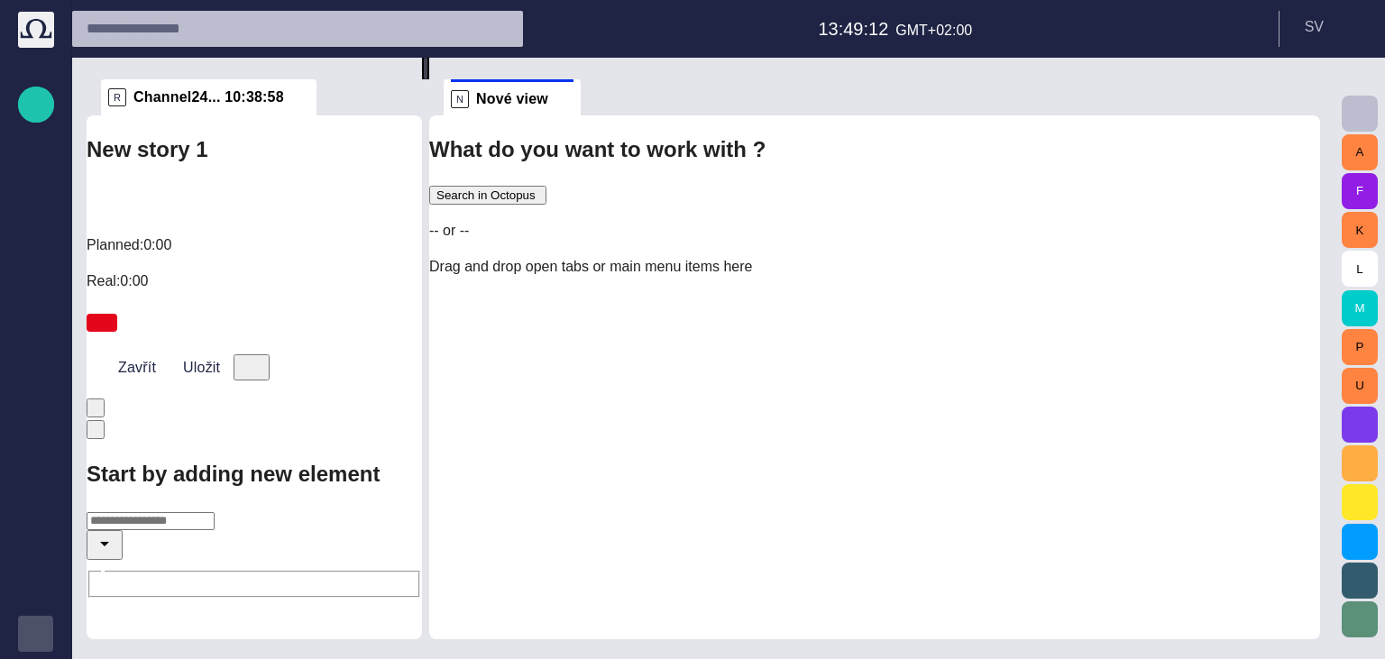
drag, startPoint x: 715, startPoint y: 349, endPoint x: 270, endPoint y: 383, distance: 446.7
click at [270, 383] on div "R Channel24... 10:38:58 New story 1 Planned: 0:00 Real: 0:00 Zavřít Uložit Star…" at bounding box center [711, 349] width 1248 height 582
click at [215, 512] on input "text" at bounding box center [151, 521] width 128 height 18
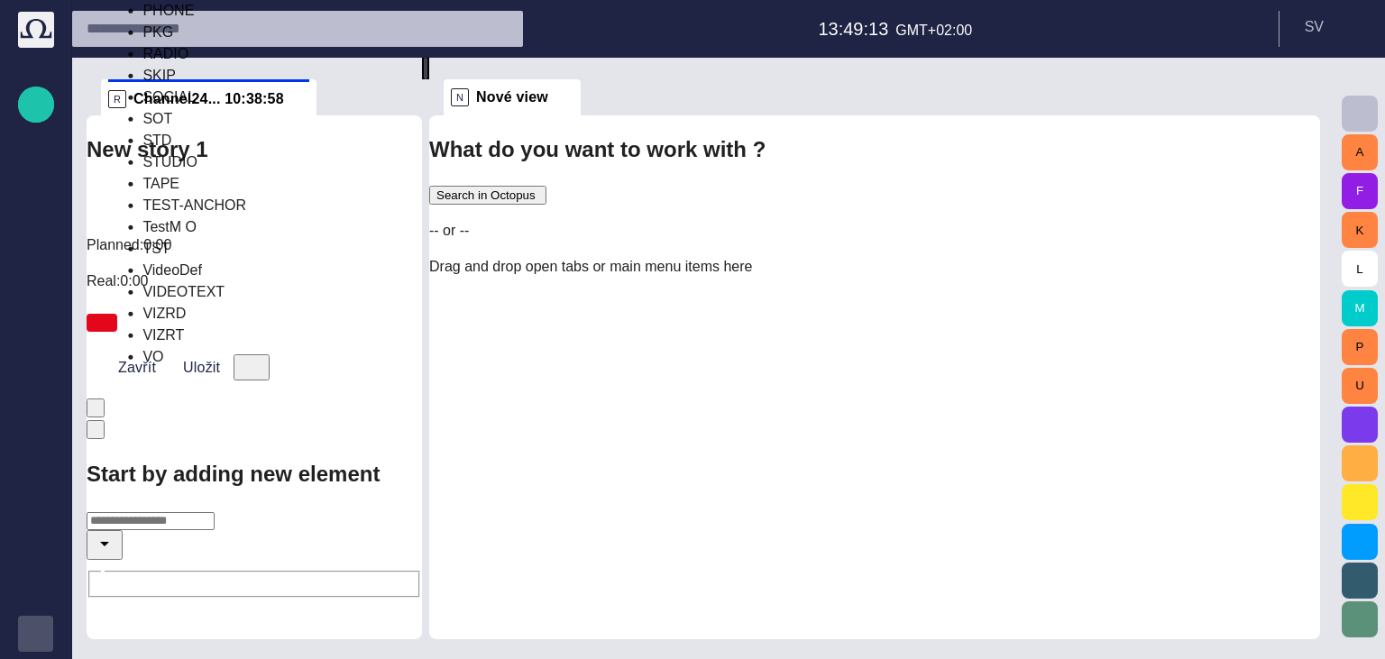
click at [292, 458] on div "Start by adding new element ​" at bounding box center [254, 528] width 335 height 141
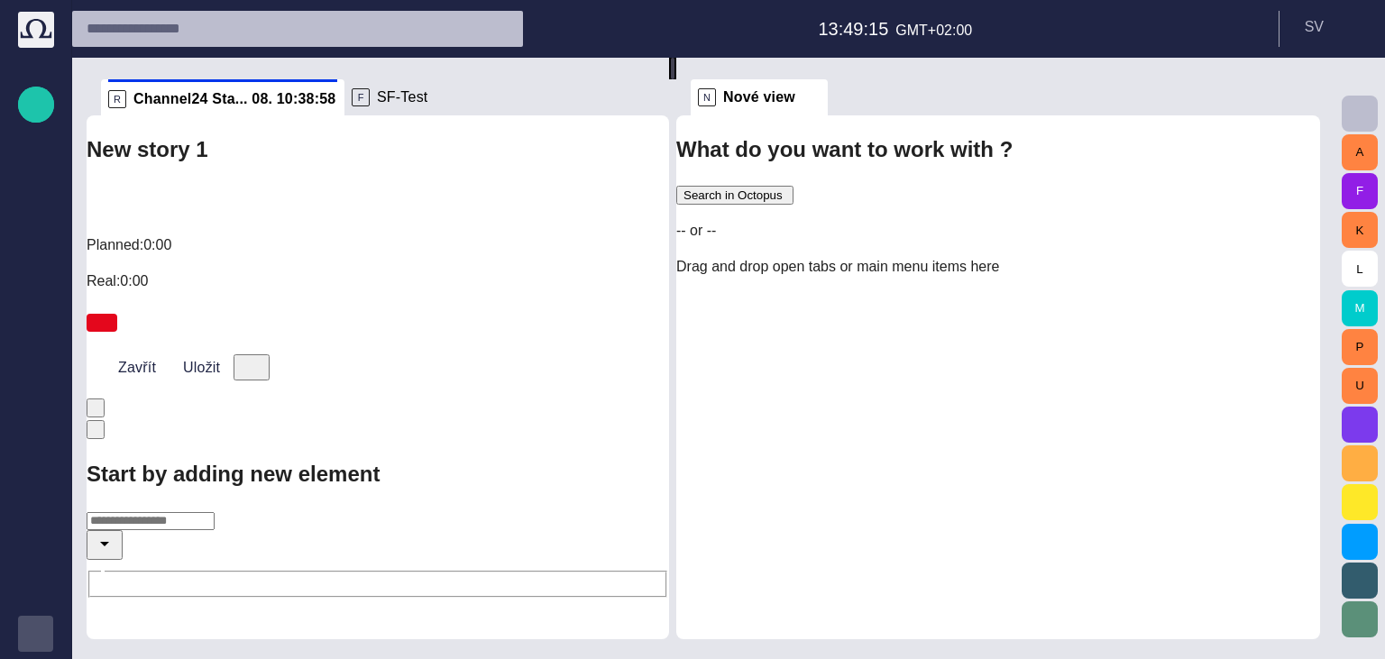
drag, startPoint x: 436, startPoint y: 344, endPoint x: 680, endPoint y: 340, distance: 244.4
click at [674, 79] on div at bounding box center [673, 69] width 4 height 22
click at [814, 96] on span at bounding box center [811, 97] width 18 height 18
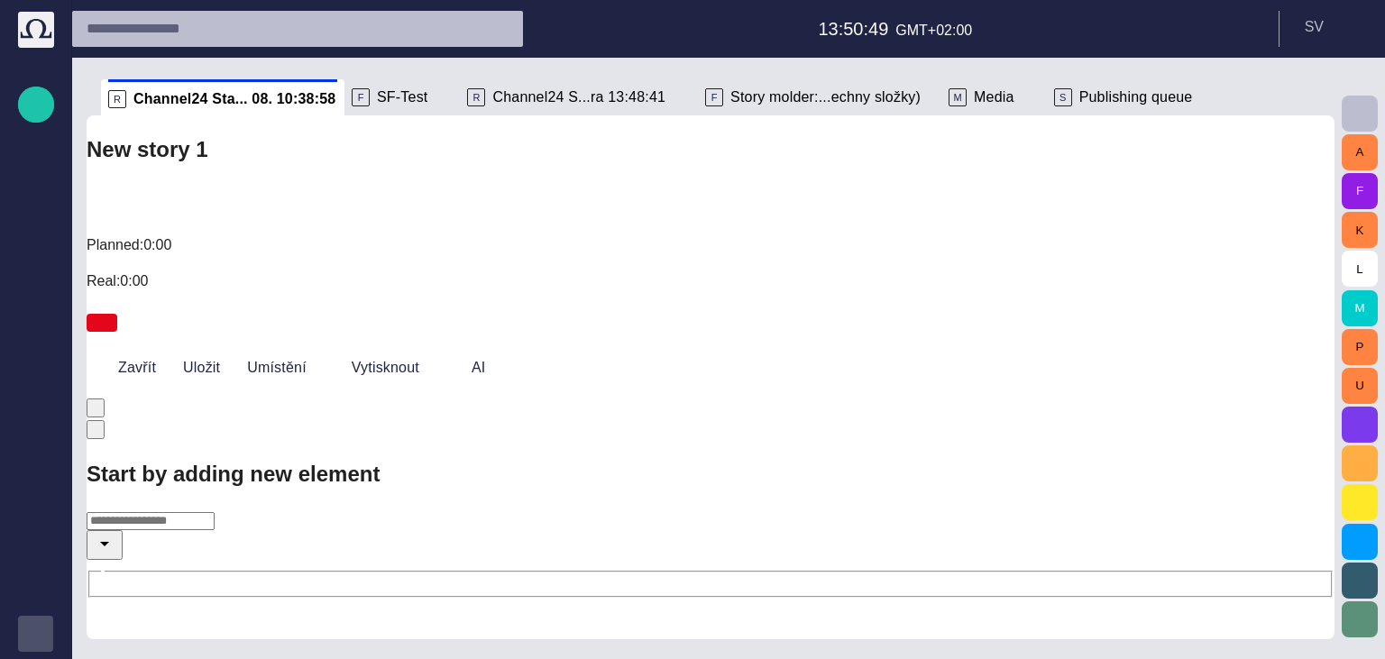
click at [742, 339] on div "Zavřít Uložit Umístění Vytisknout AI" at bounding box center [711, 368] width 1248 height 58
click at [215, 512] on input "text" at bounding box center [151, 521] width 128 height 18
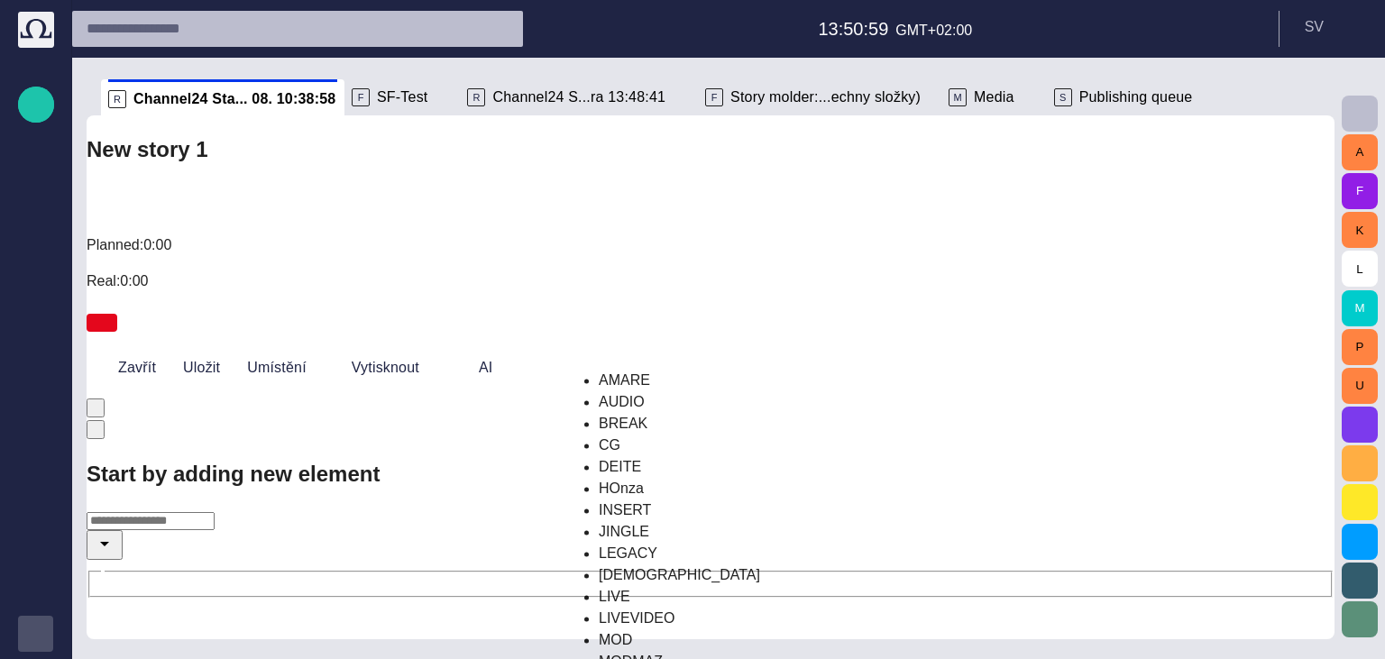
click at [613, 413] on li "AUDIO" at bounding box center [725, 402] width 252 height 22
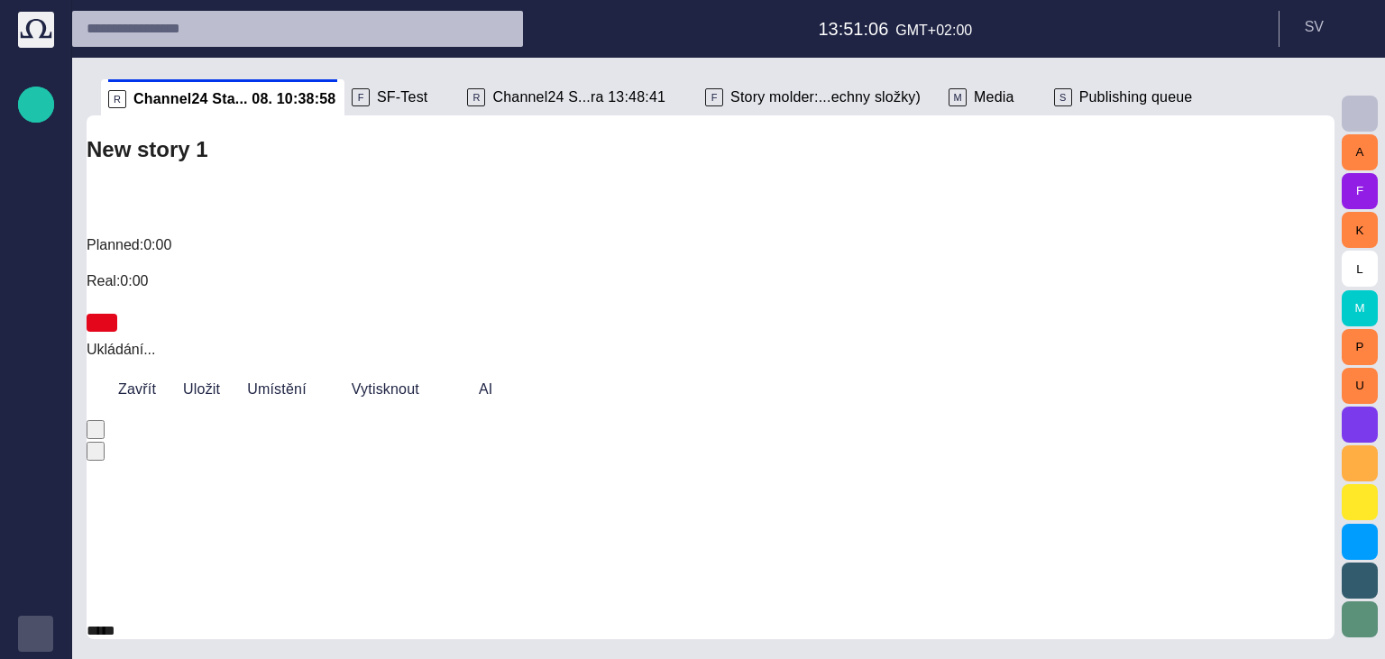
click at [1147, 390] on li "Remove" at bounding box center [1189, 379] width 85 height 22
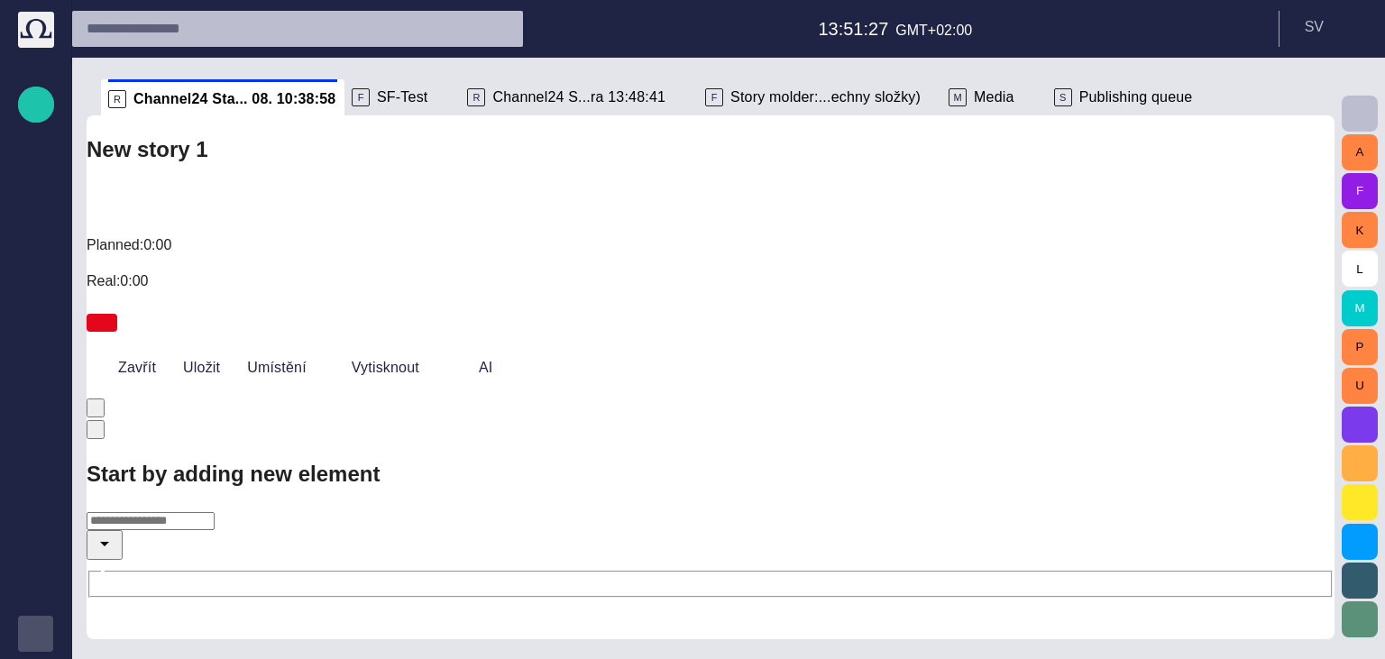
click at [215, 512] on input "text" at bounding box center [151, 521] width 128 height 18
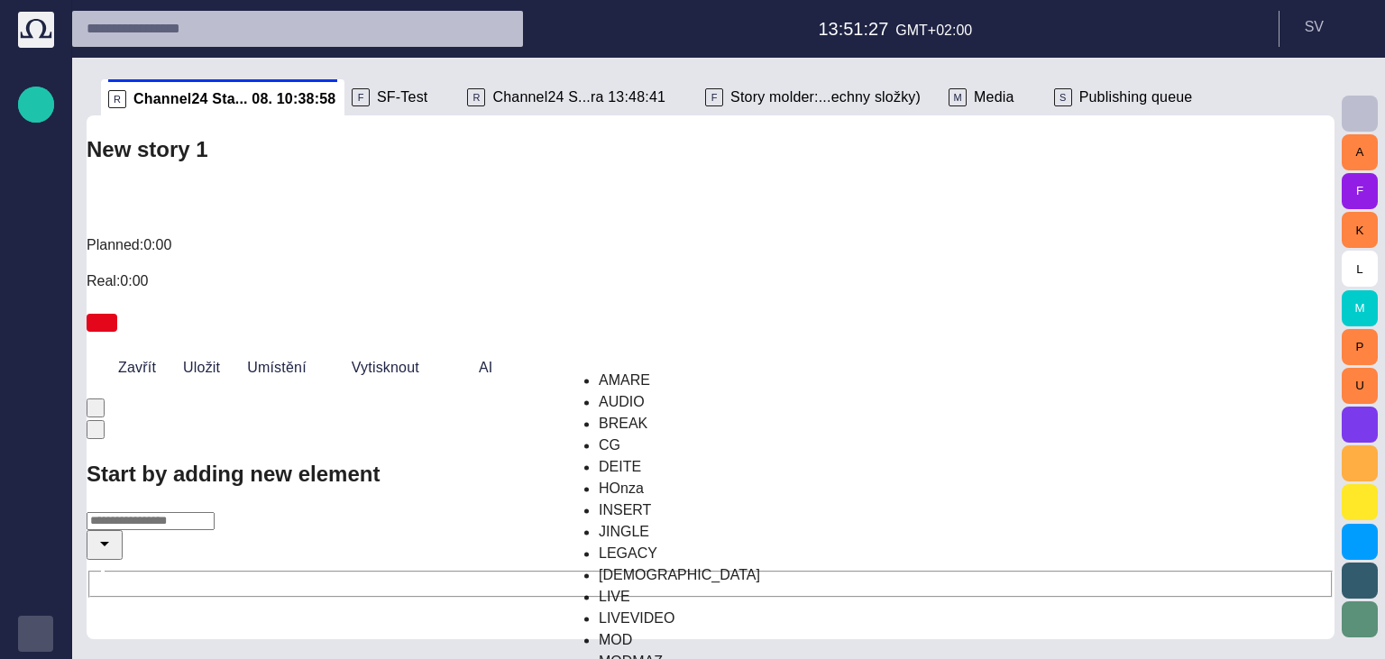
click at [637, 435] on li "BREAK" at bounding box center [725, 424] width 252 height 22
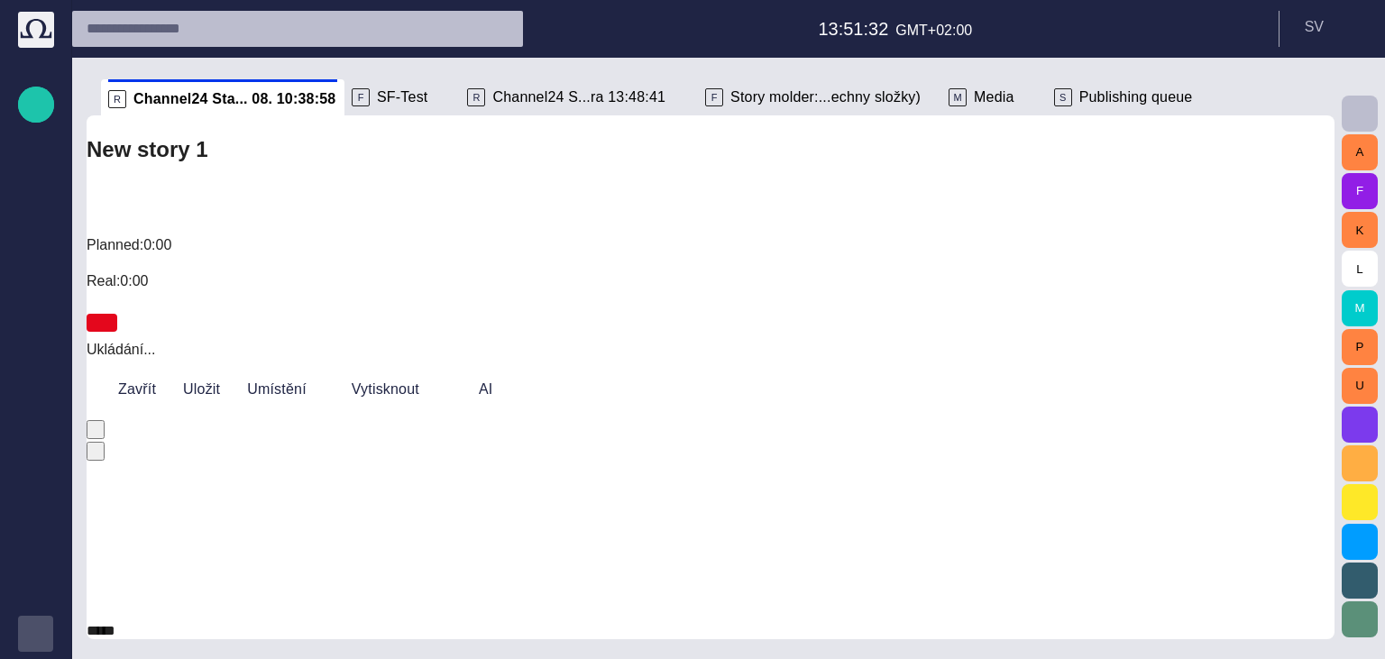
click at [94, 601] on span "button" at bounding box center [94, 601] width 0 height 0
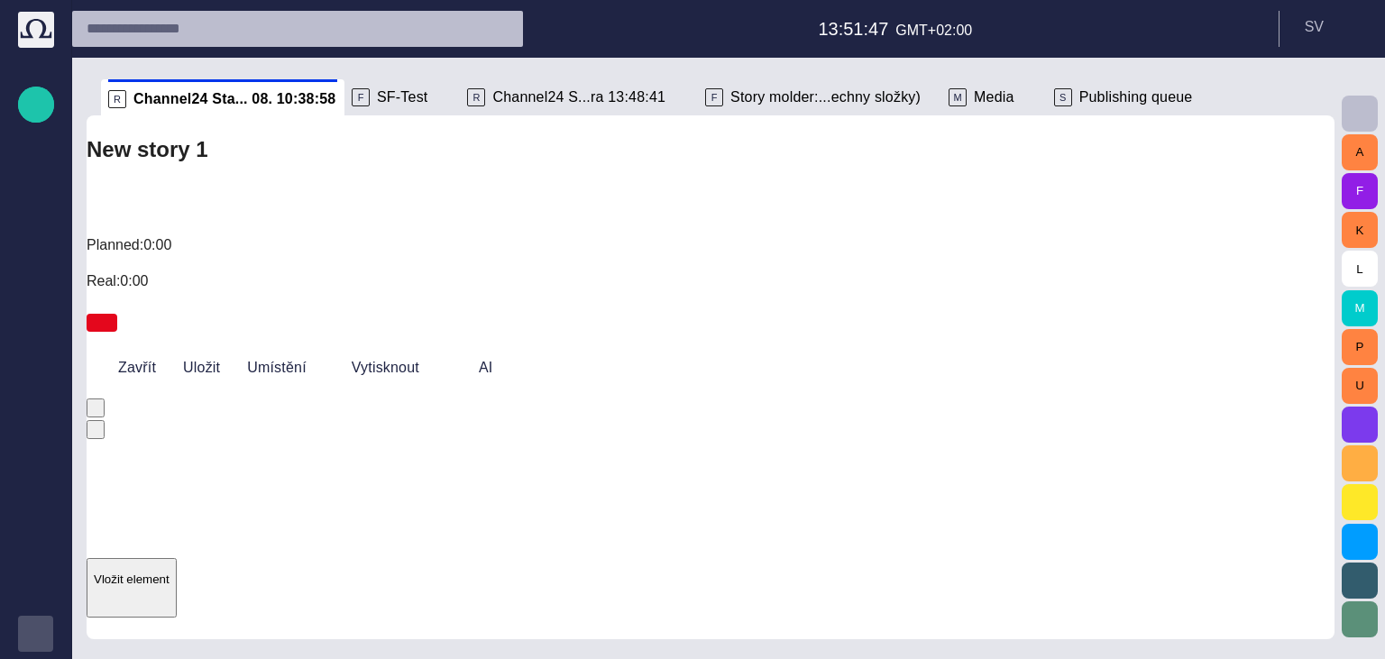
click at [837, 165] on div "New story 1 Planned: 0:00 Real: 0:00" at bounding box center [711, 227] width 1248 height 224
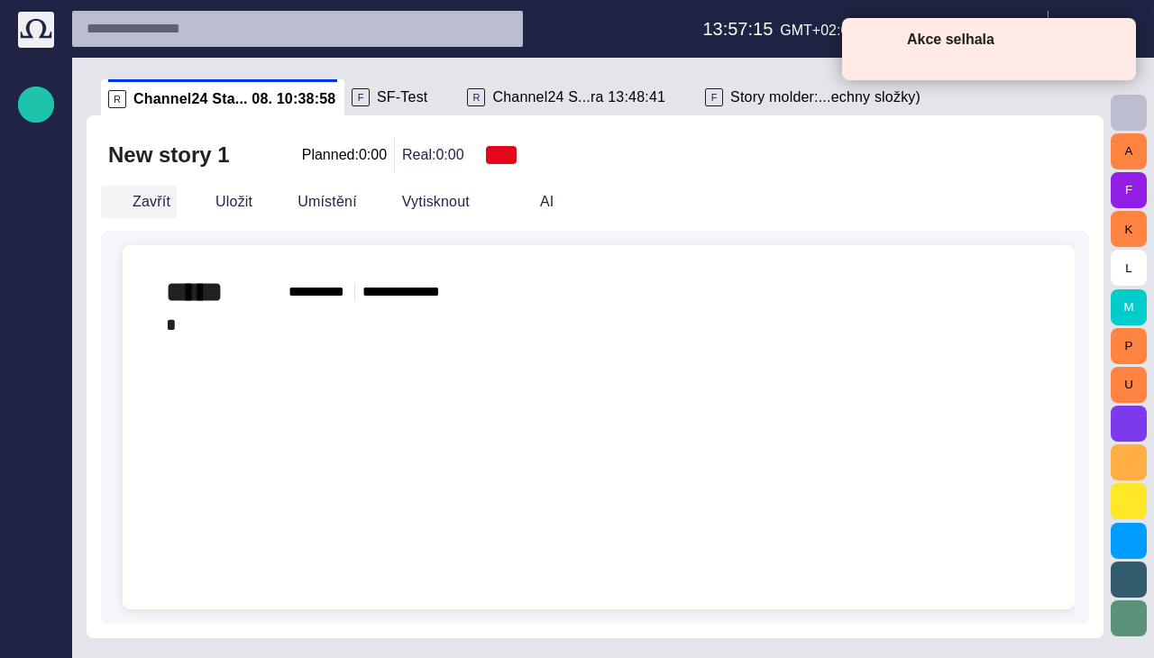
click at [153, 210] on button "Zavřít" at bounding box center [139, 202] width 76 height 32
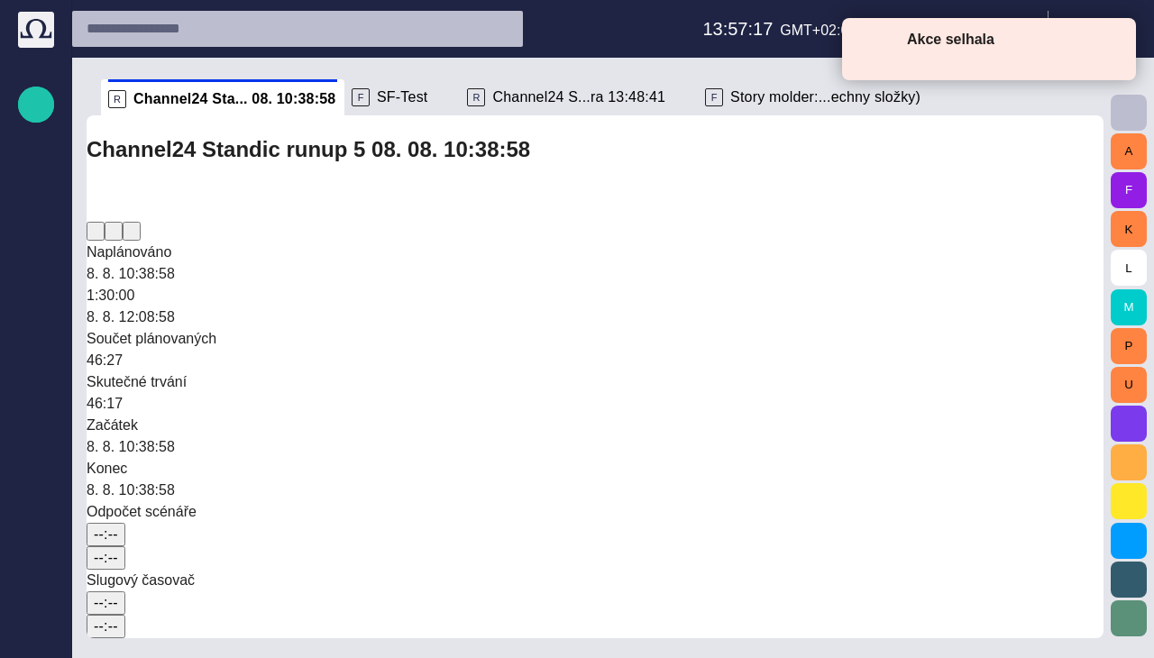
click at [1113, 49] on span at bounding box center [1113, 47] width 16 height 16
